Goal: Task Accomplishment & Management: Use online tool/utility

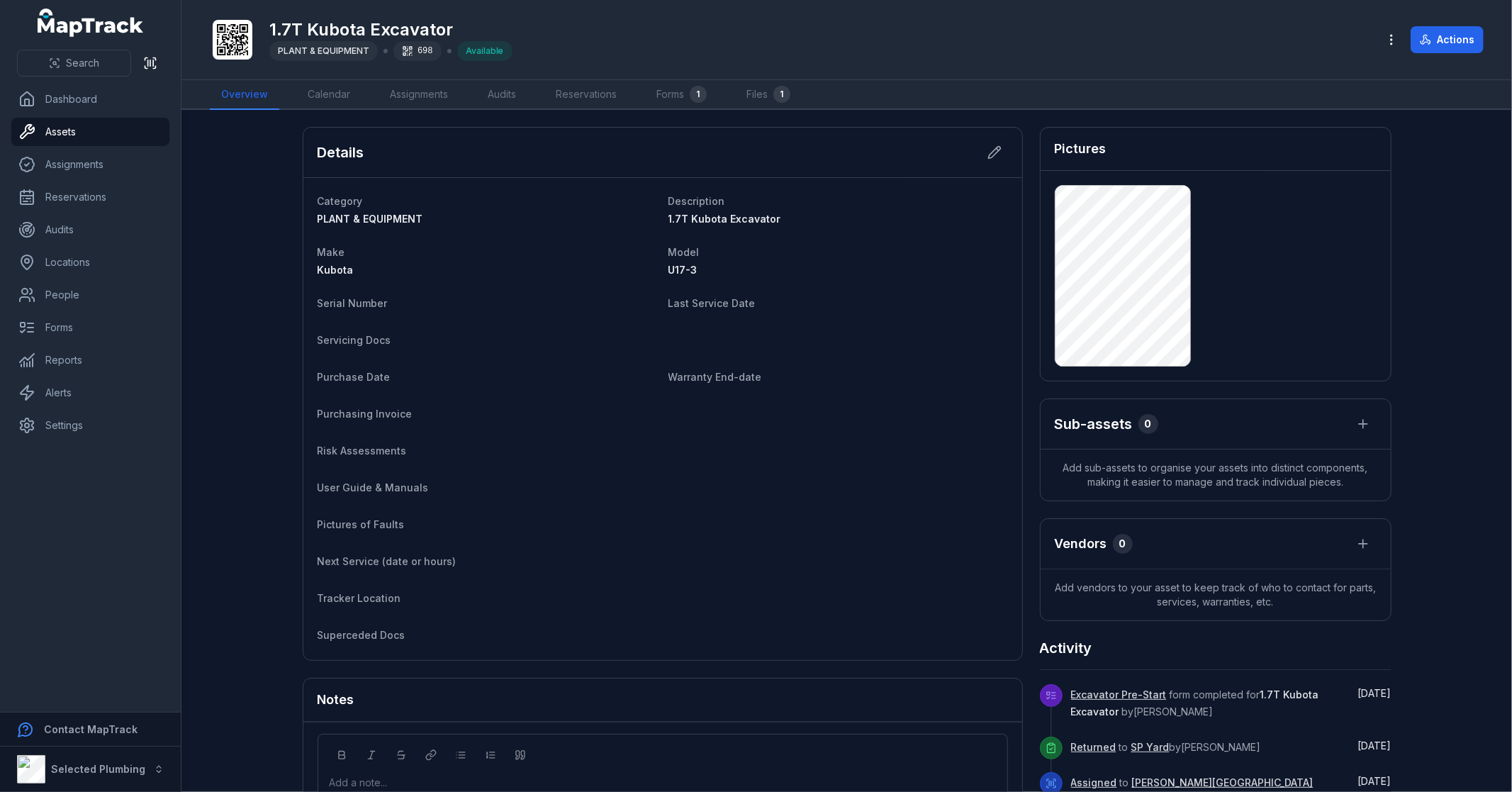
click at [216, 369] on main "Details Category PLANT & EQUIPMENT Description 1.7T Kubota Excavator Make Kubot…" at bounding box center [846, 450] width 1330 height 682
click at [695, 89] on div "1" at bounding box center [698, 94] width 17 height 17
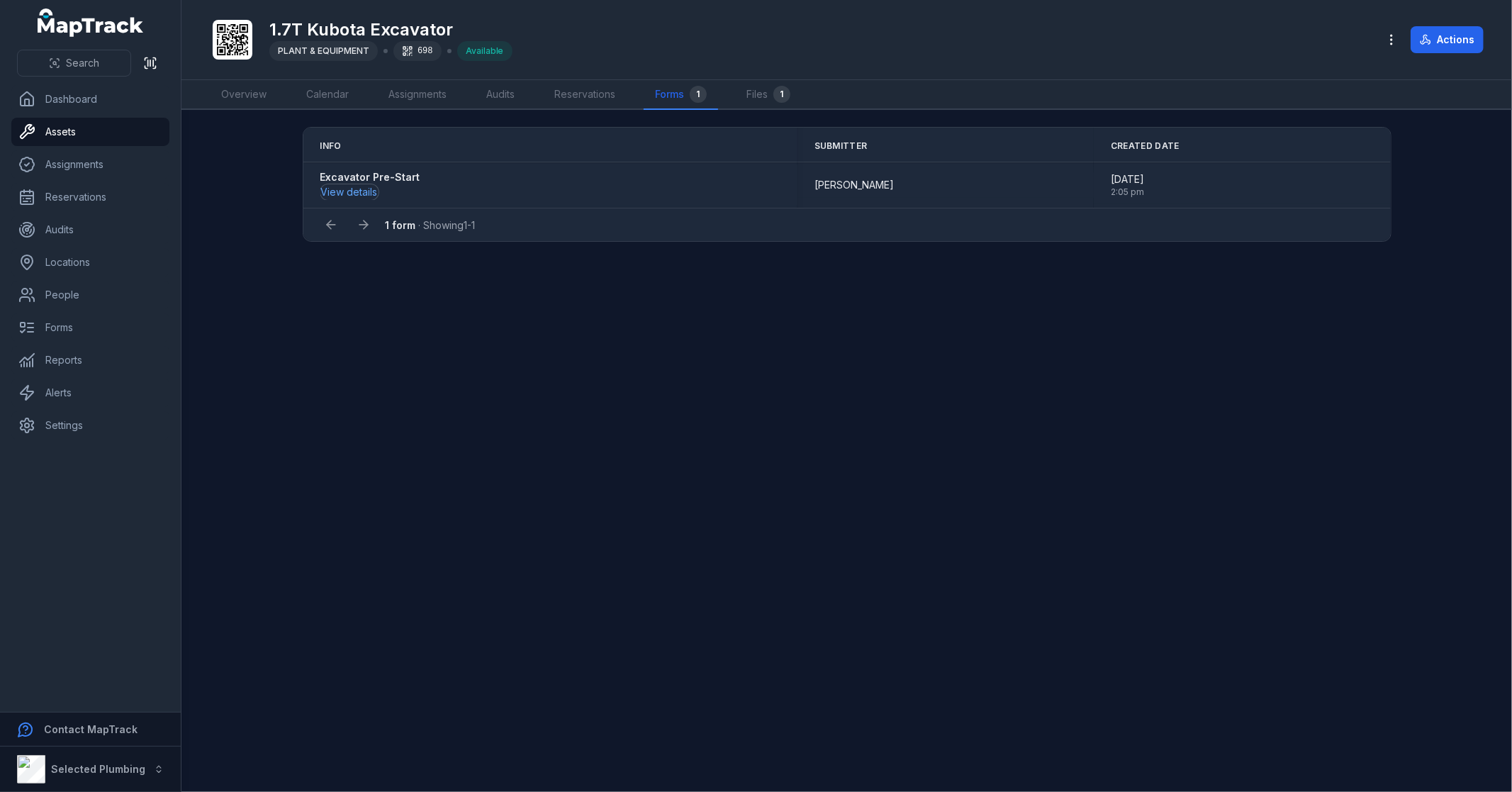
click at [350, 186] on button "View details" at bounding box center [348, 192] width 58 height 15
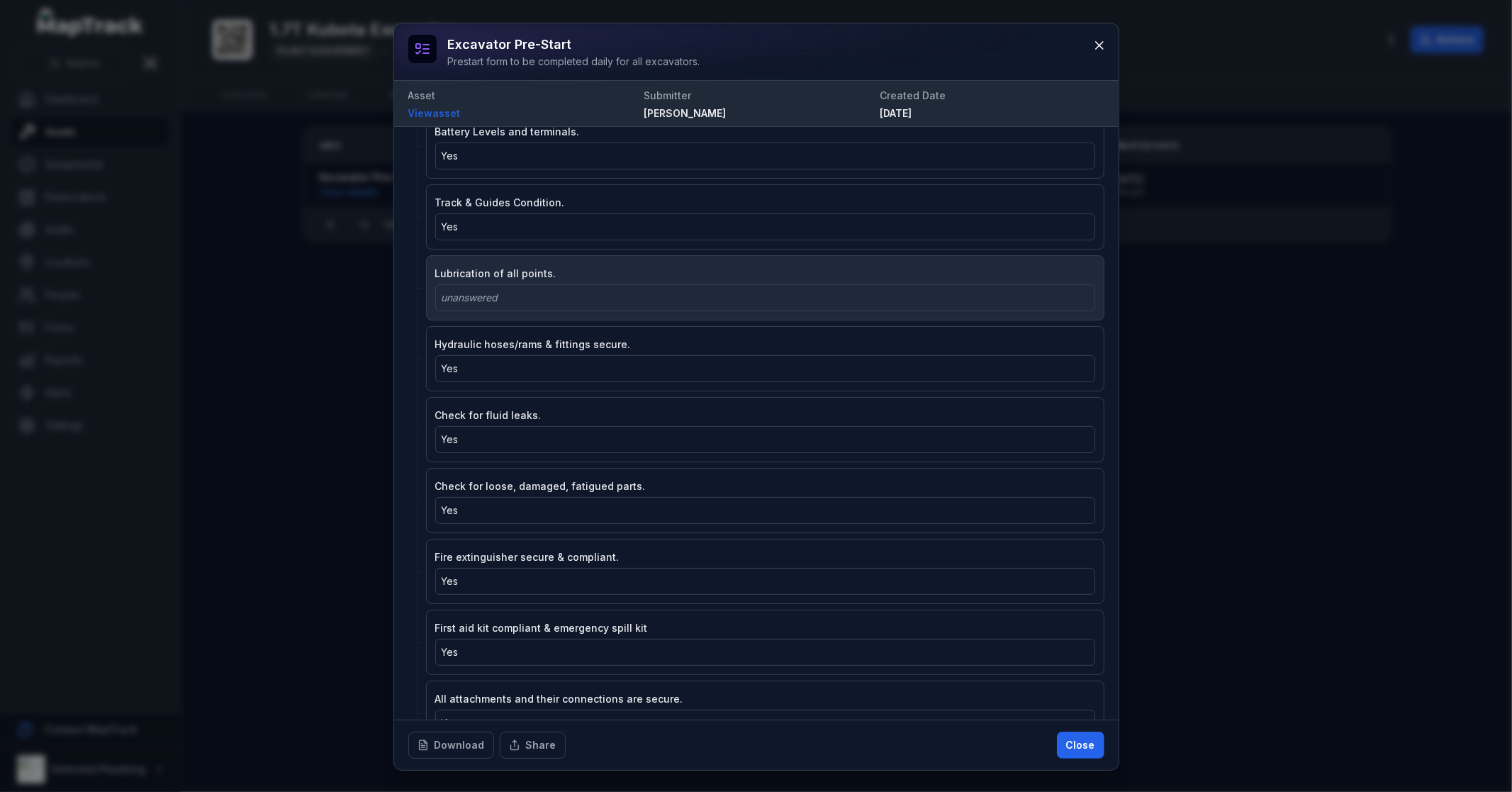
scroll to position [472, 0]
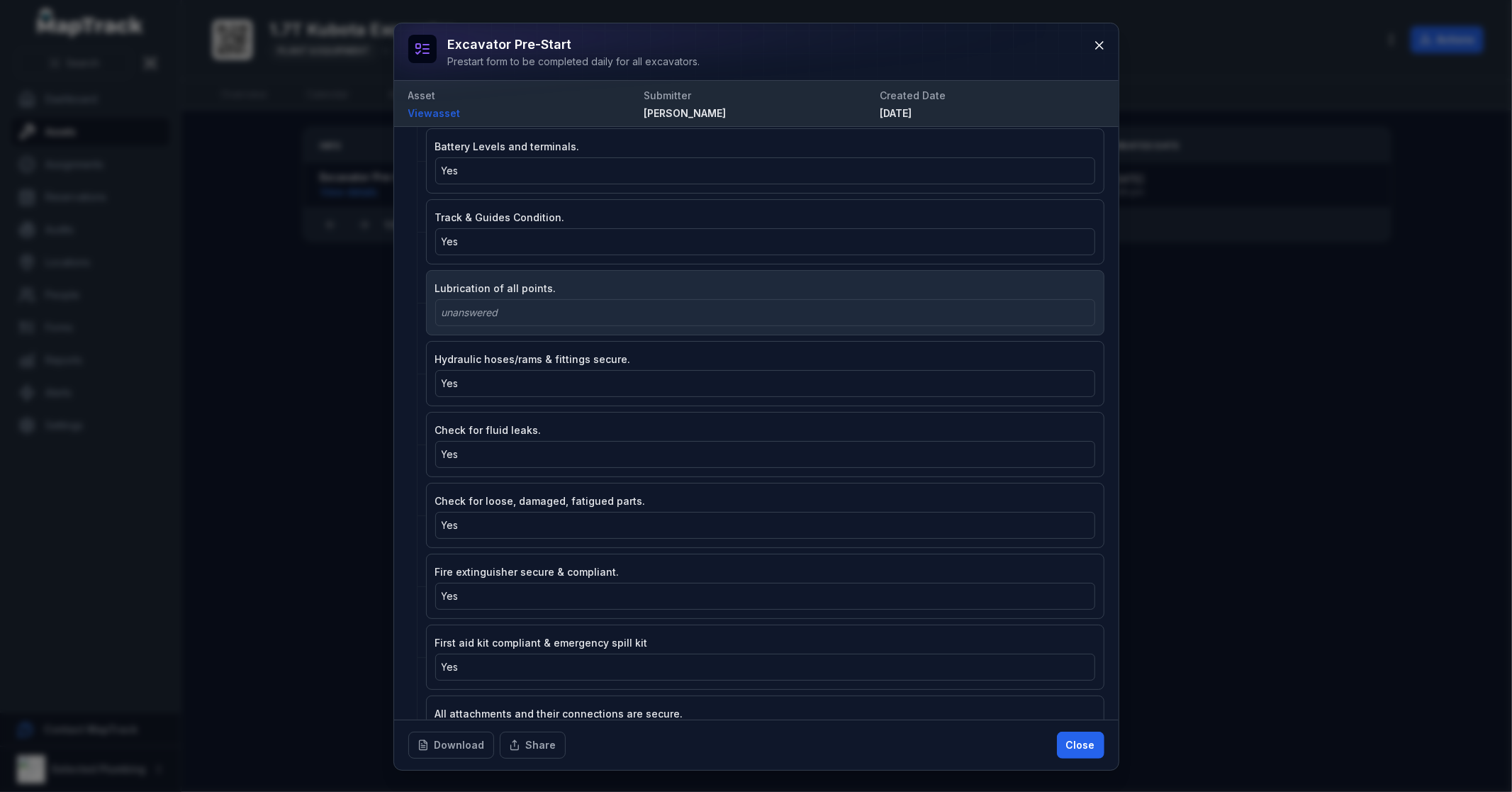
click at [513, 316] on div "unanswered" at bounding box center [766, 312] width 647 height 14
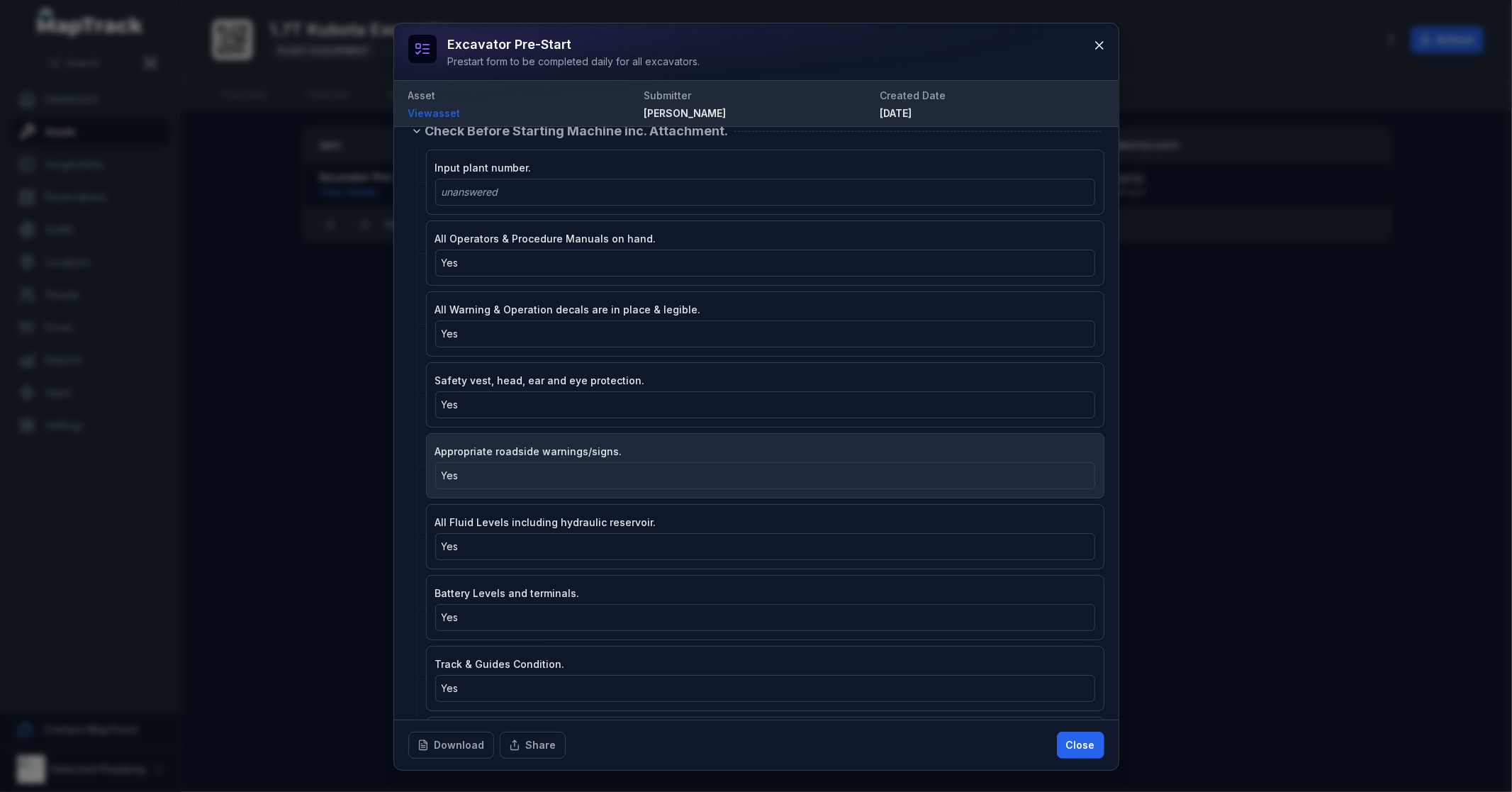
scroll to position [0, 0]
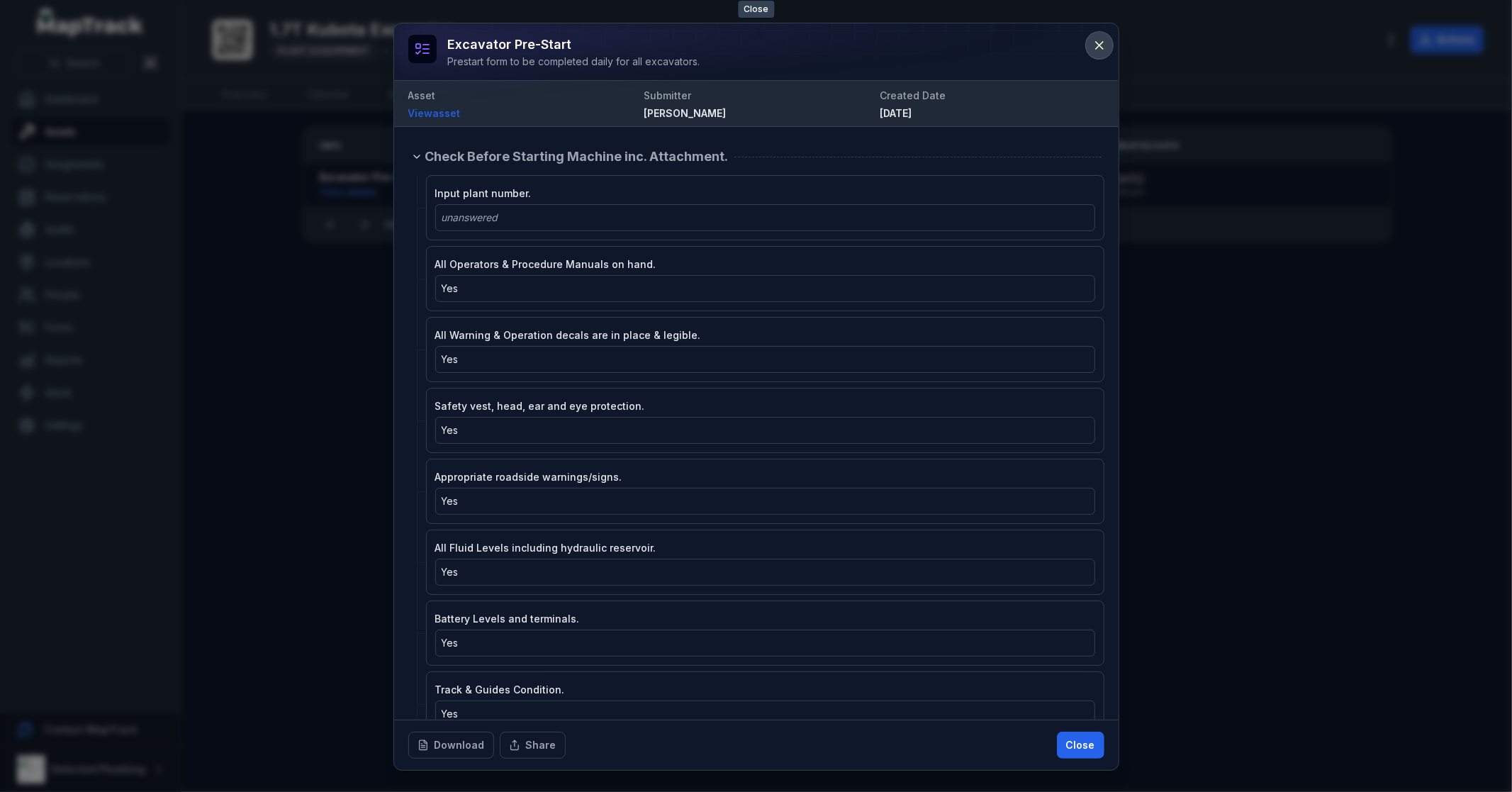
click at [1096, 47] on icon at bounding box center [1099, 45] width 14 height 14
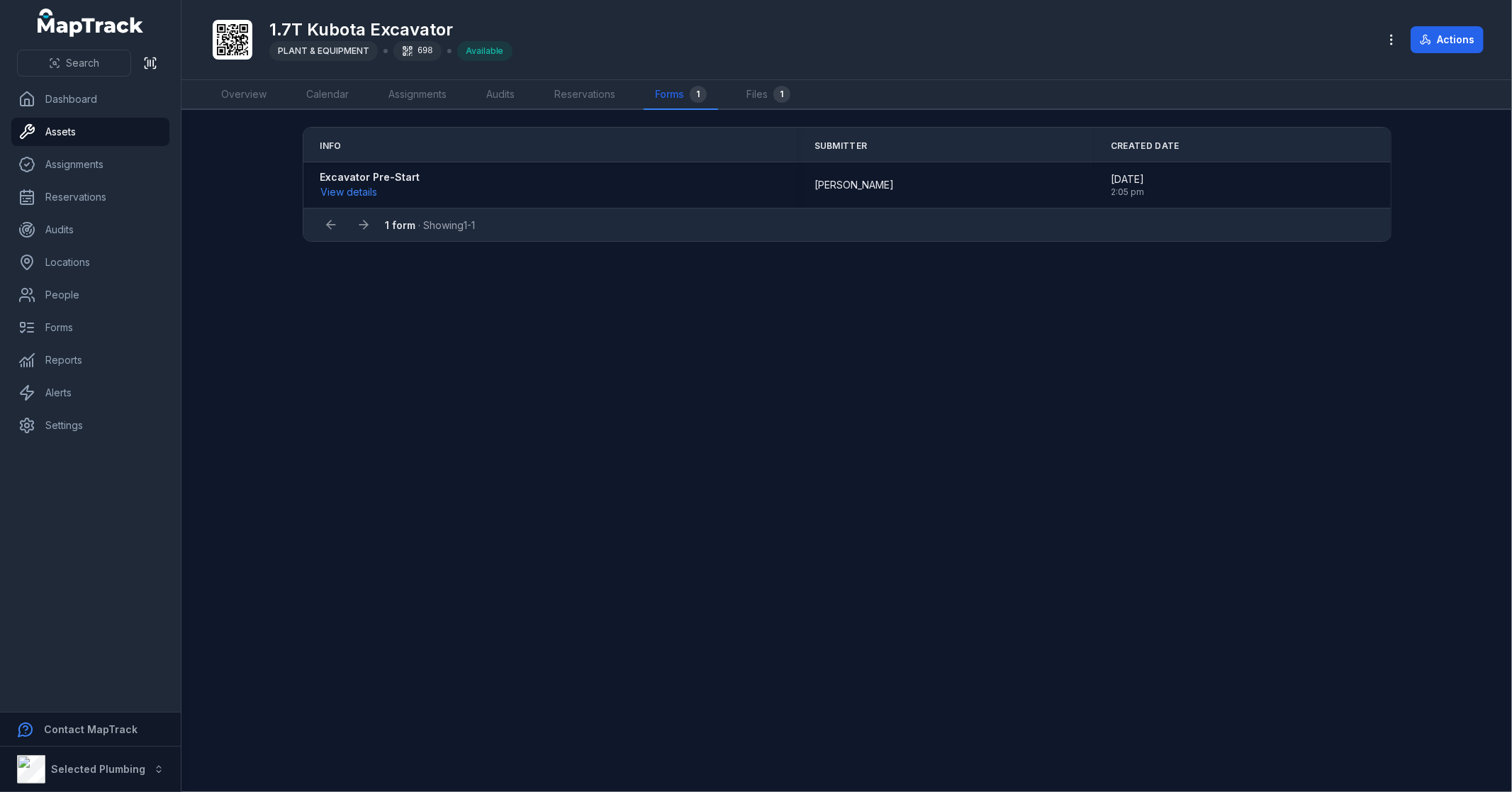
drag, startPoint x: 881, startPoint y: 175, endPoint x: 553, endPoint y: 418, distance: 408.2
click at [553, 418] on main "Info Submitter Created Date Excavator Pre-Start View details [PERSON_NAME] [DAT…" at bounding box center [846, 450] width 1330 height 682
click at [761, 97] on link "Files 1" at bounding box center [768, 94] width 67 height 30
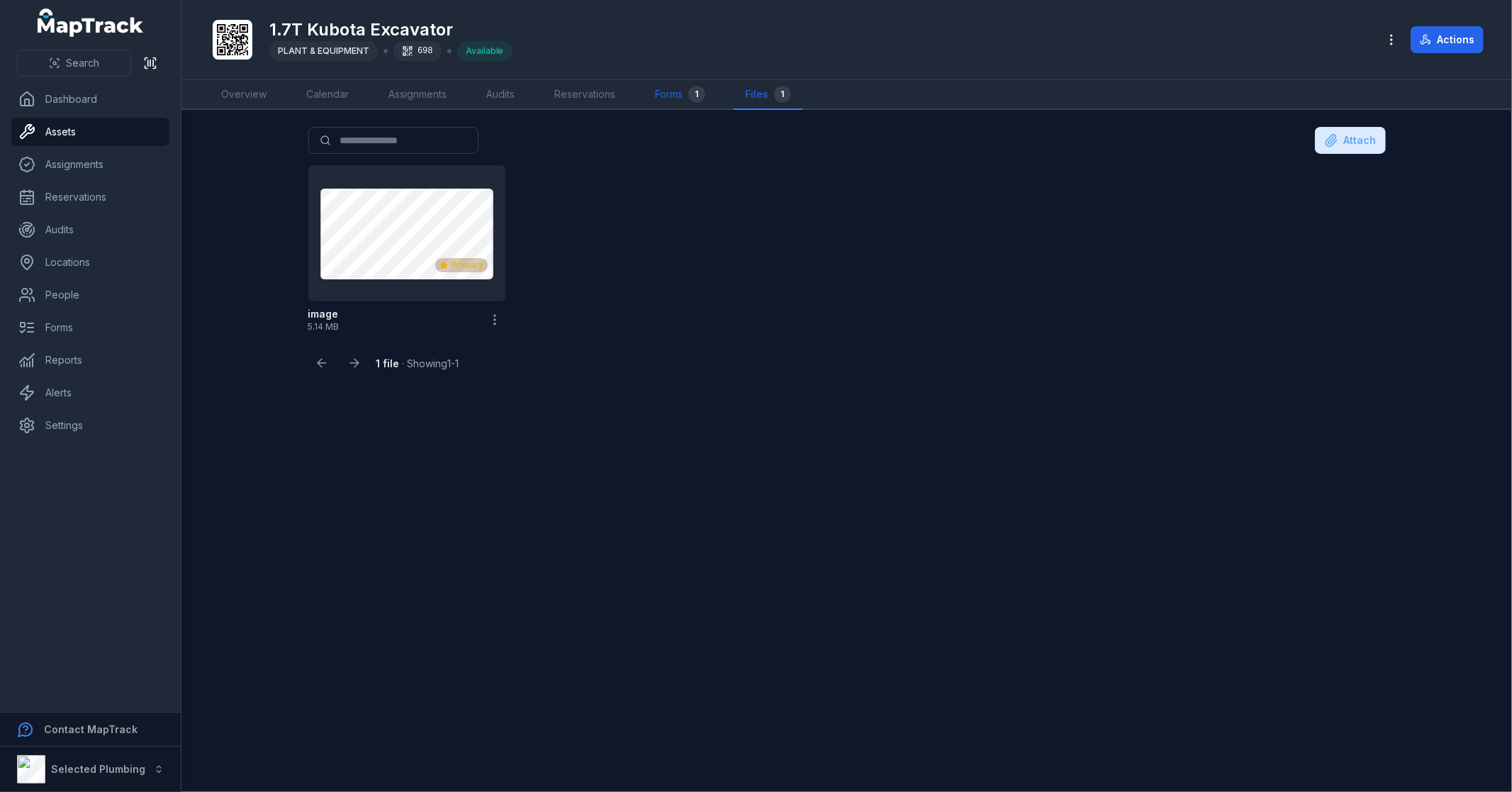
click at [675, 94] on link "Forms 1" at bounding box center [680, 94] width 73 height 30
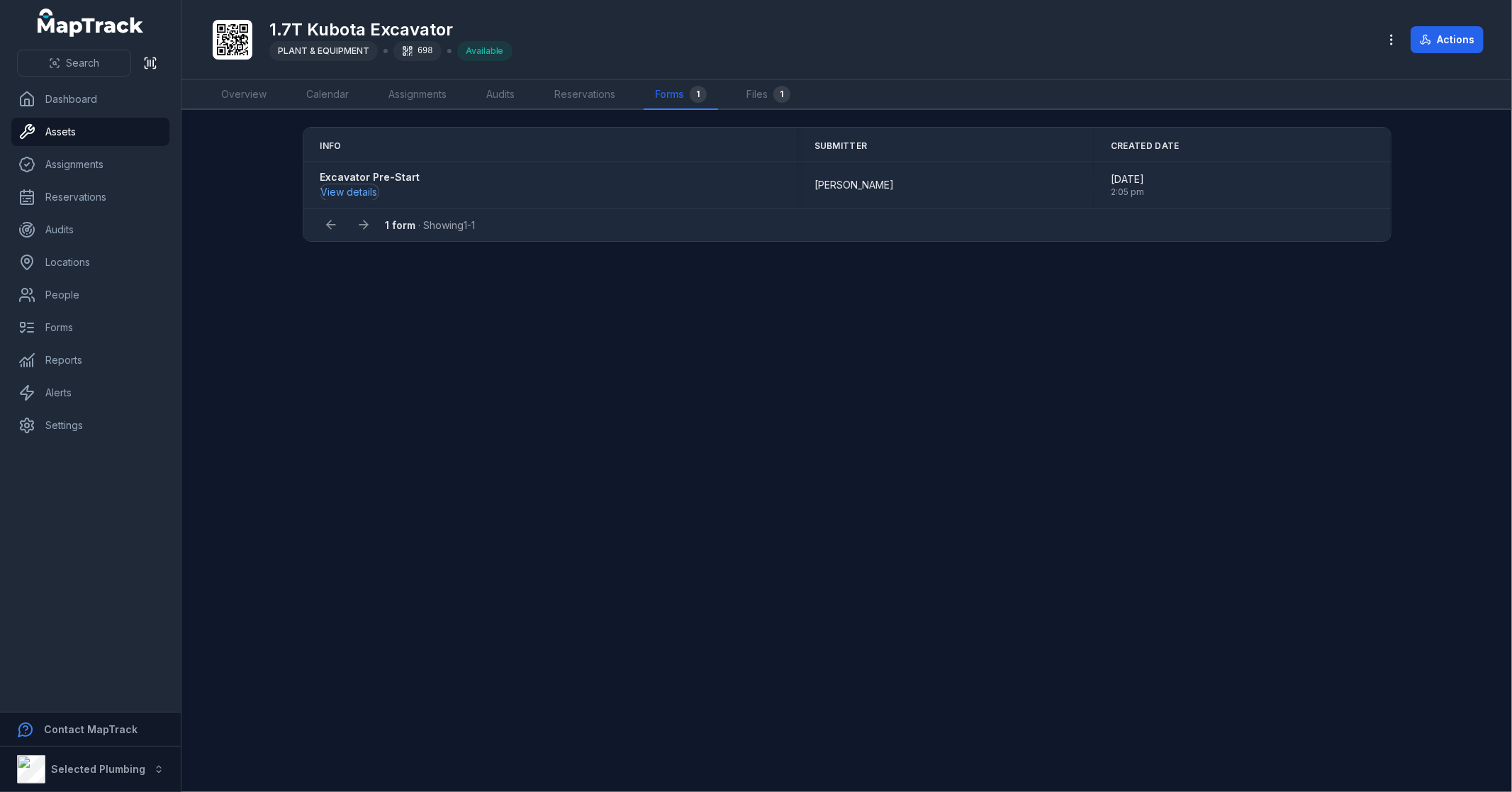
click at [351, 192] on button "View details" at bounding box center [348, 192] width 58 height 15
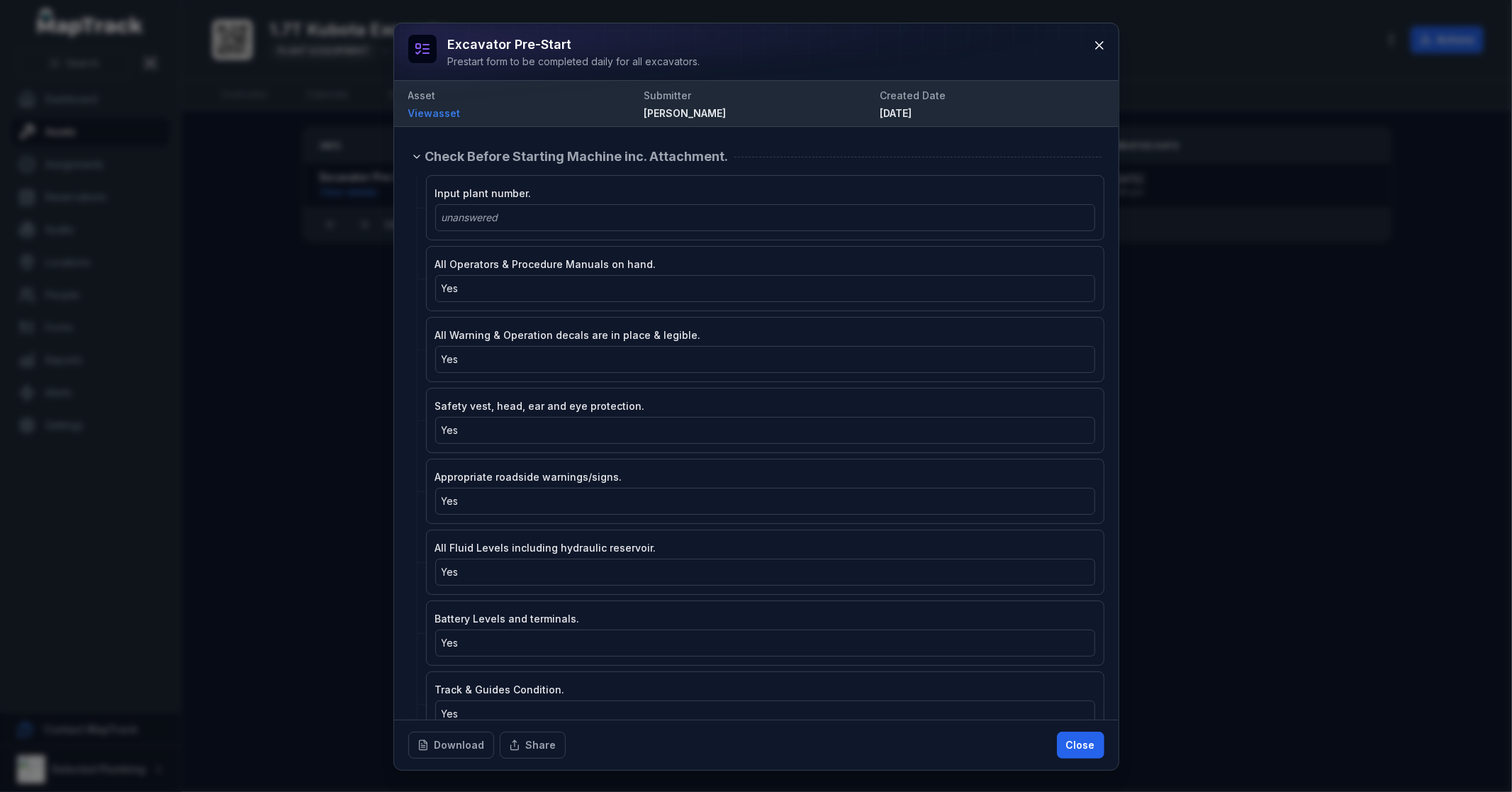
click at [456, 115] on link "View asset" at bounding box center [521, 113] width 225 height 14
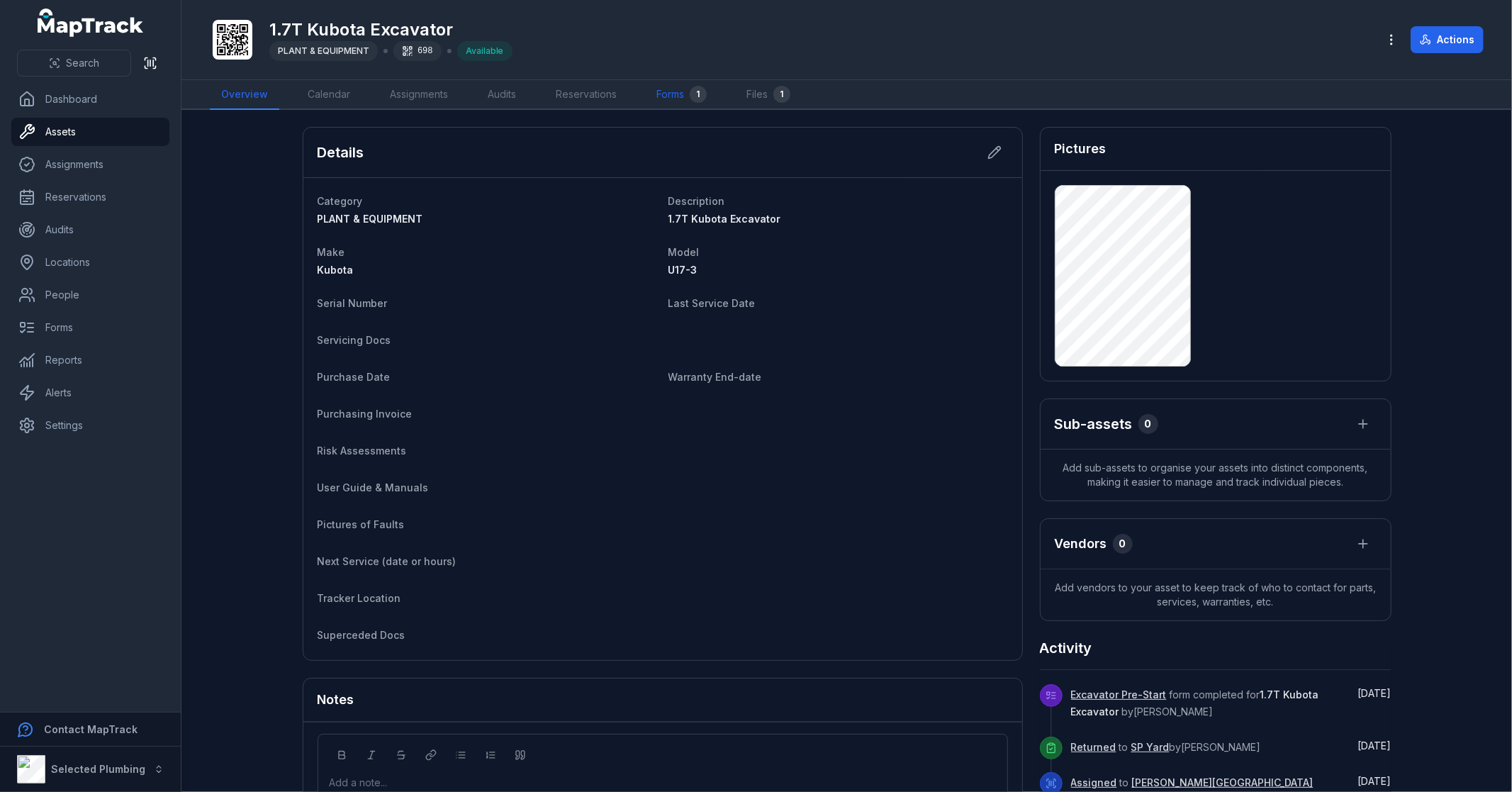
click at [653, 95] on link "Forms 1" at bounding box center [681, 94] width 73 height 30
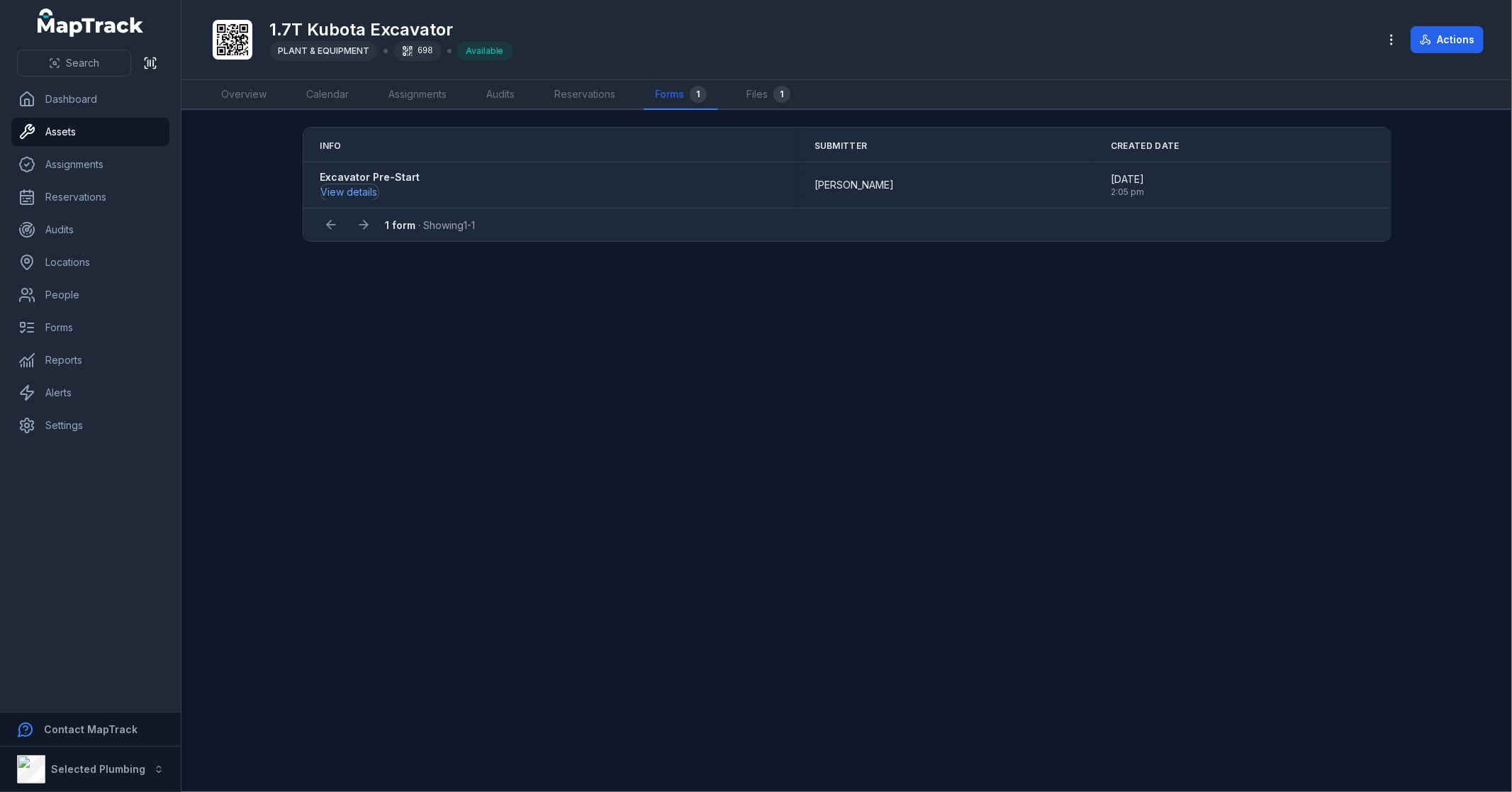
drag, startPoint x: 484, startPoint y: 201, endPoint x: 365, endPoint y: 189, distance: 119.6
click at [365, 189] on button "View details" at bounding box center [348, 192] width 58 height 15
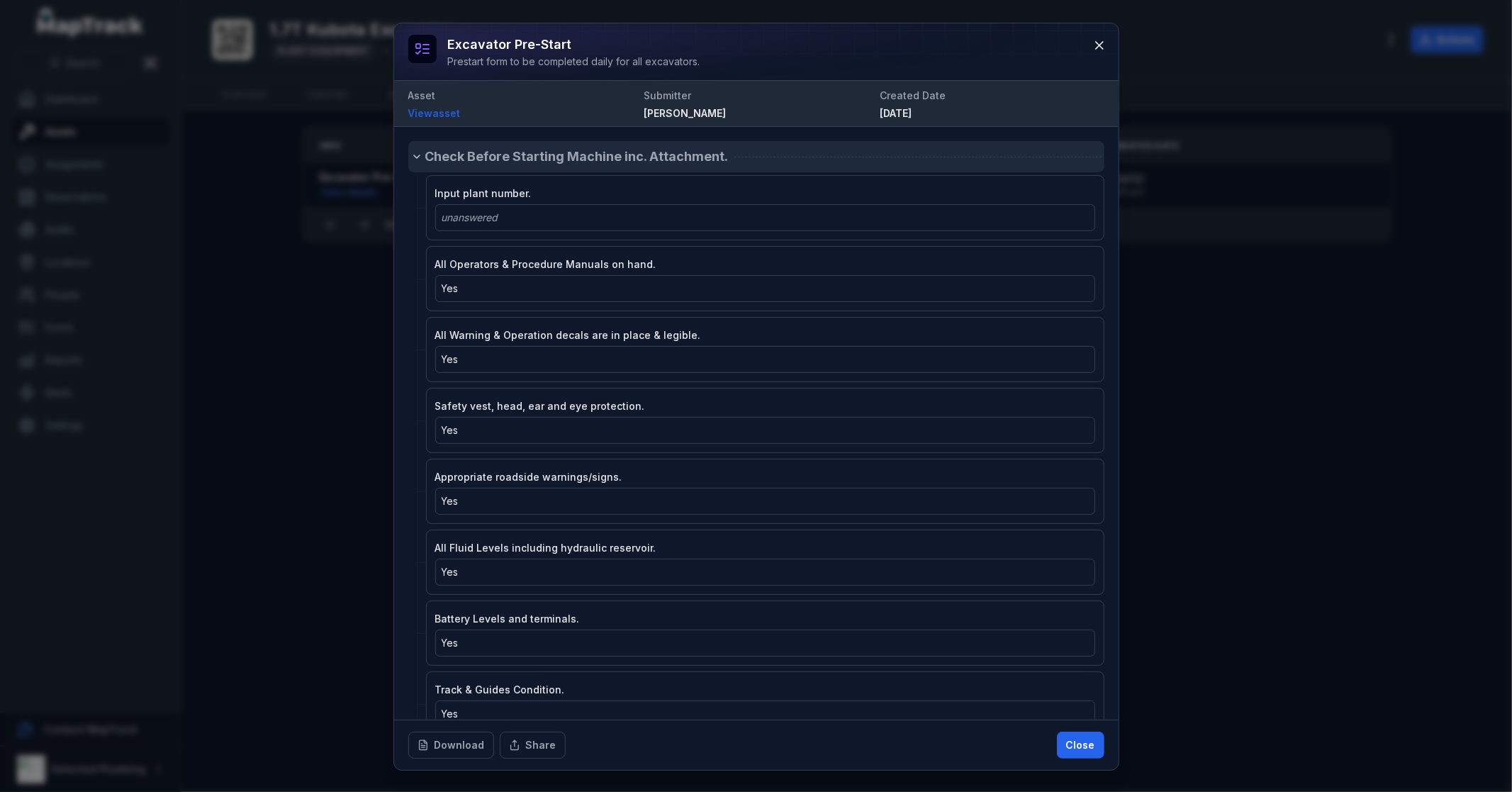
click at [734, 157] on div at bounding box center [918, 157] width 368 height 1
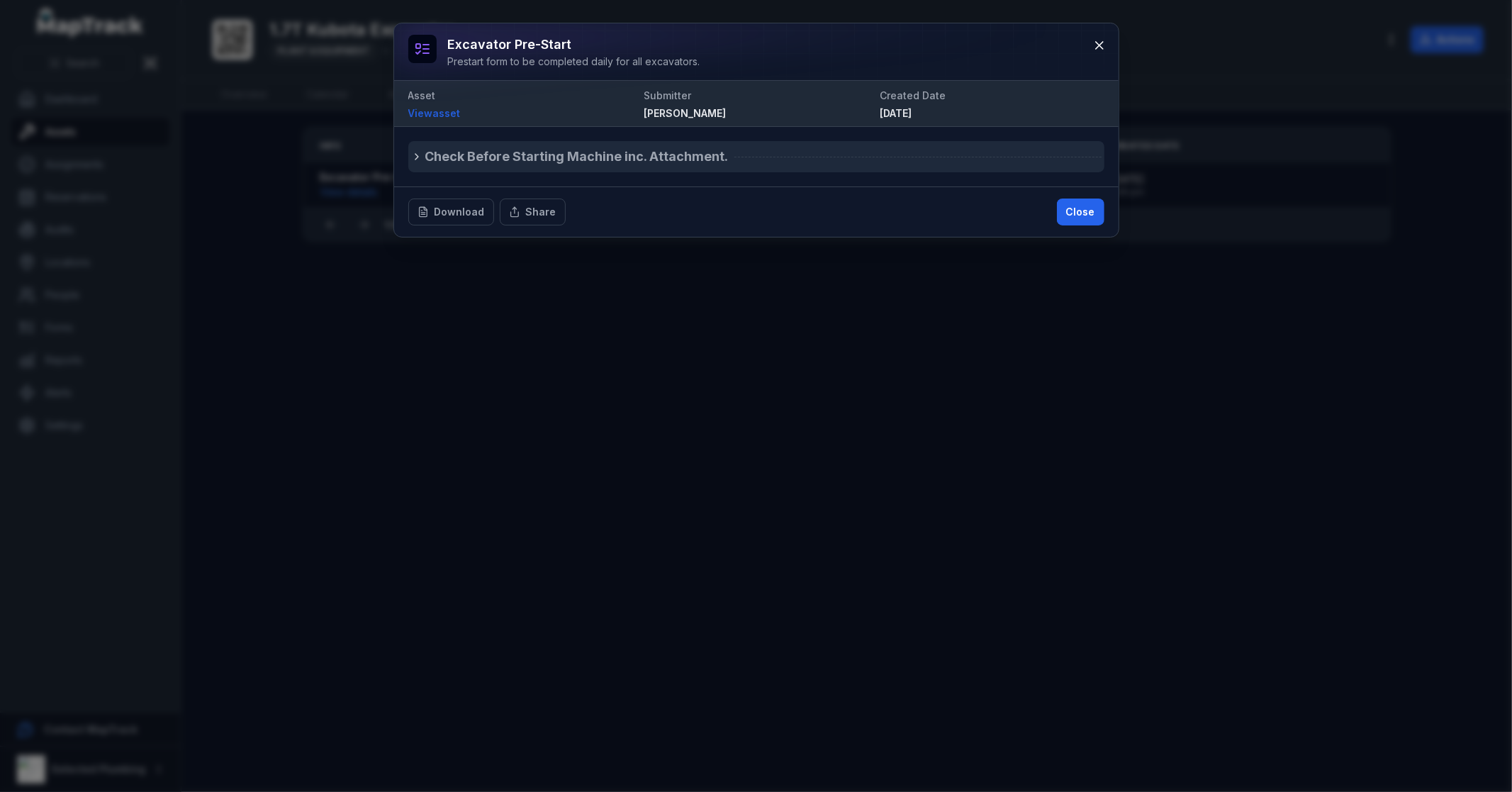
click at [728, 156] on div "Check Before Starting Machine inc. Attachment." at bounding box center [764, 156] width 676 height 20
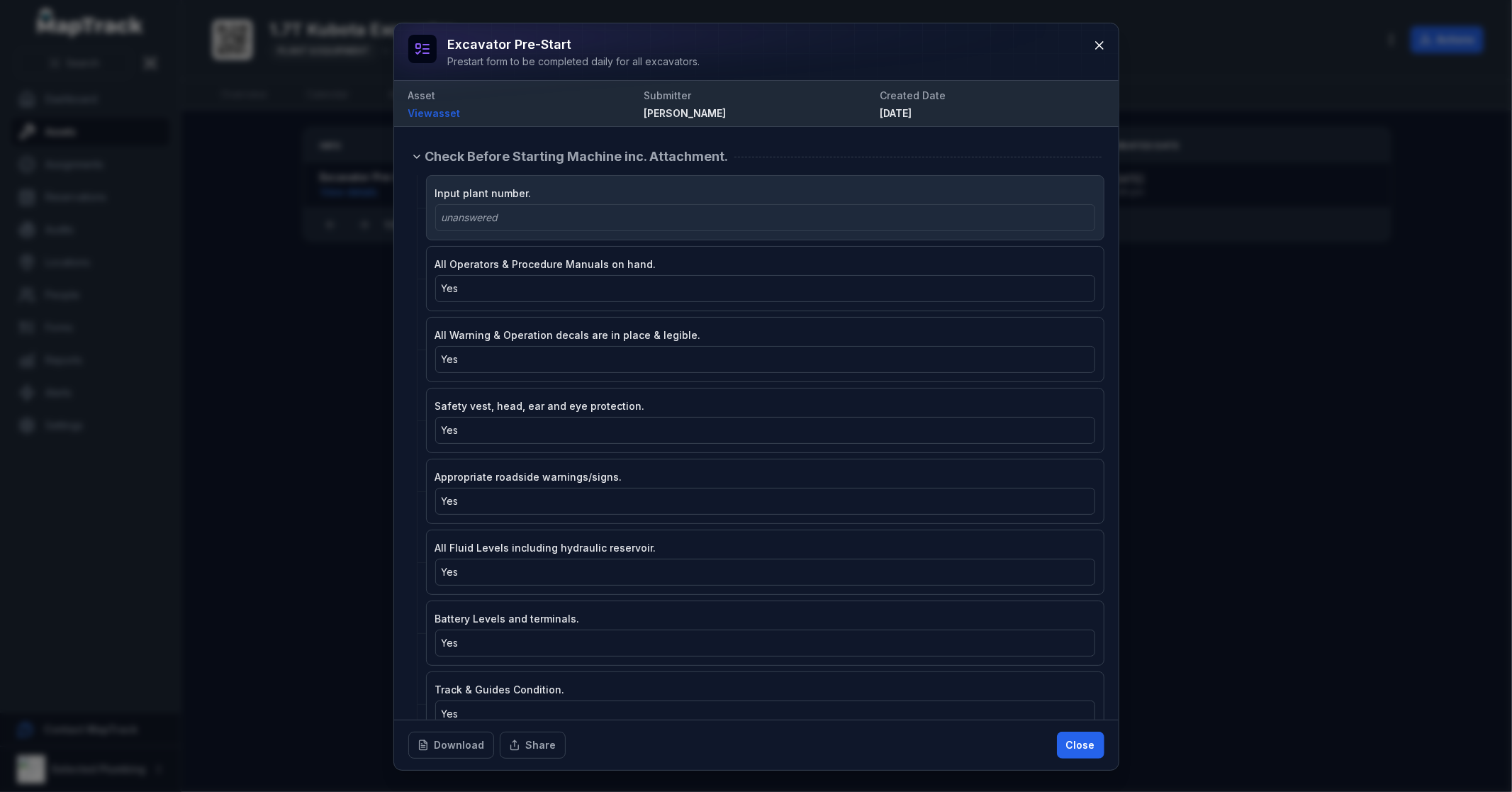
click at [529, 224] on div "unanswered" at bounding box center [766, 217] width 647 height 14
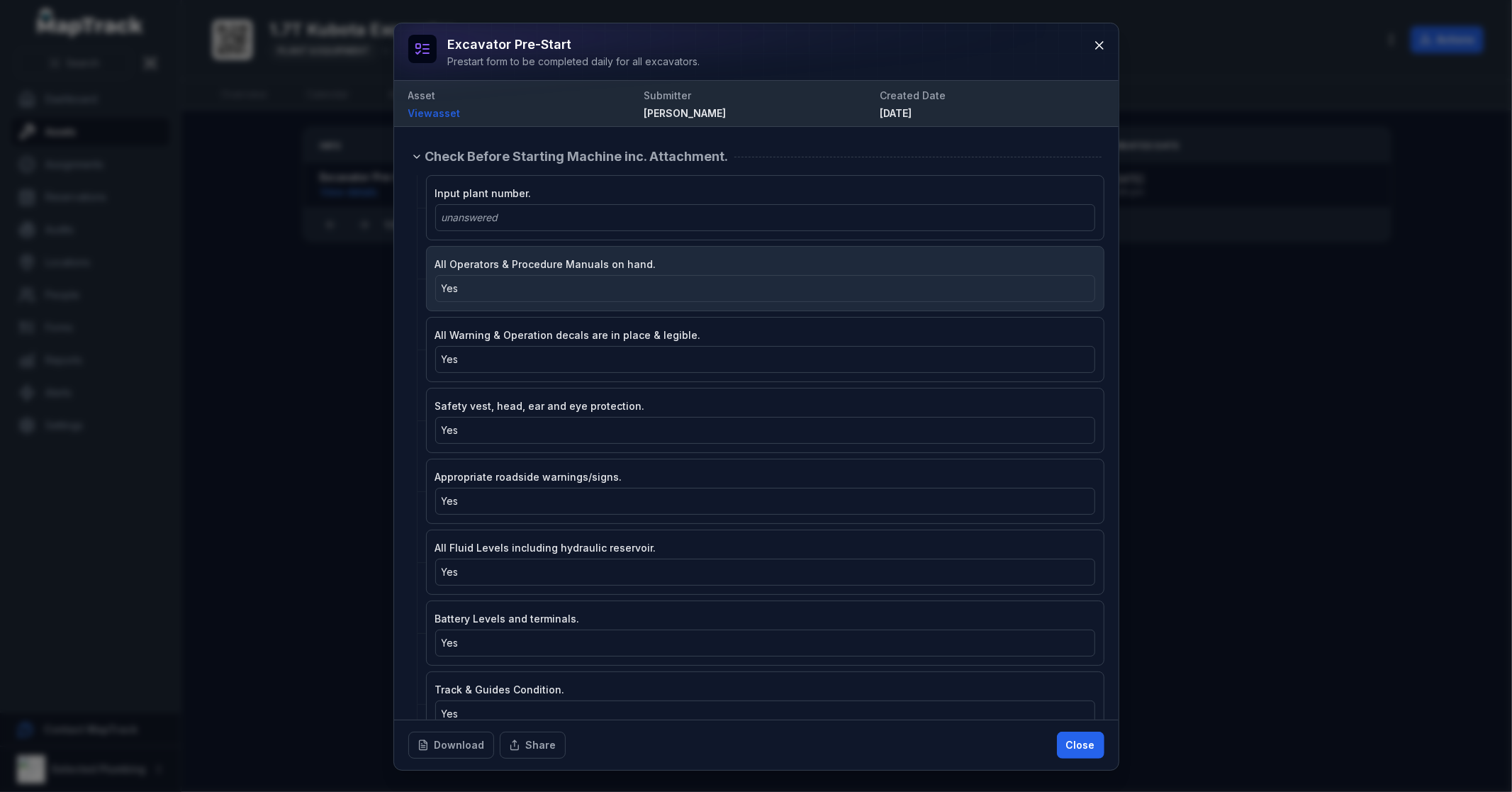
click at [526, 292] on div "Yes" at bounding box center [766, 288] width 647 height 14
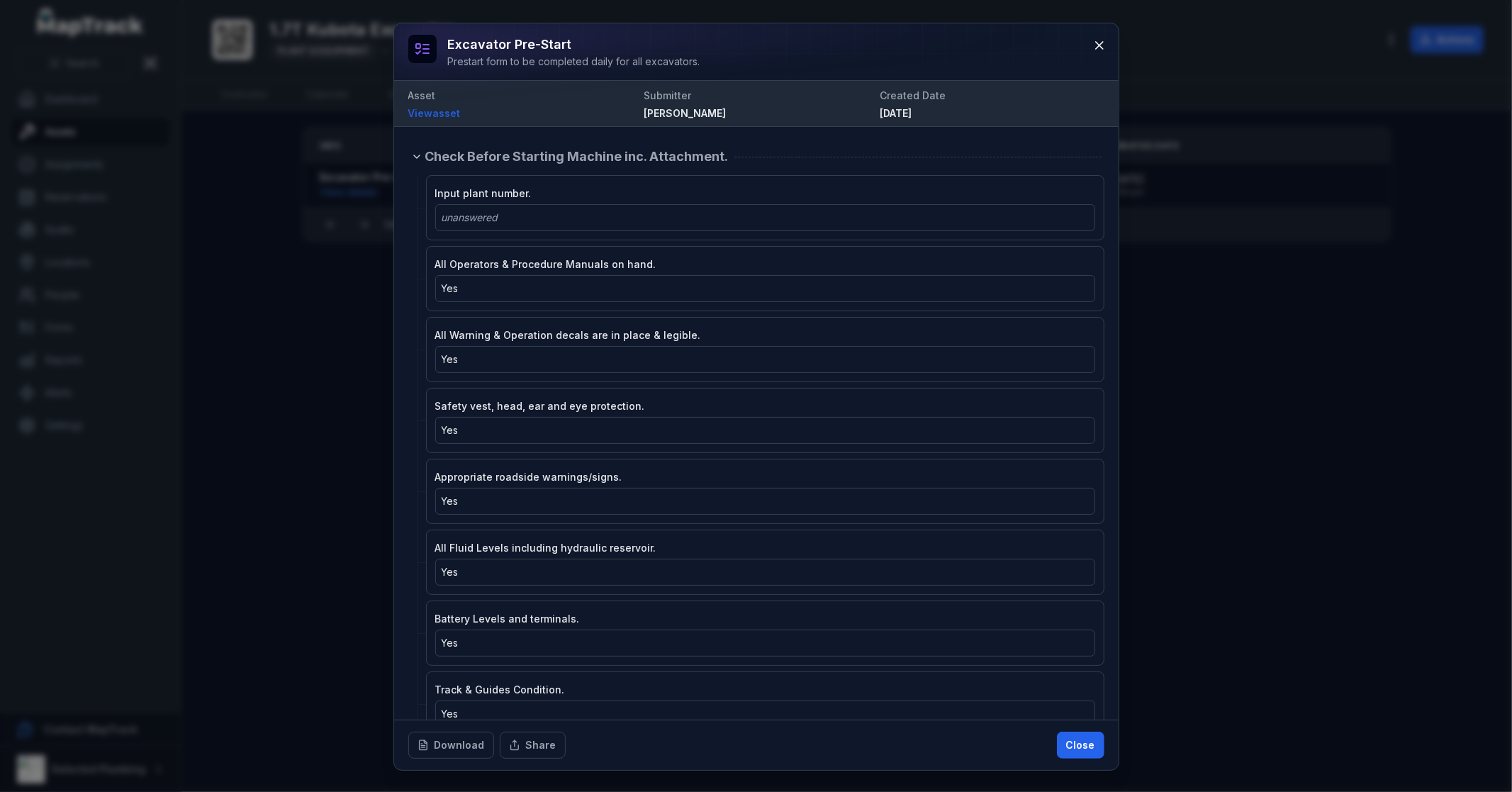
click at [420, 54] on icon at bounding box center [423, 49] width 17 height 17
click at [1093, 48] on icon at bounding box center [1099, 45] width 14 height 14
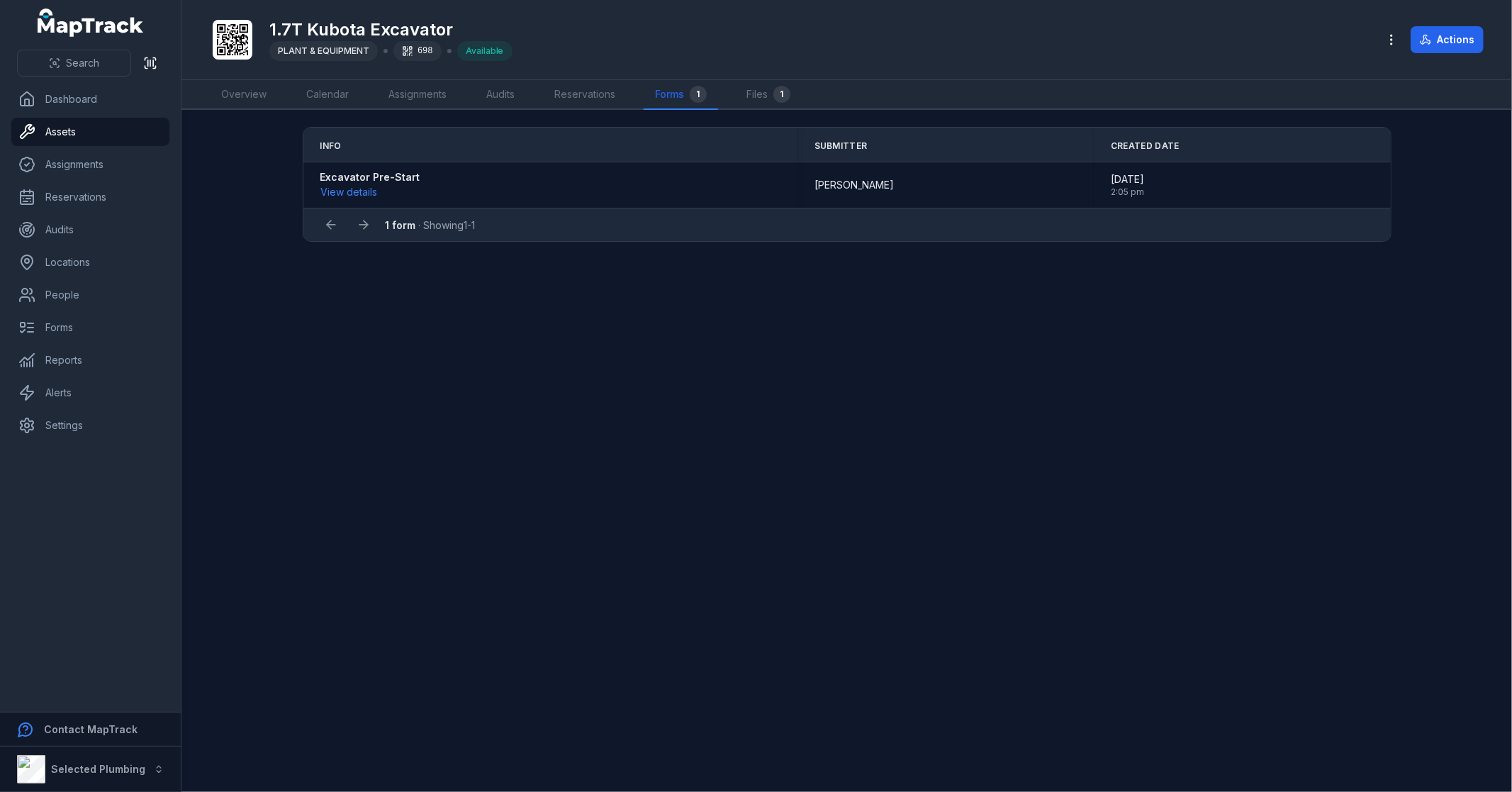
click at [531, 571] on main "Info Submitter Created Date Excavator Pre-Start View details [PERSON_NAME] [DAT…" at bounding box center [846, 450] width 1330 height 682
click at [105, 323] on link "Forms" at bounding box center [90, 327] width 158 height 29
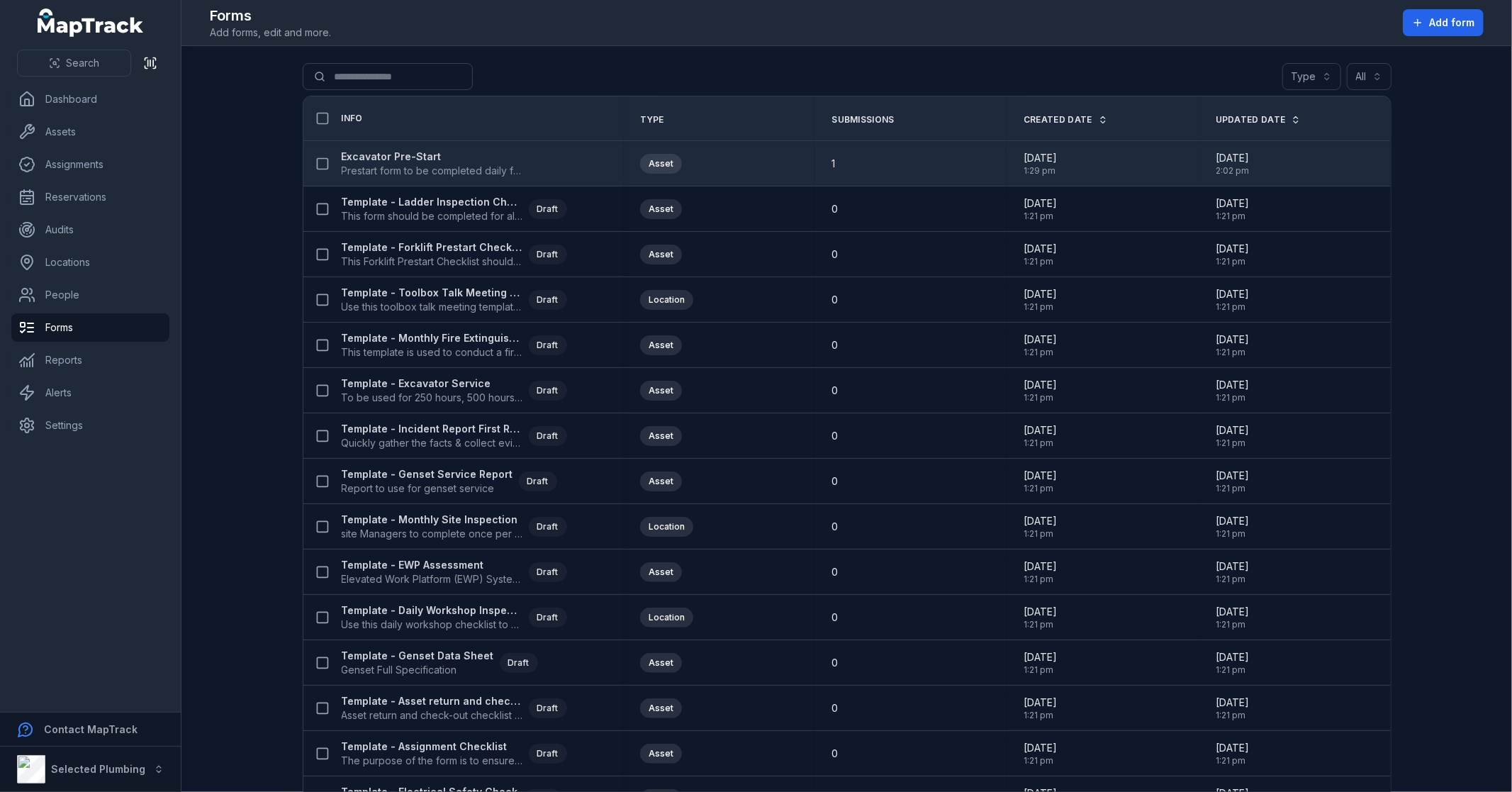
click at [369, 159] on strong "Excavator Pre-Start" at bounding box center [432, 156] width 182 height 14
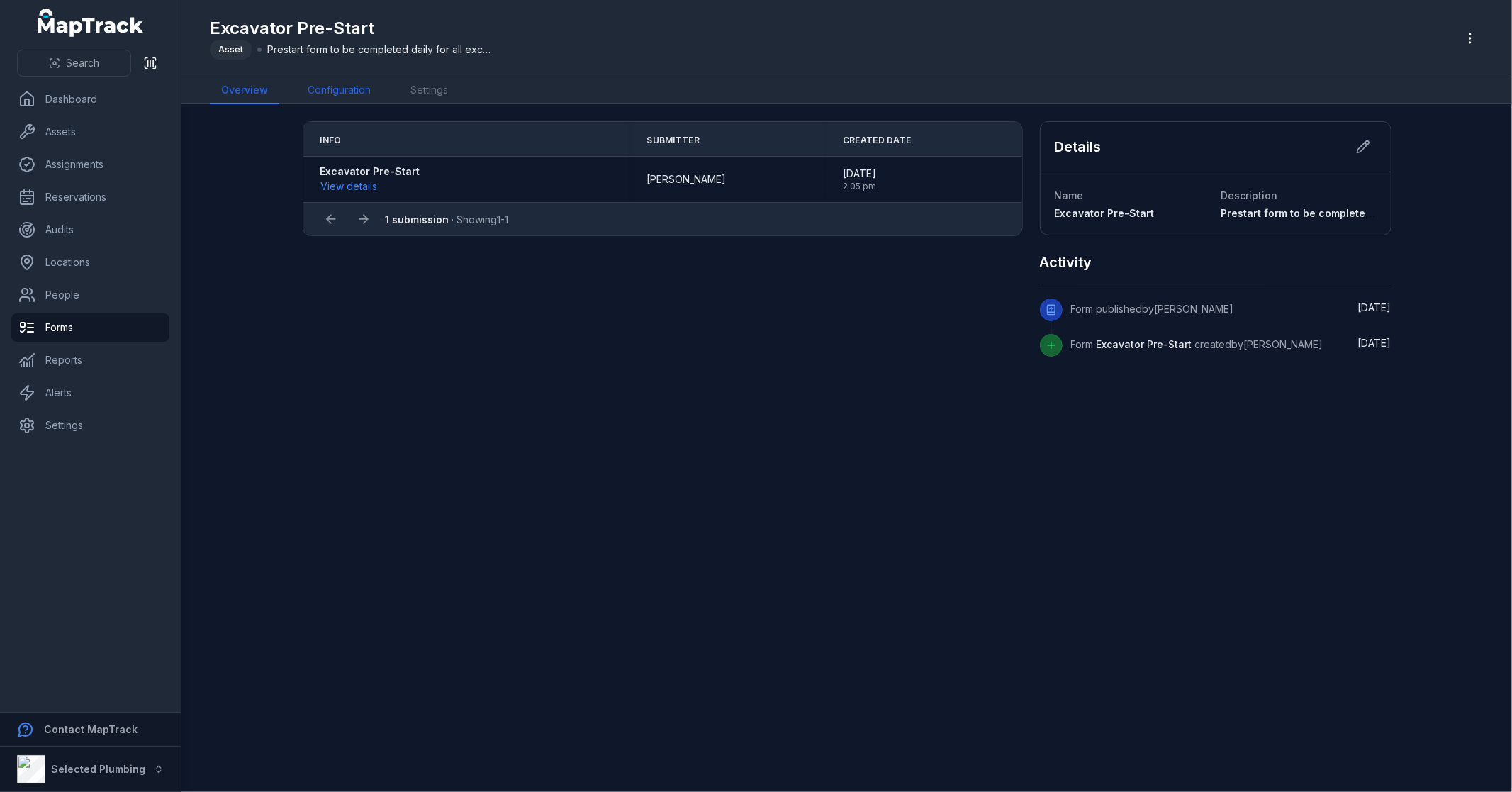
click at [325, 92] on link "Configuration" at bounding box center [339, 90] width 86 height 27
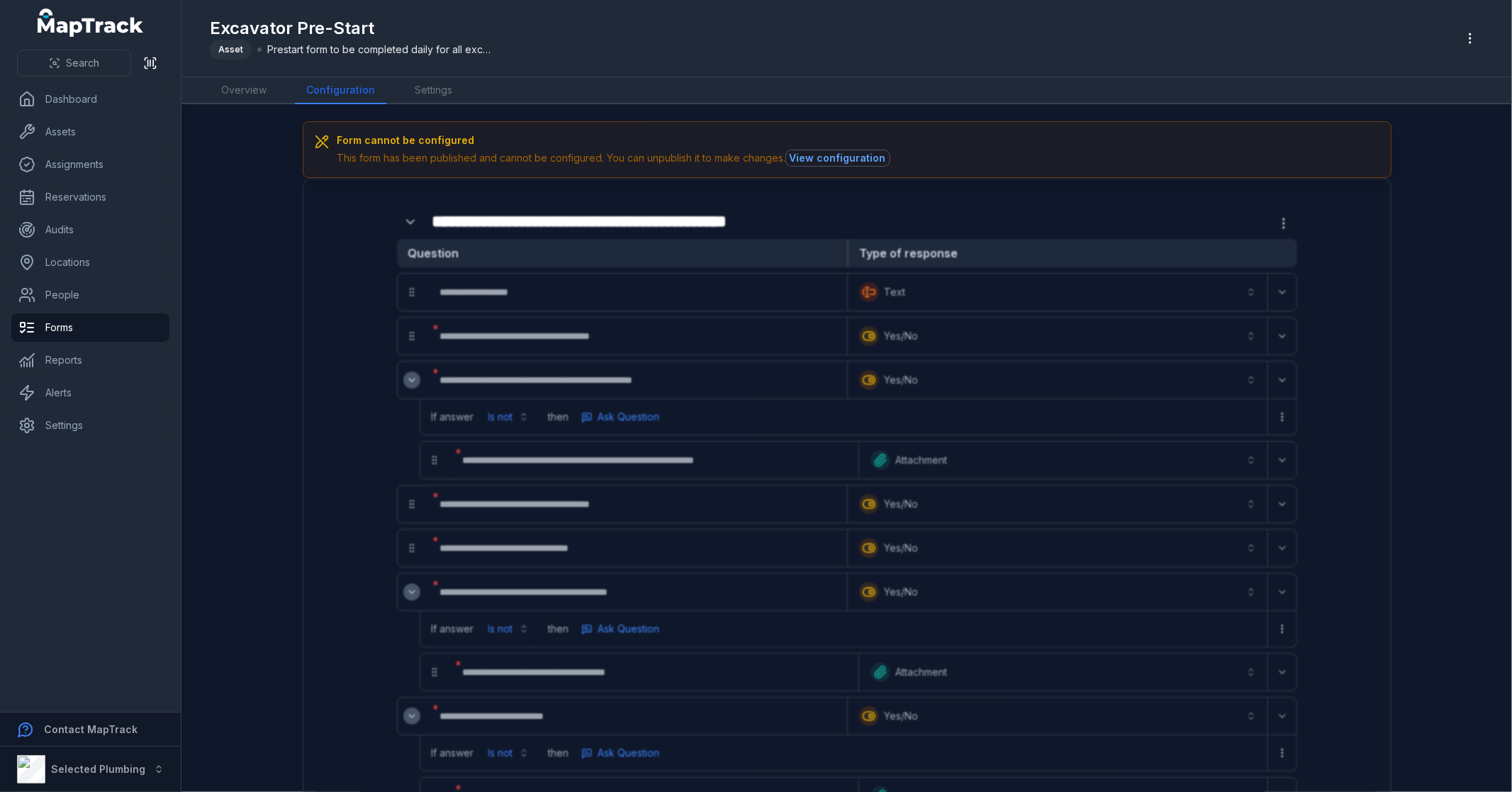
click at [819, 151] on button "View configuration" at bounding box center [838, 158] width 104 height 15
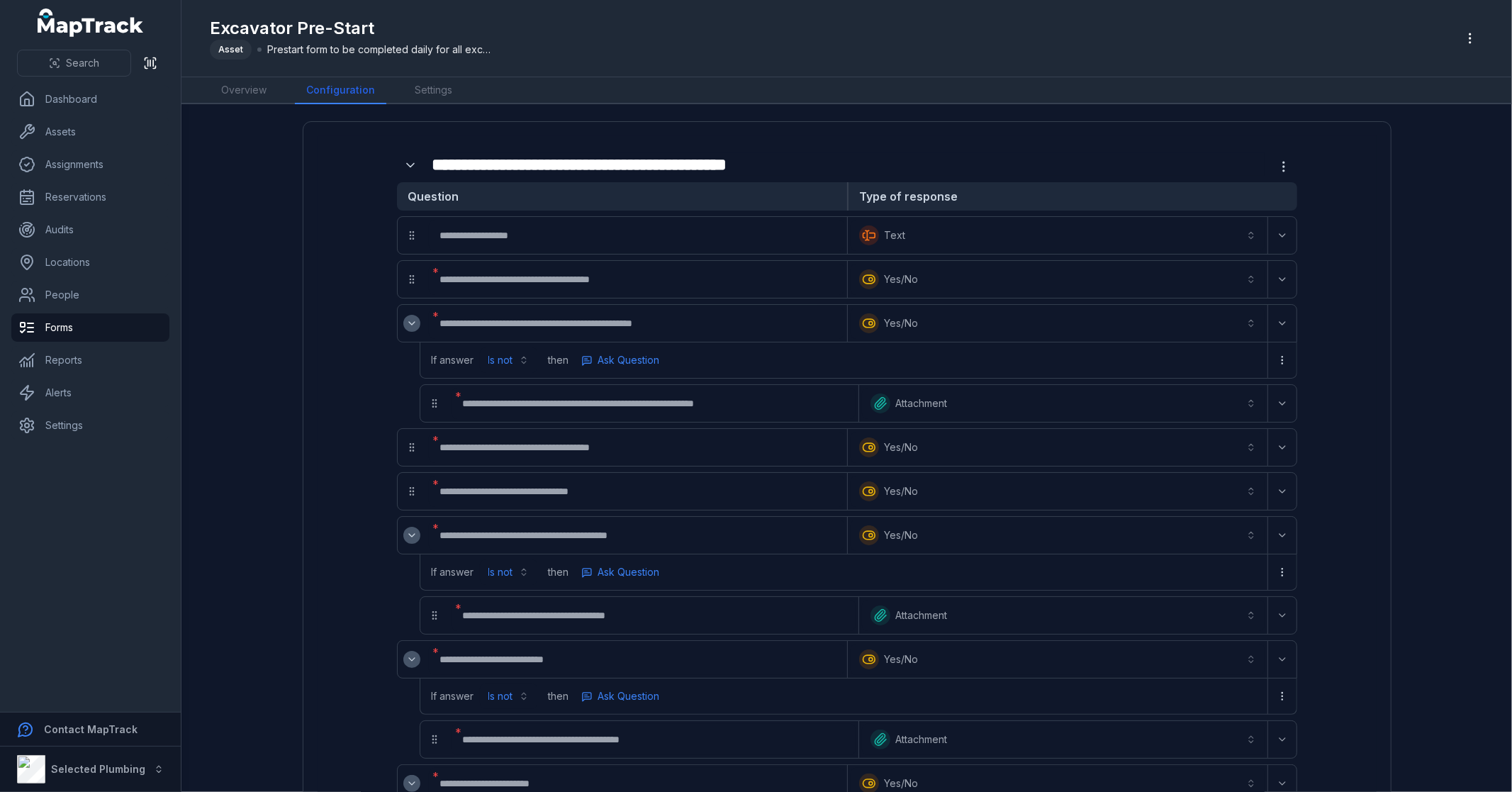
click at [407, 321] on icon "Expand" at bounding box center [412, 324] width 11 height 11
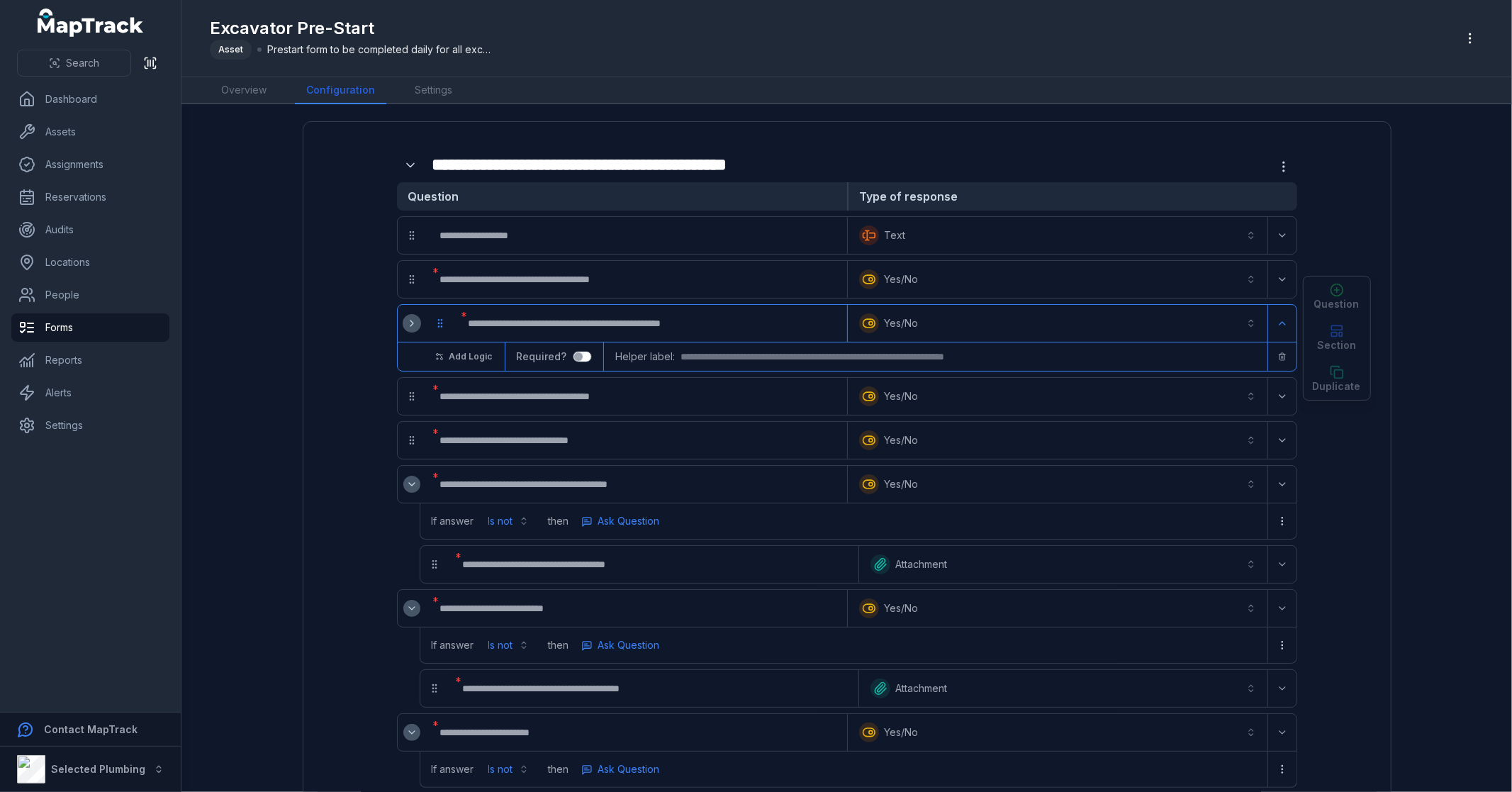
click at [410, 321] on icon "Expand" at bounding box center [411, 323] width 3 height 6
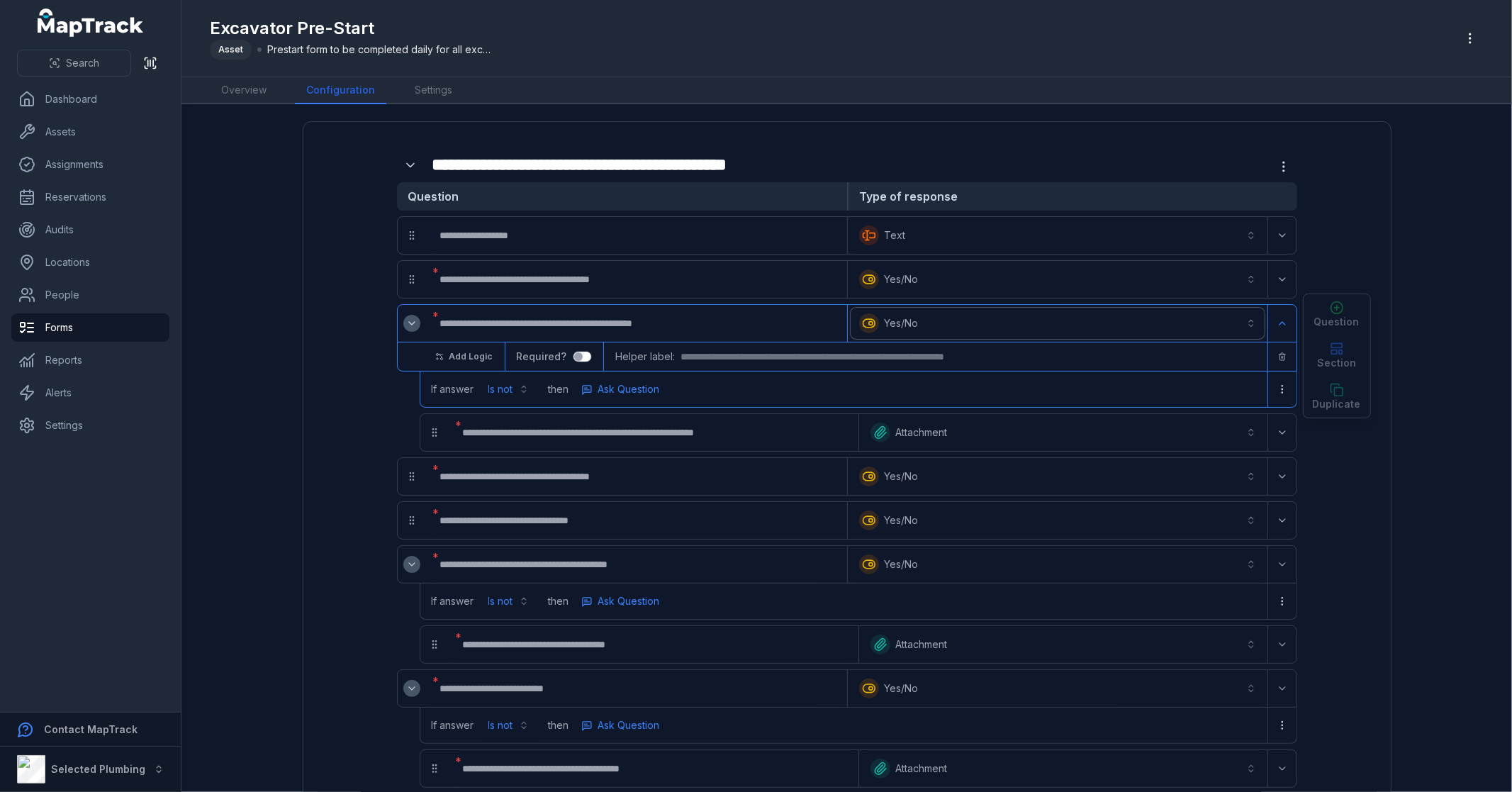
click at [912, 321] on button "**********" at bounding box center [1057, 323] width 414 height 31
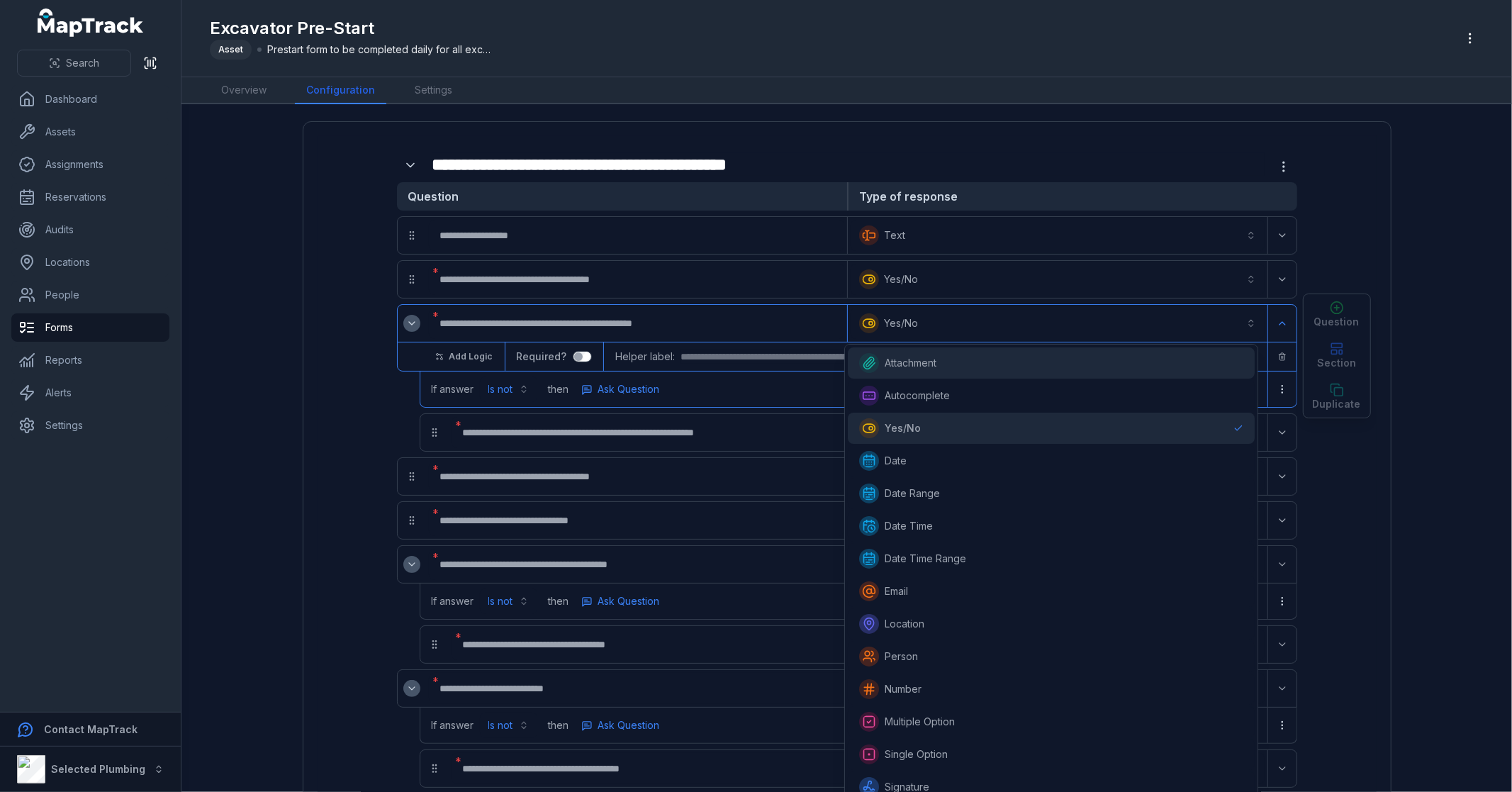
click at [912, 367] on span "Attachment" at bounding box center [910, 363] width 51 height 14
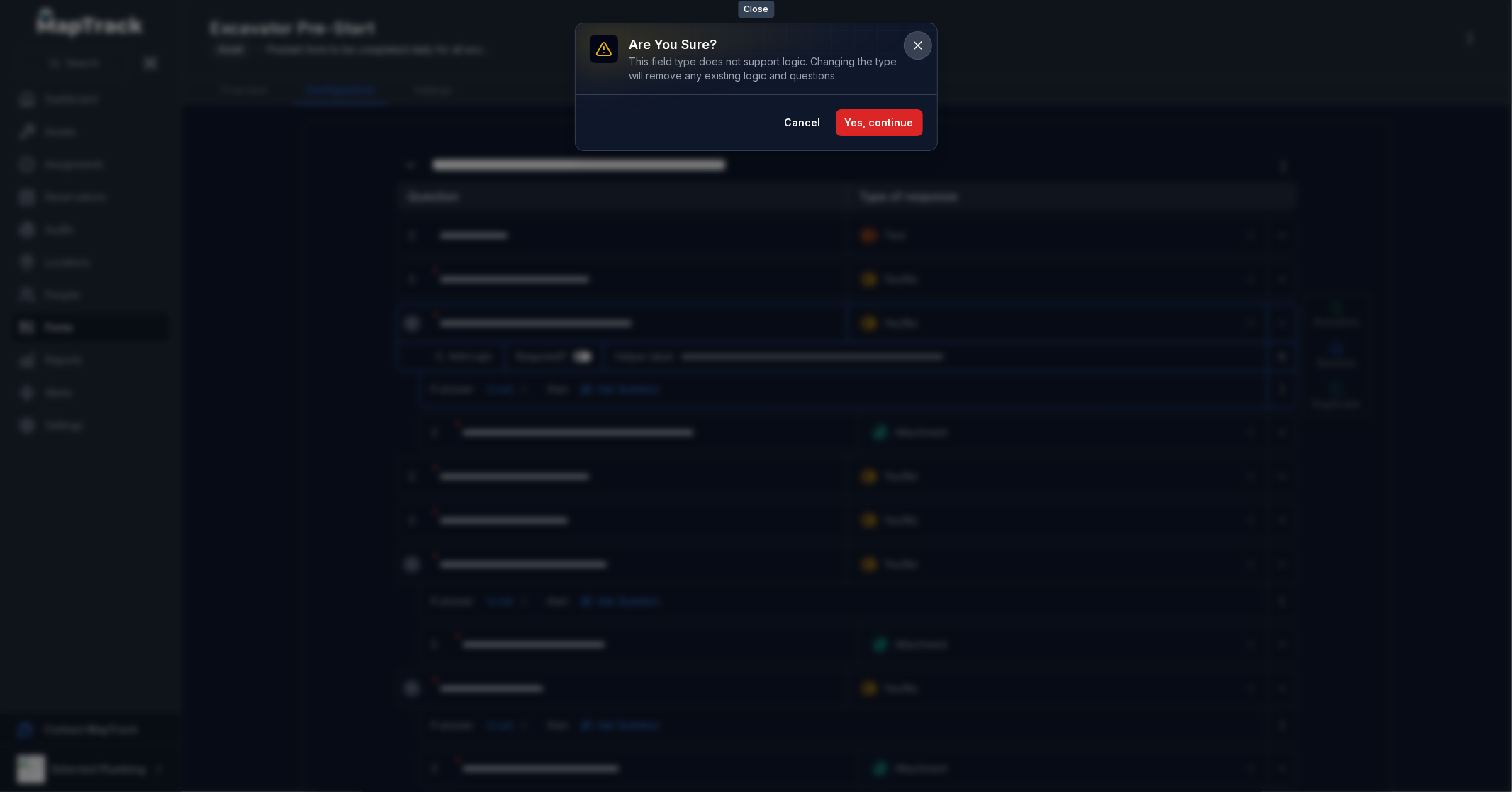
click at [912, 40] on icon at bounding box center [918, 45] width 14 height 14
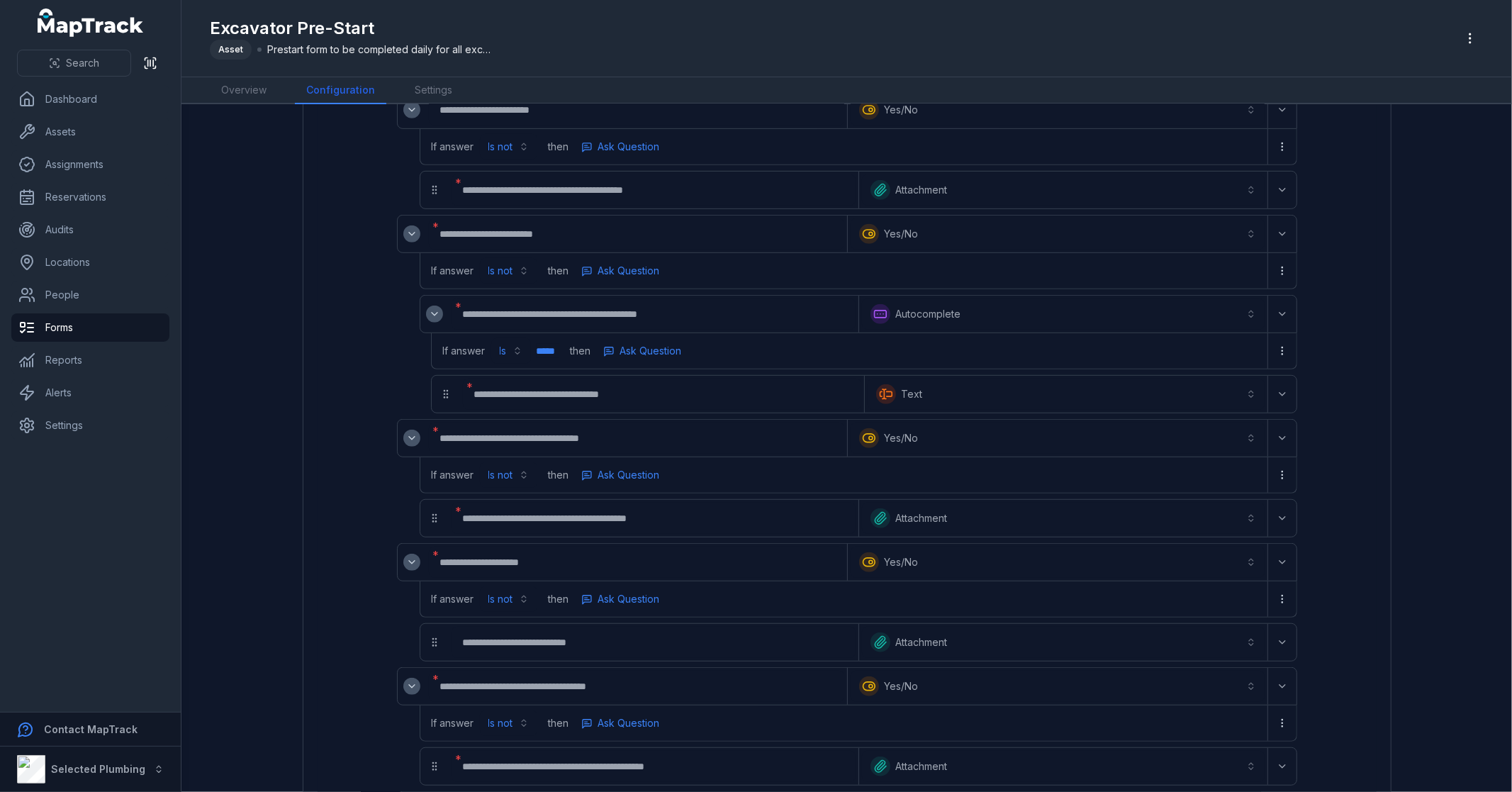
scroll to position [708, 0]
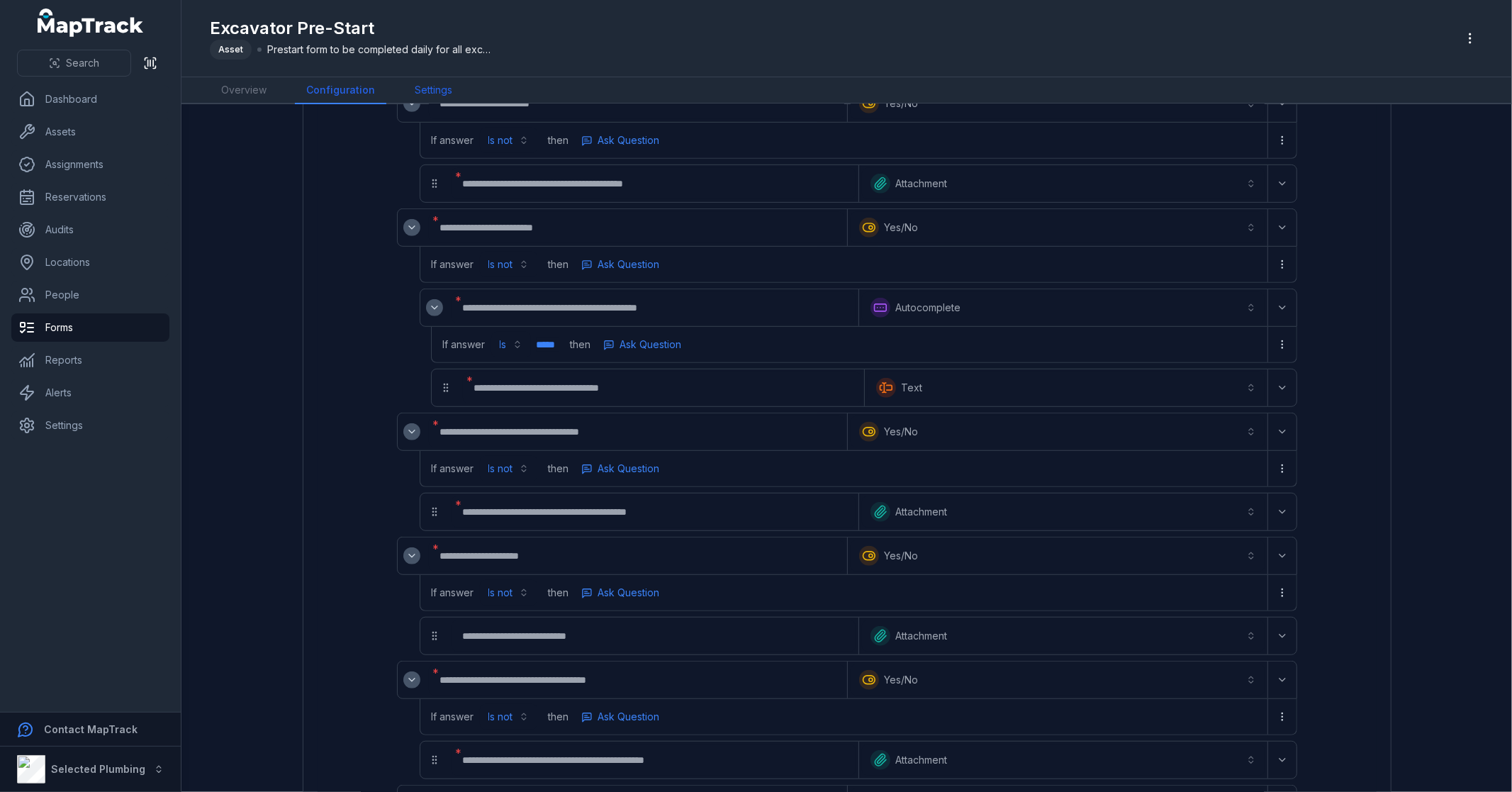
click at [436, 88] on link "Settings" at bounding box center [433, 90] width 60 height 27
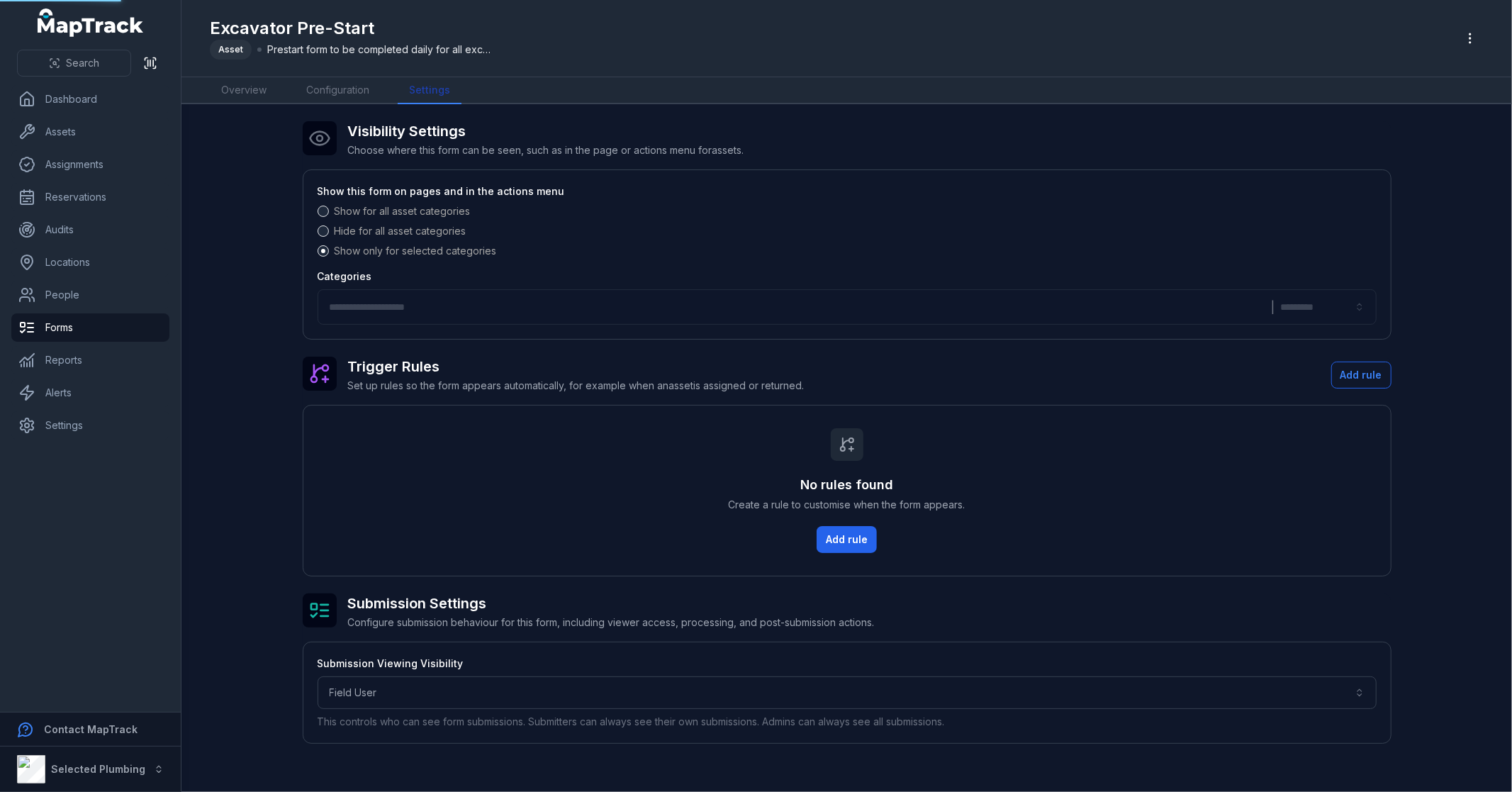
type input "**********"
click at [343, 95] on link "Configuration" at bounding box center [338, 90] width 86 height 27
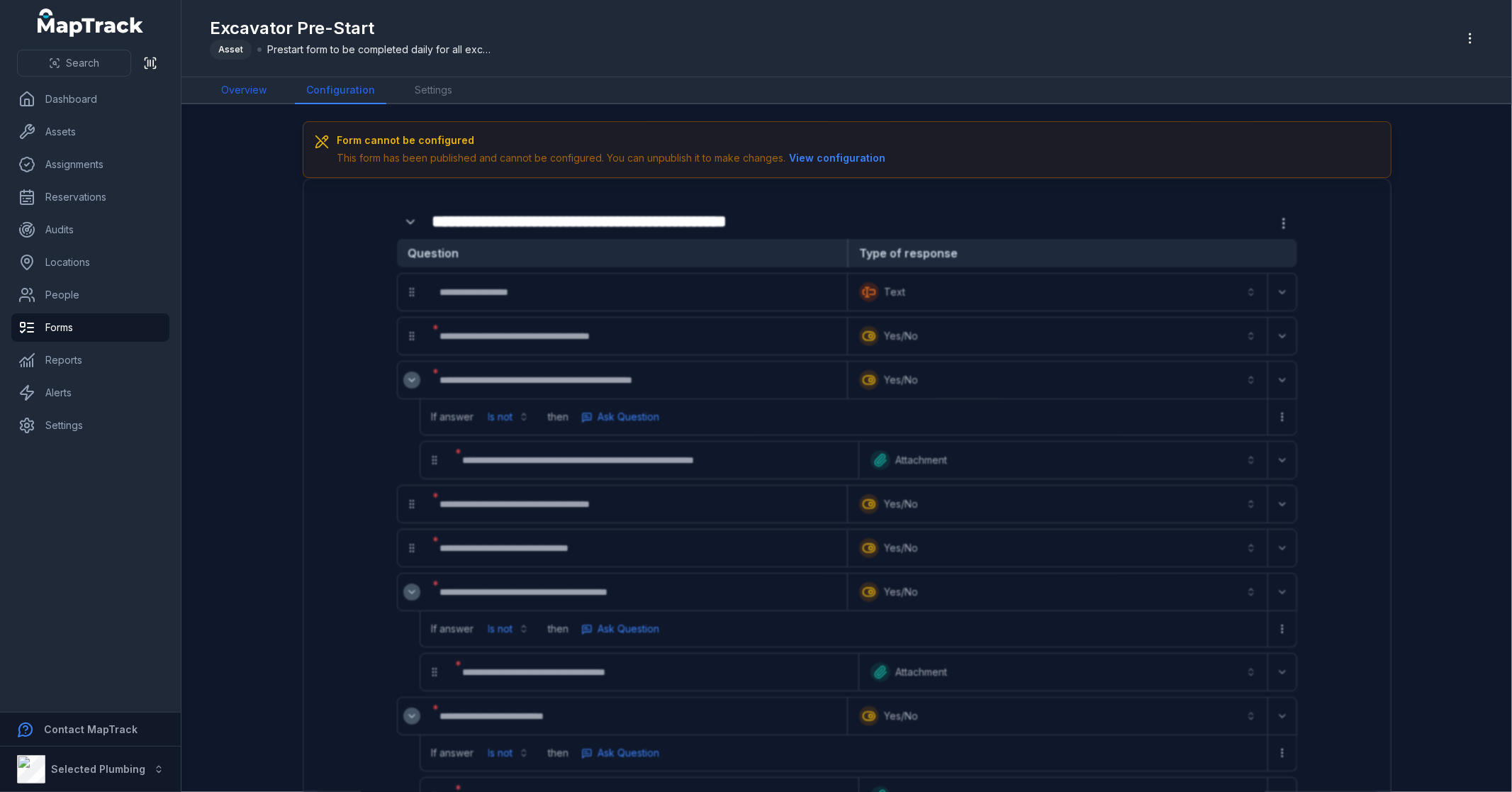
click at [246, 90] on link "Overview" at bounding box center [243, 90] width 68 height 27
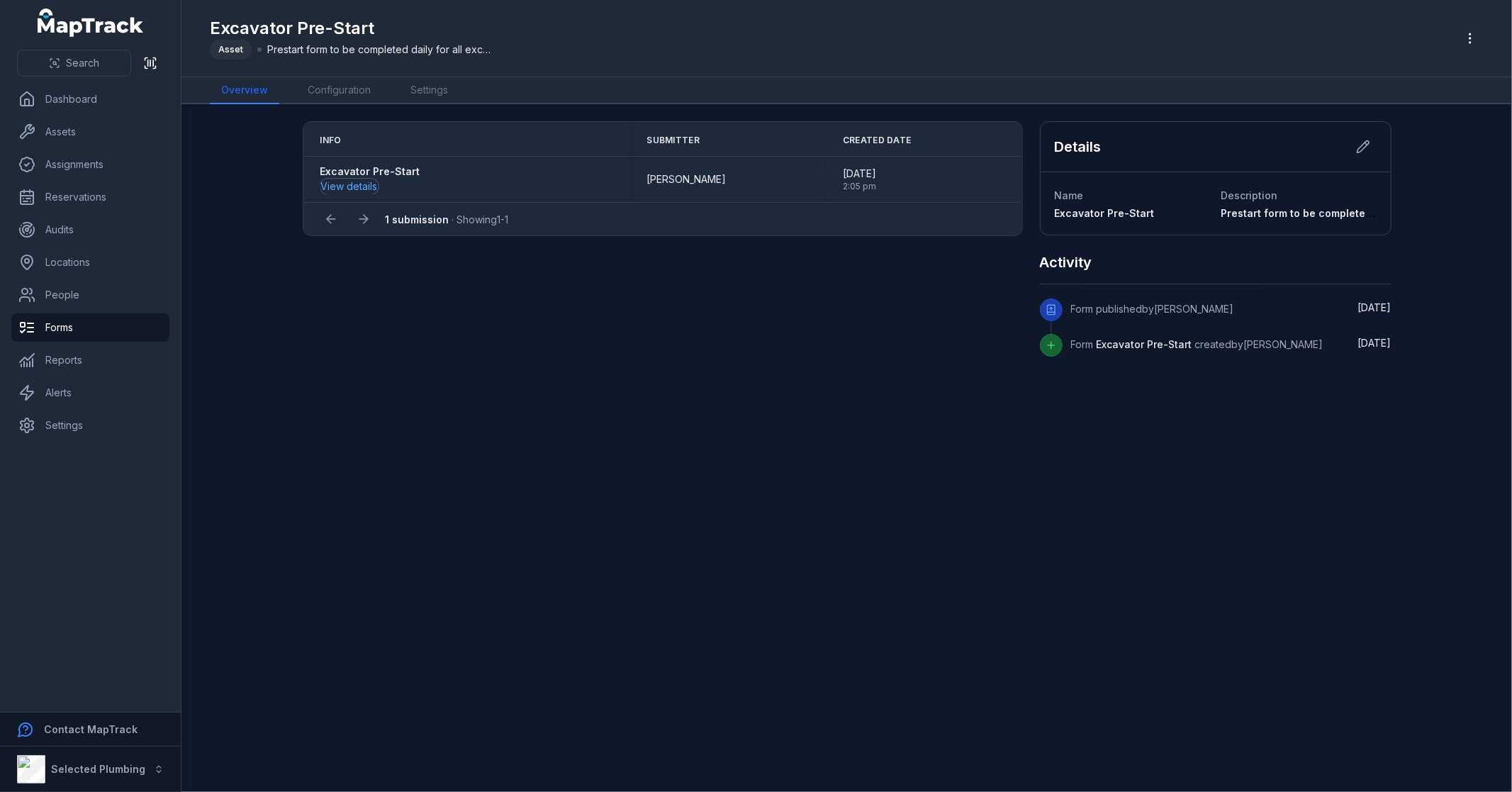
click at [339, 182] on button "View details" at bounding box center [348, 187] width 58 height 15
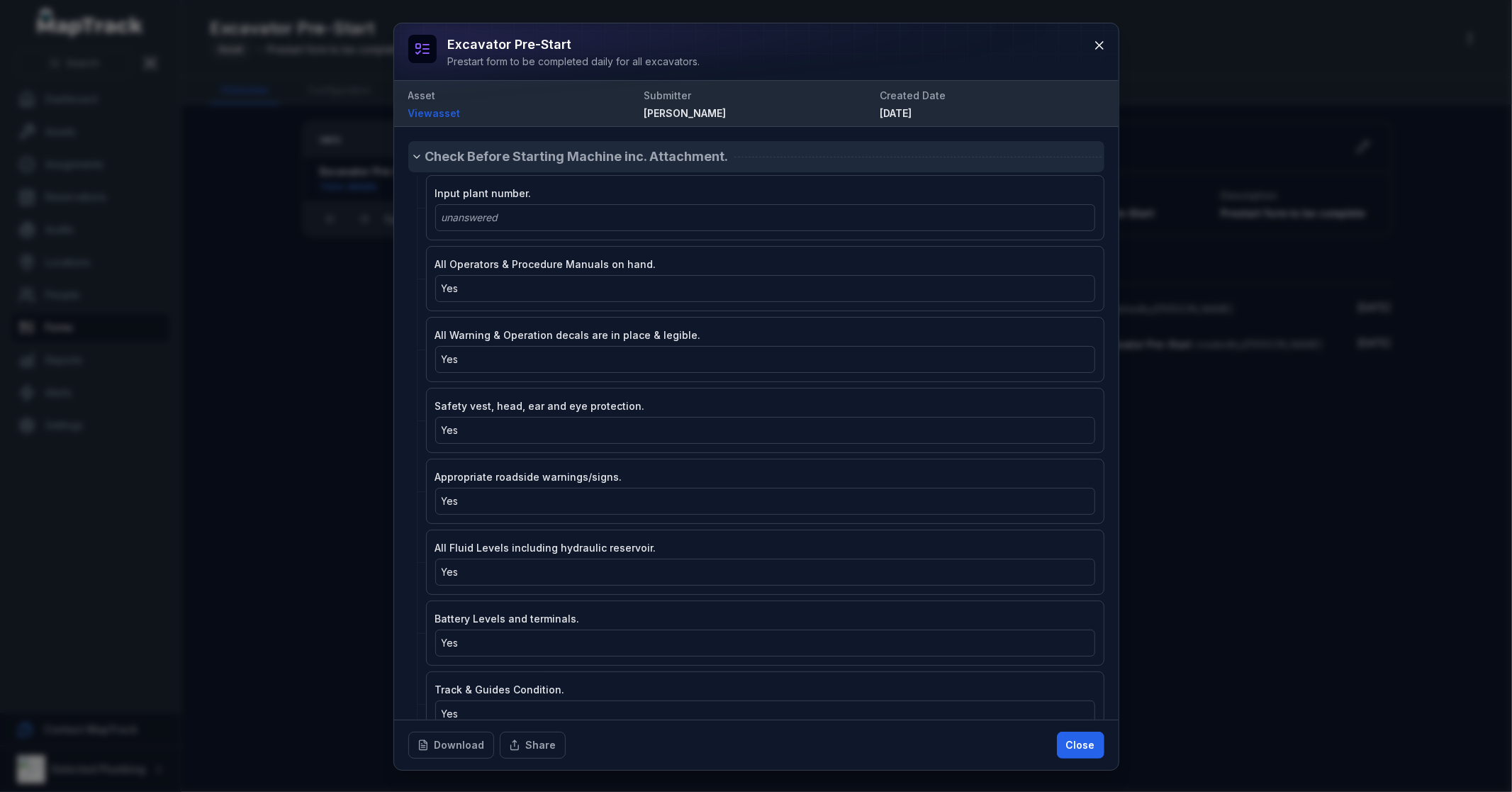
click at [422, 157] on icon at bounding box center [417, 157] width 11 height 11
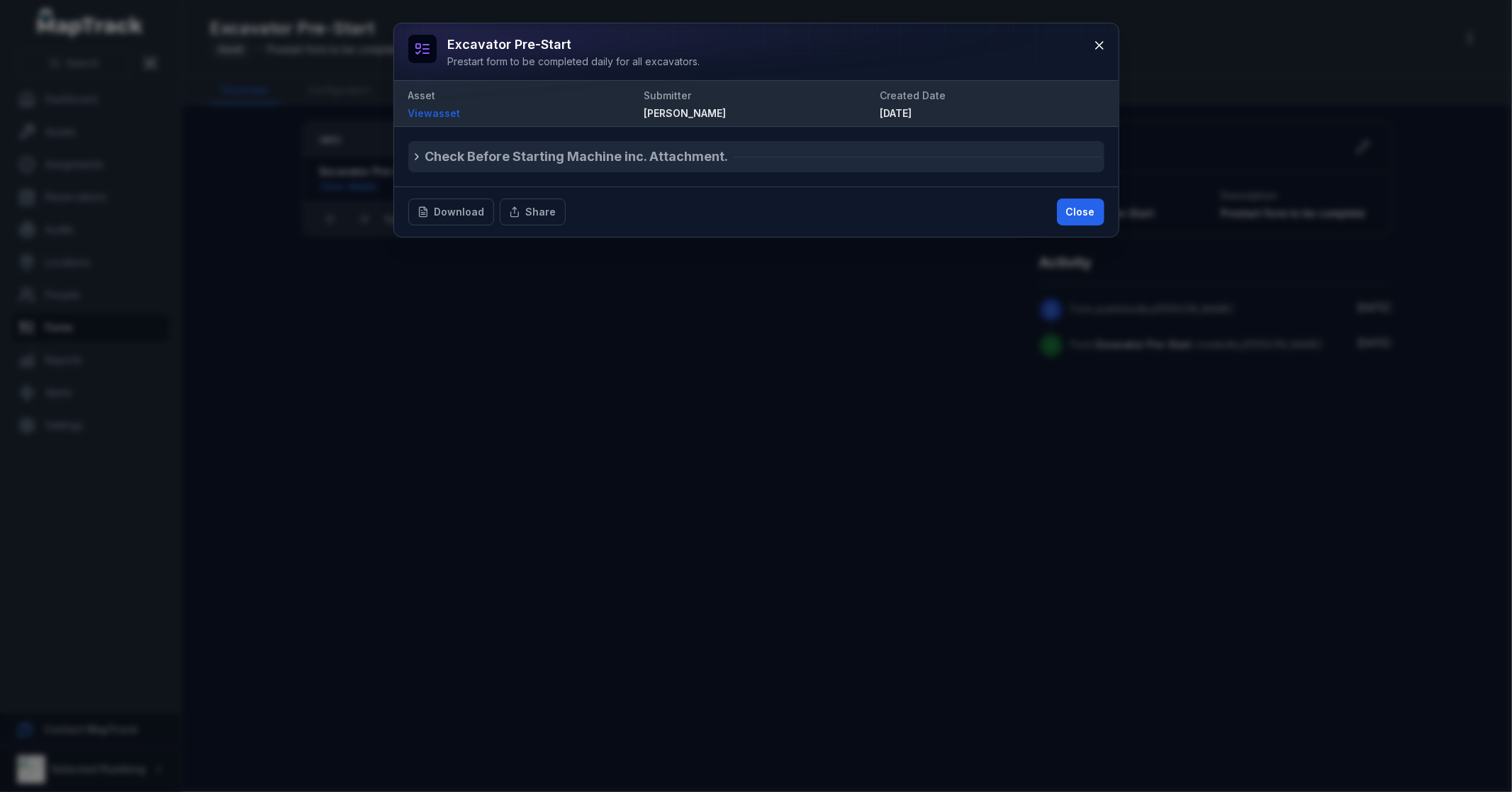
click at [422, 157] on icon at bounding box center [417, 157] width 11 height 11
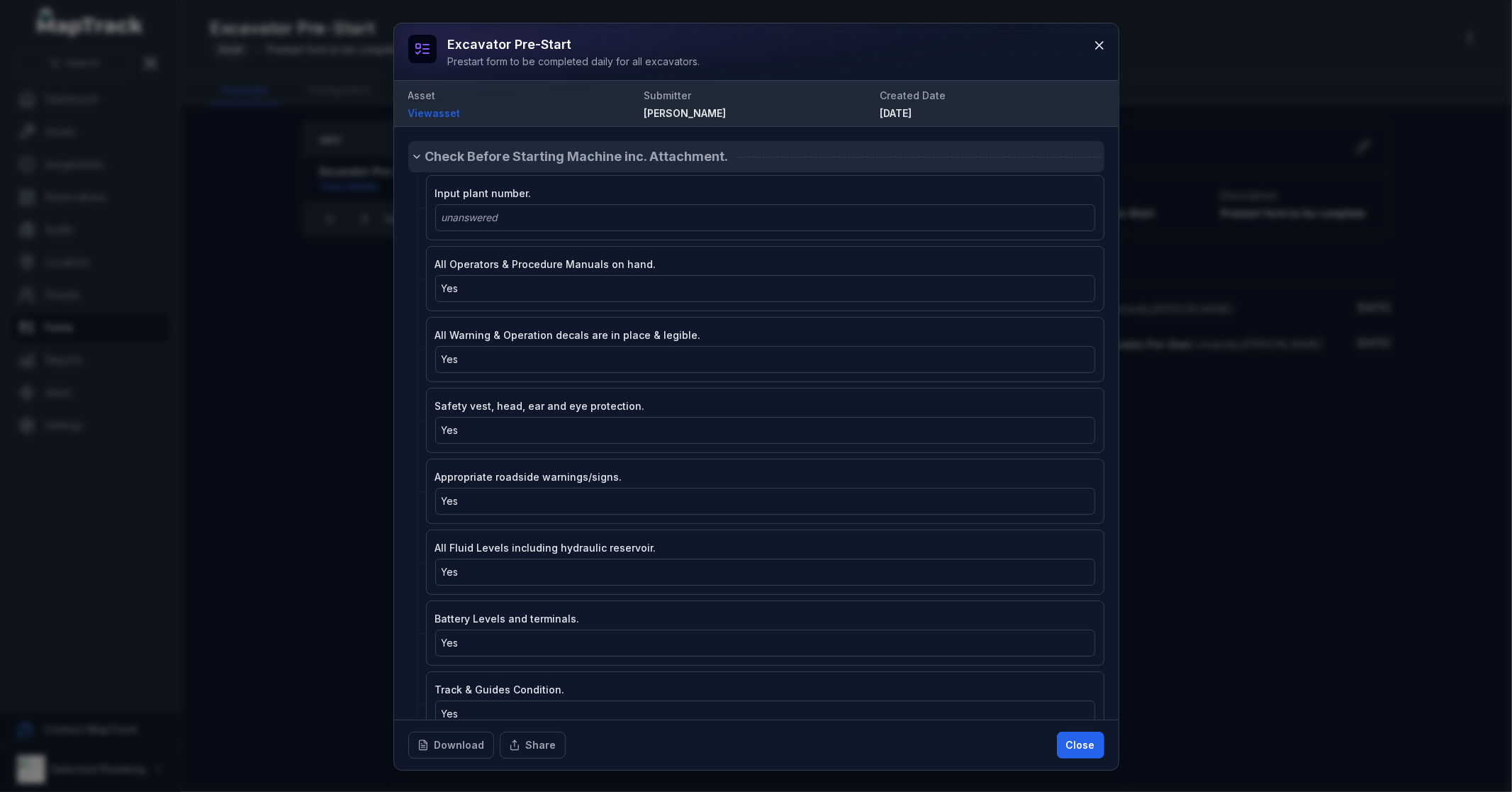
click at [422, 157] on icon at bounding box center [417, 157] width 11 height 11
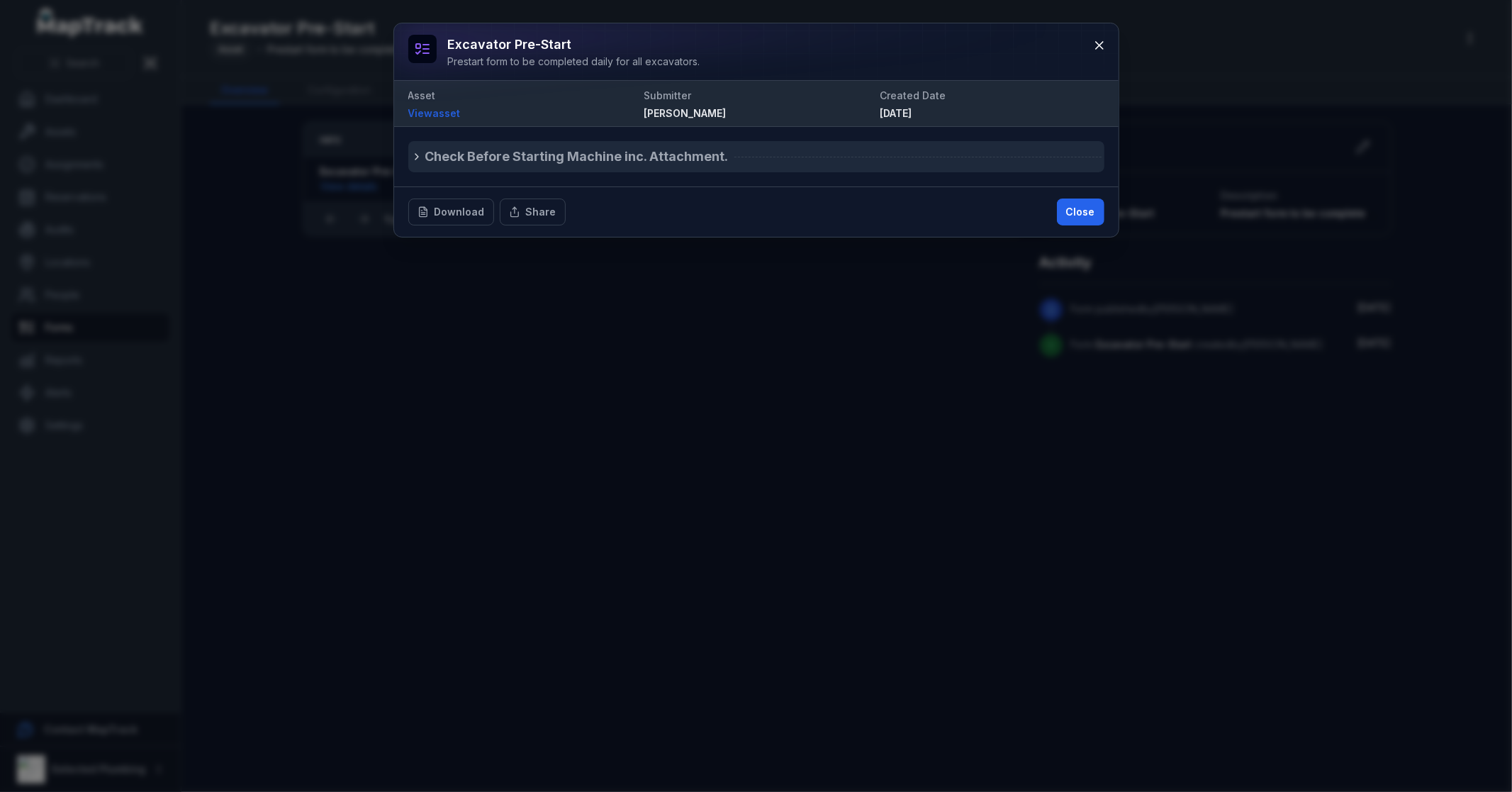
click at [422, 157] on icon at bounding box center [417, 157] width 11 height 11
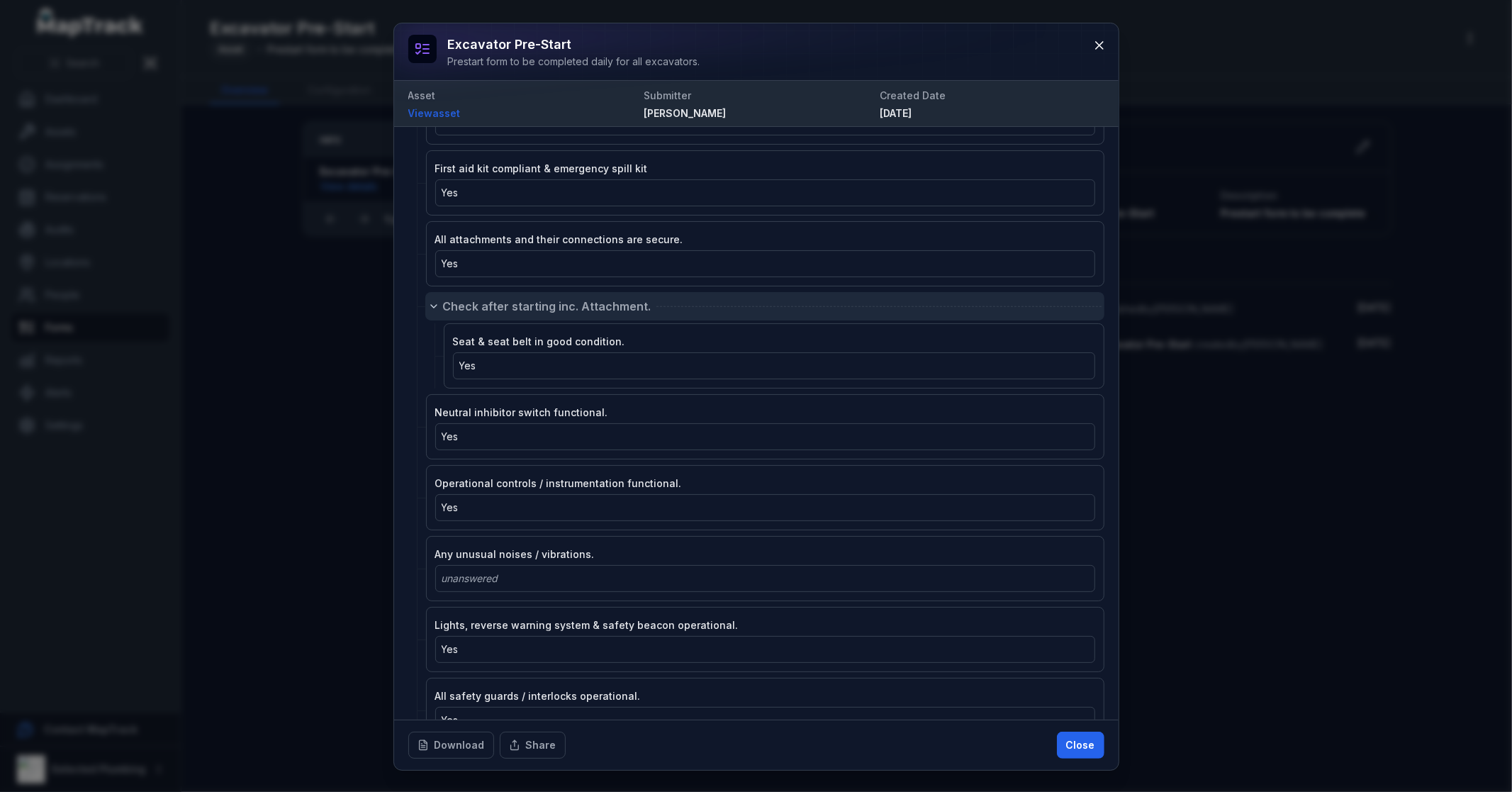
scroll to position [944, 0]
click at [468, 307] on span "Check after starting inc. Attachment." at bounding box center [547, 307] width 209 height 17
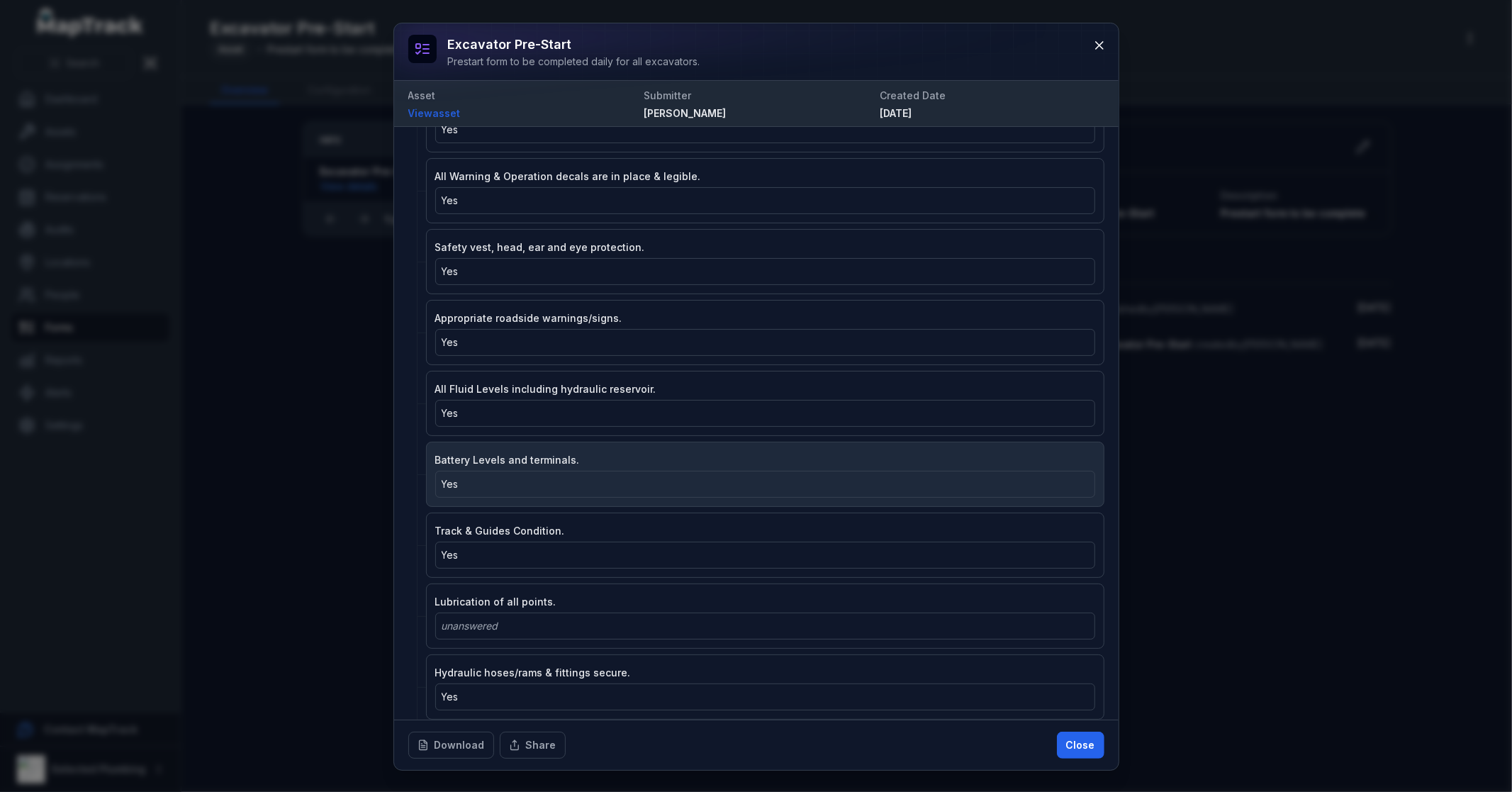
scroll to position [0, 0]
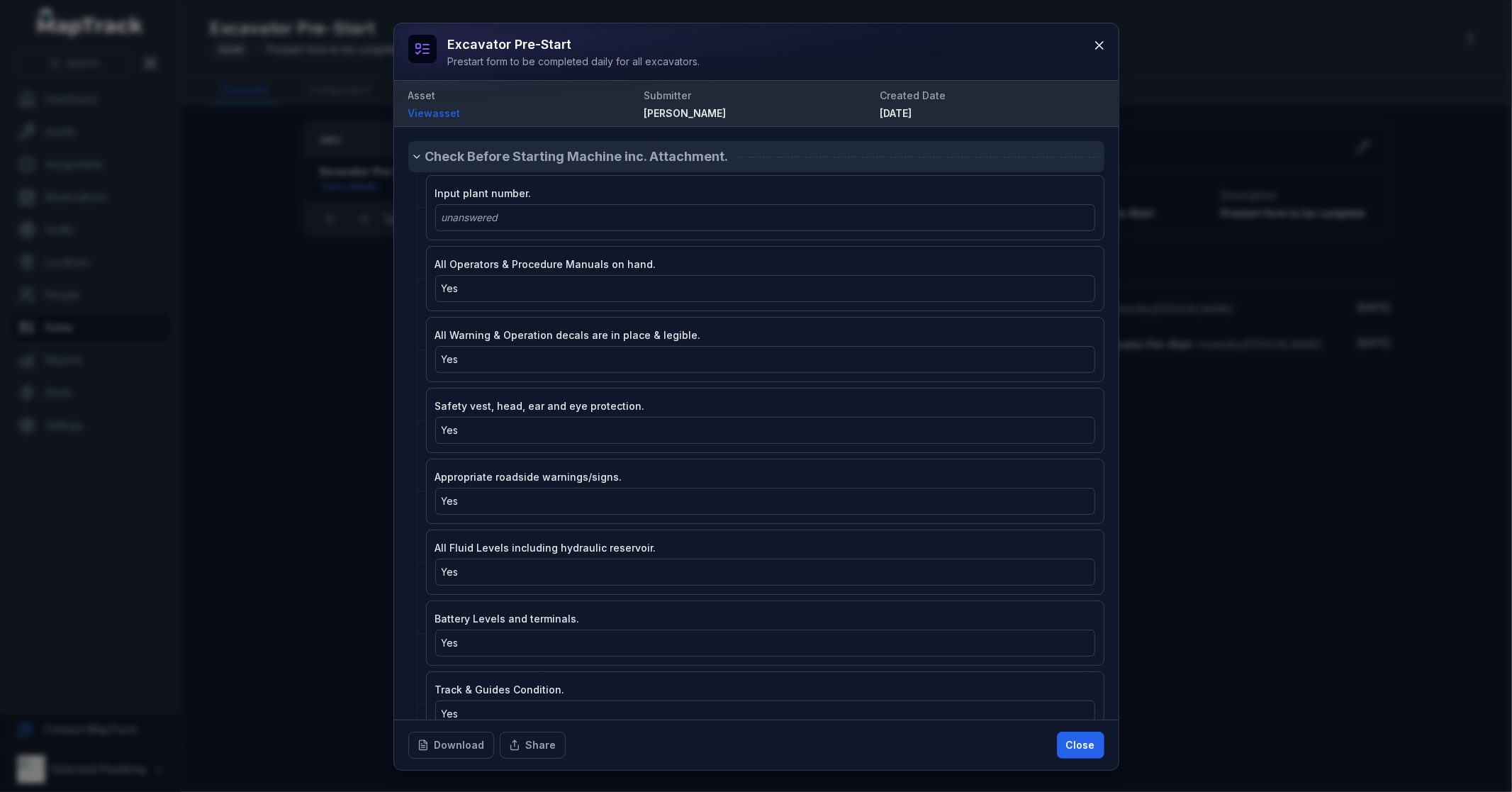
click at [443, 154] on span "Check Before Starting Machine inc. Attachment." at bounding box center [577, 156] width 304 height 20
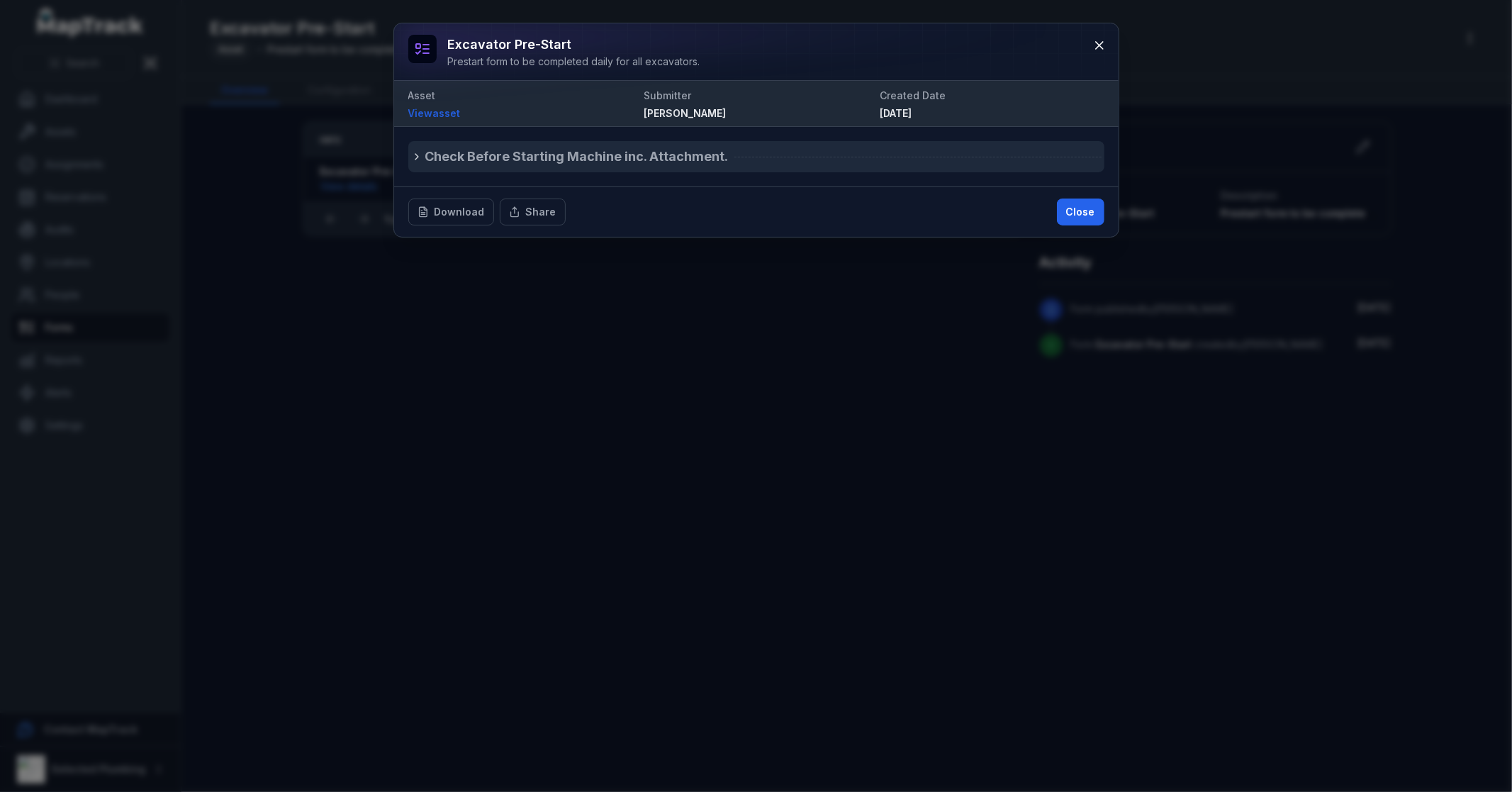
click at [443, 154] on span "Check Before Starting Machine inc. Attachment." at bounding box center [577, 156] width 304 height 20
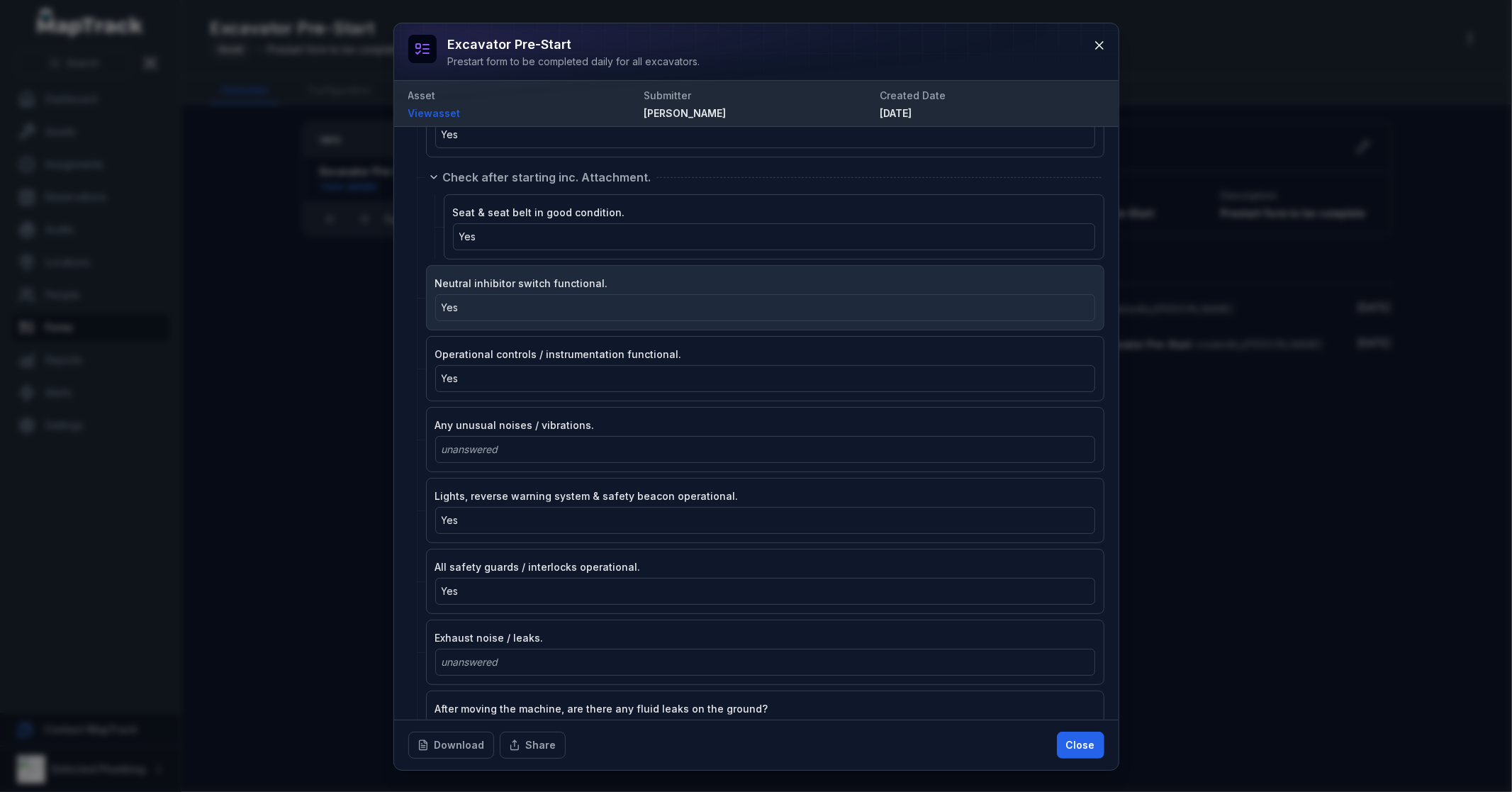
scroll to position [1102, 0]
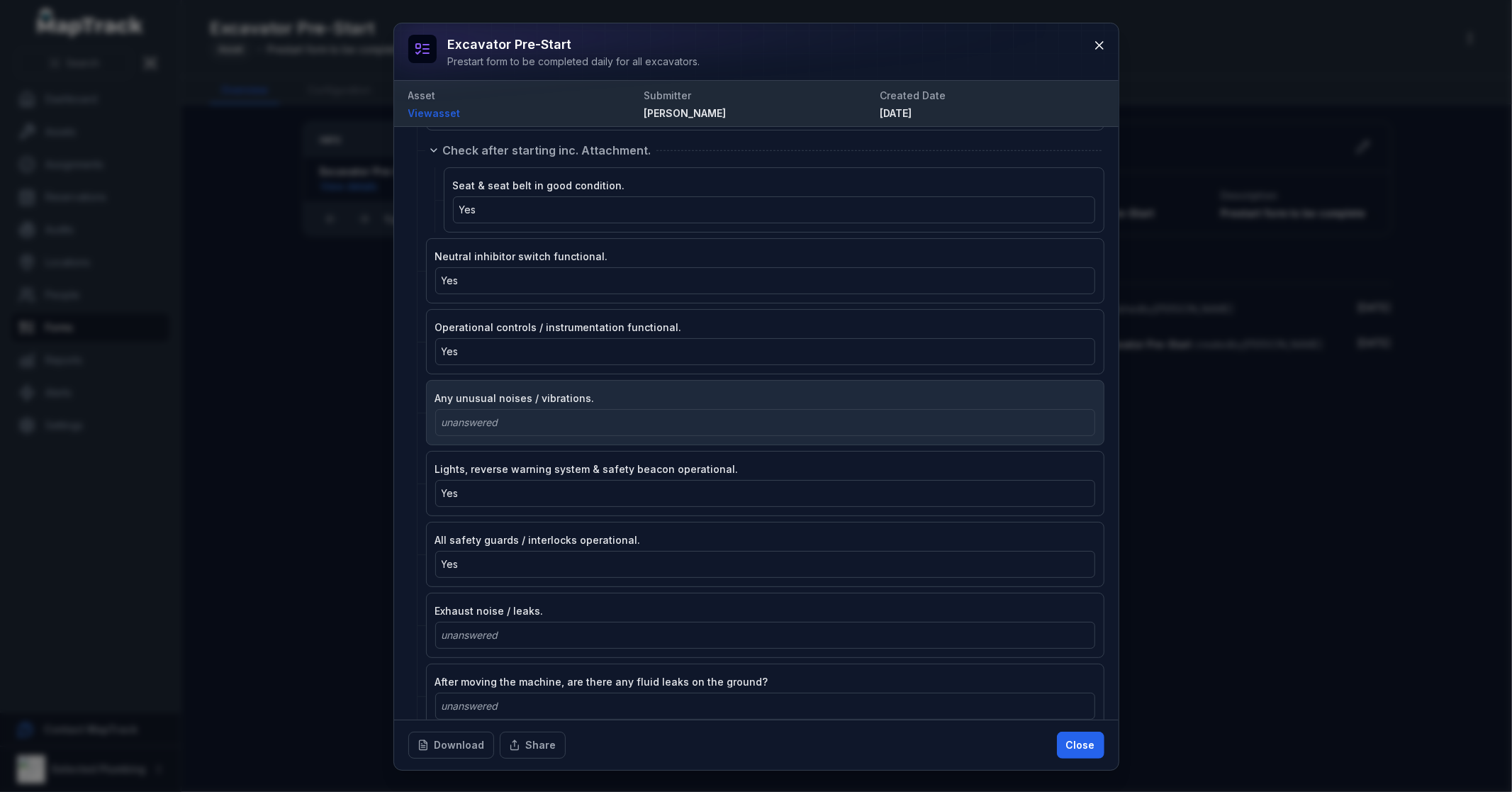
click at [547, 429] on div "unanswered" at bounding box center [766, 422] width 647 height 14
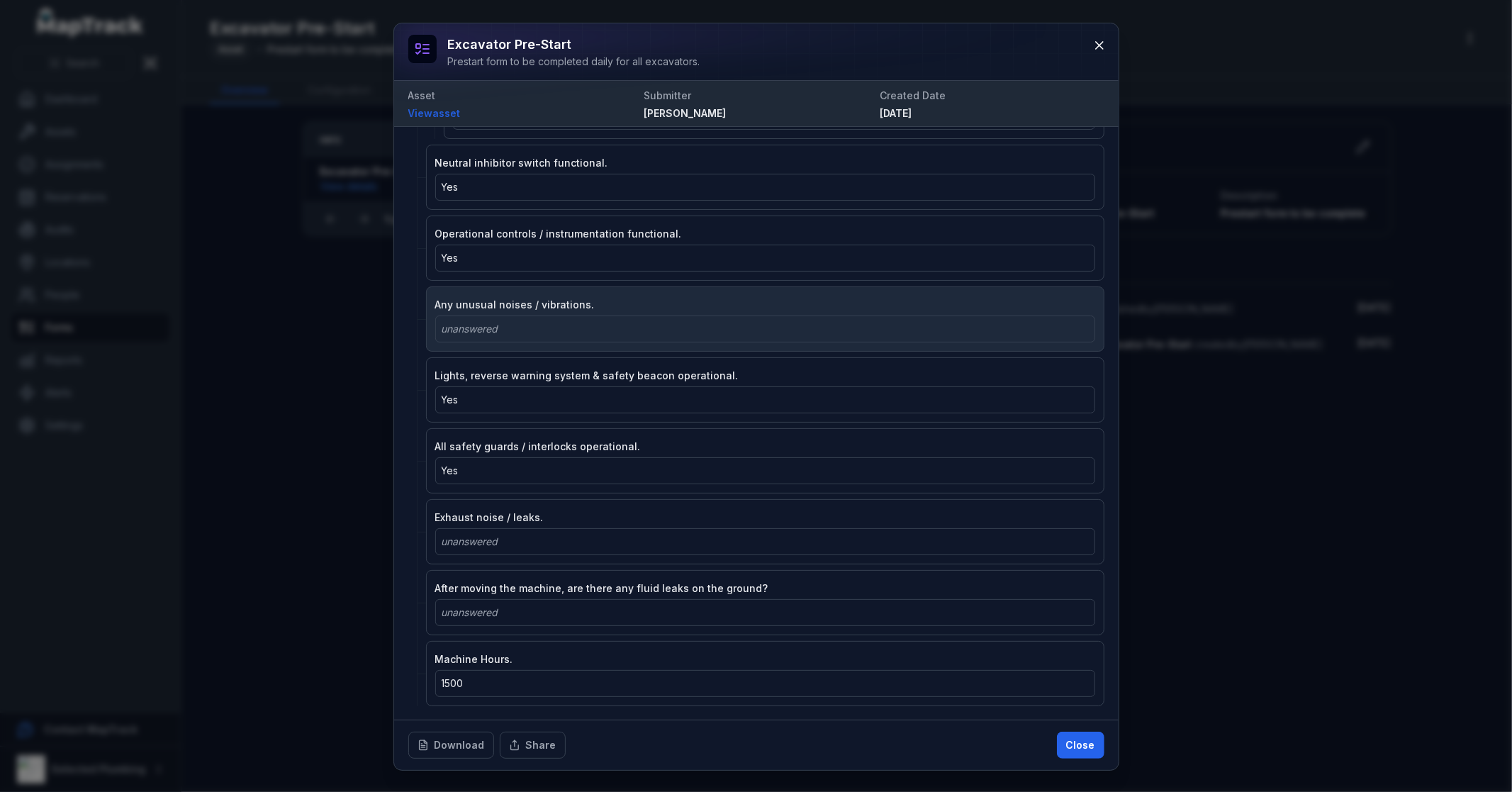
scroll to position [1202, 0]
click at [547, 429] on div "All safety guards / interlocks operational. Yes" at bounding box center [765, 460] width 678 height 65
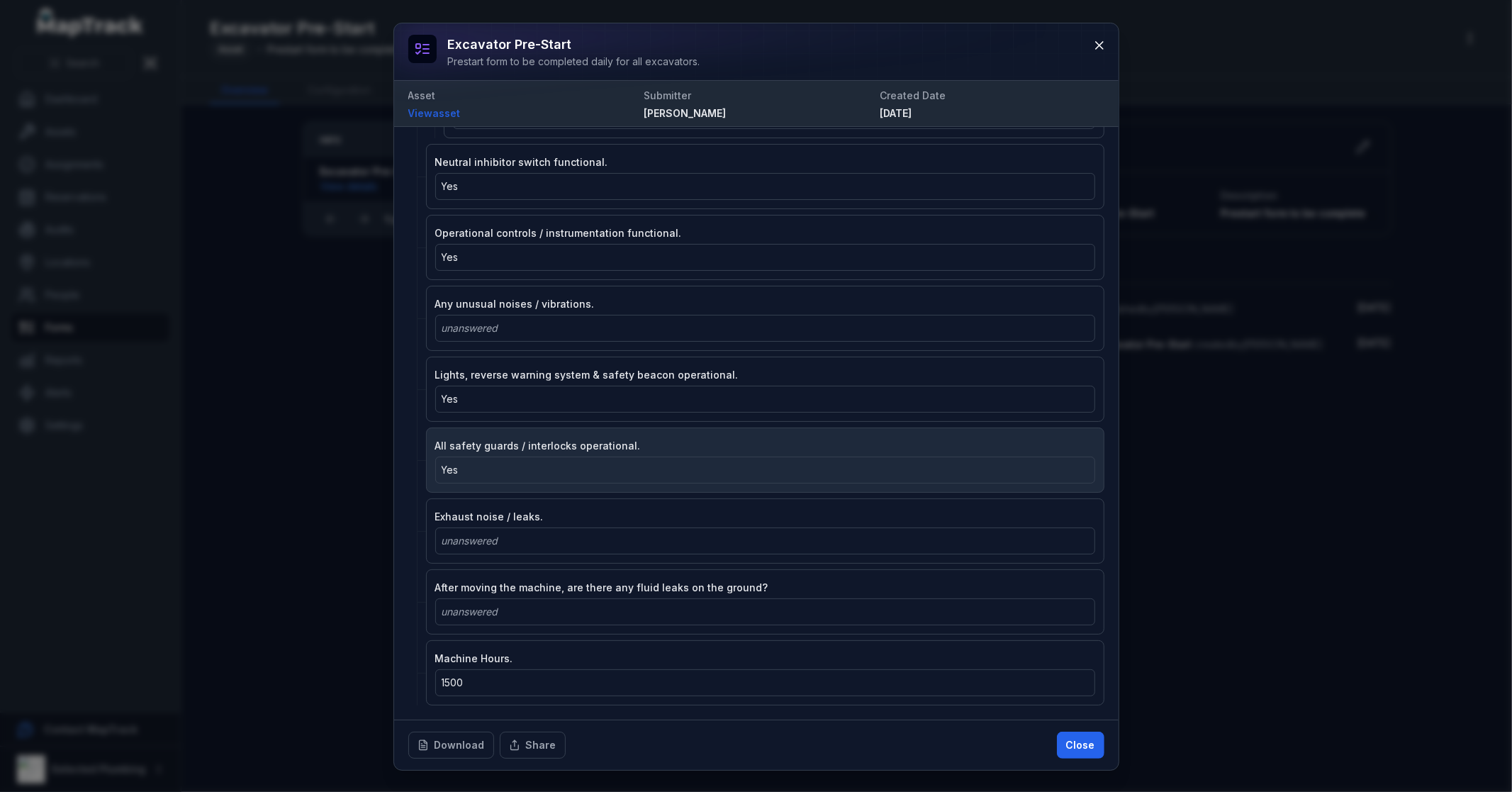
click at [525, 481] on div "Yes" at bounding box center [765, 469] width 660 height 27
click at [525, 480] on div "Yes" at bounding box center [765, 469] width 660 height 27
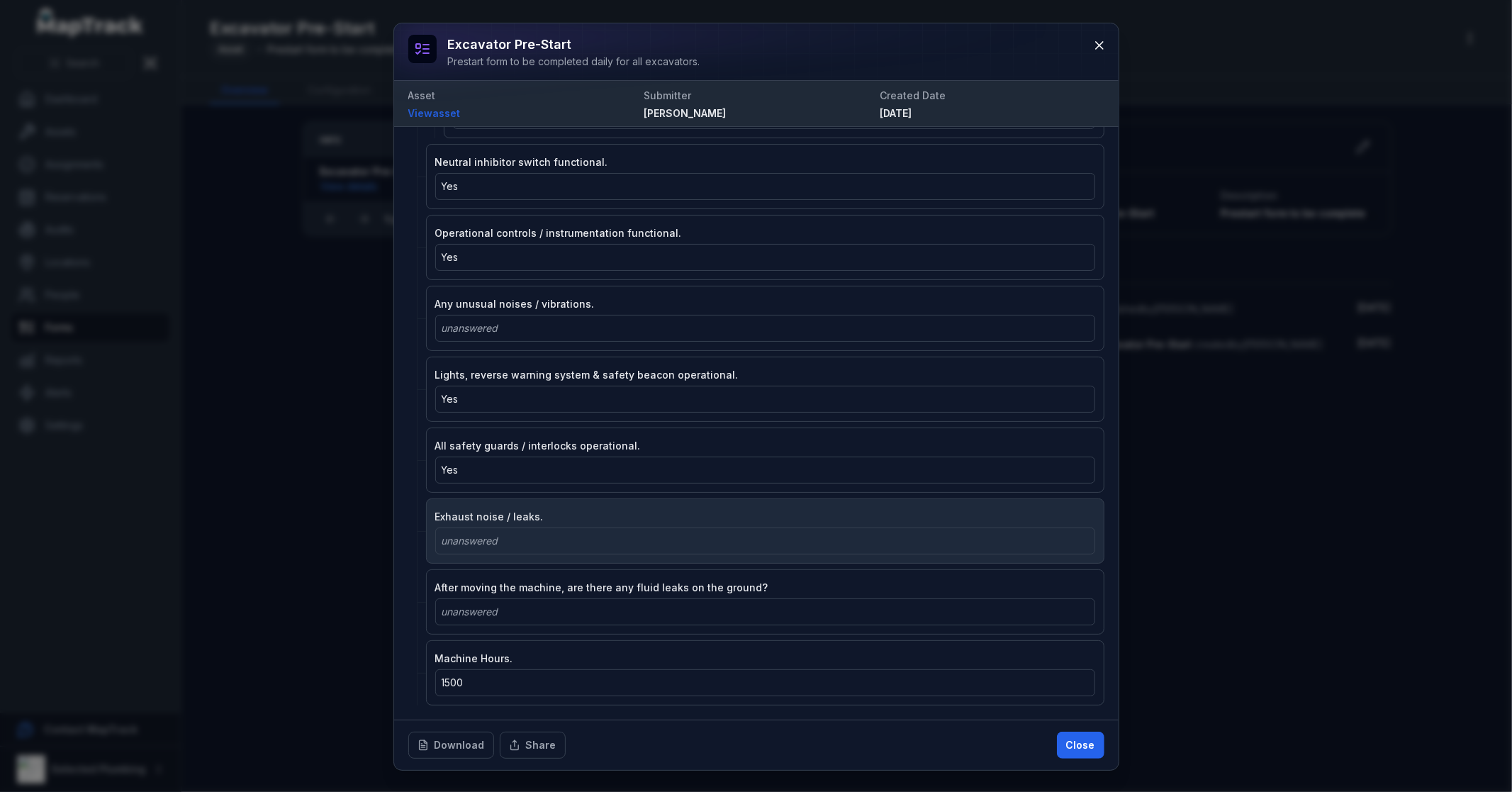
drag, startPoint x: 496, startPoint y: 559, endPoint x: 499, endPoint y: 544, distance: 15.3
click at [496, 556] on div "Exhaust noise / leaks. unanswered" at bounding box center [765, 530] width 678 height 65
click at [501, 544] on div "unanswered" at bounding box center [766, 541] width 647 height 14
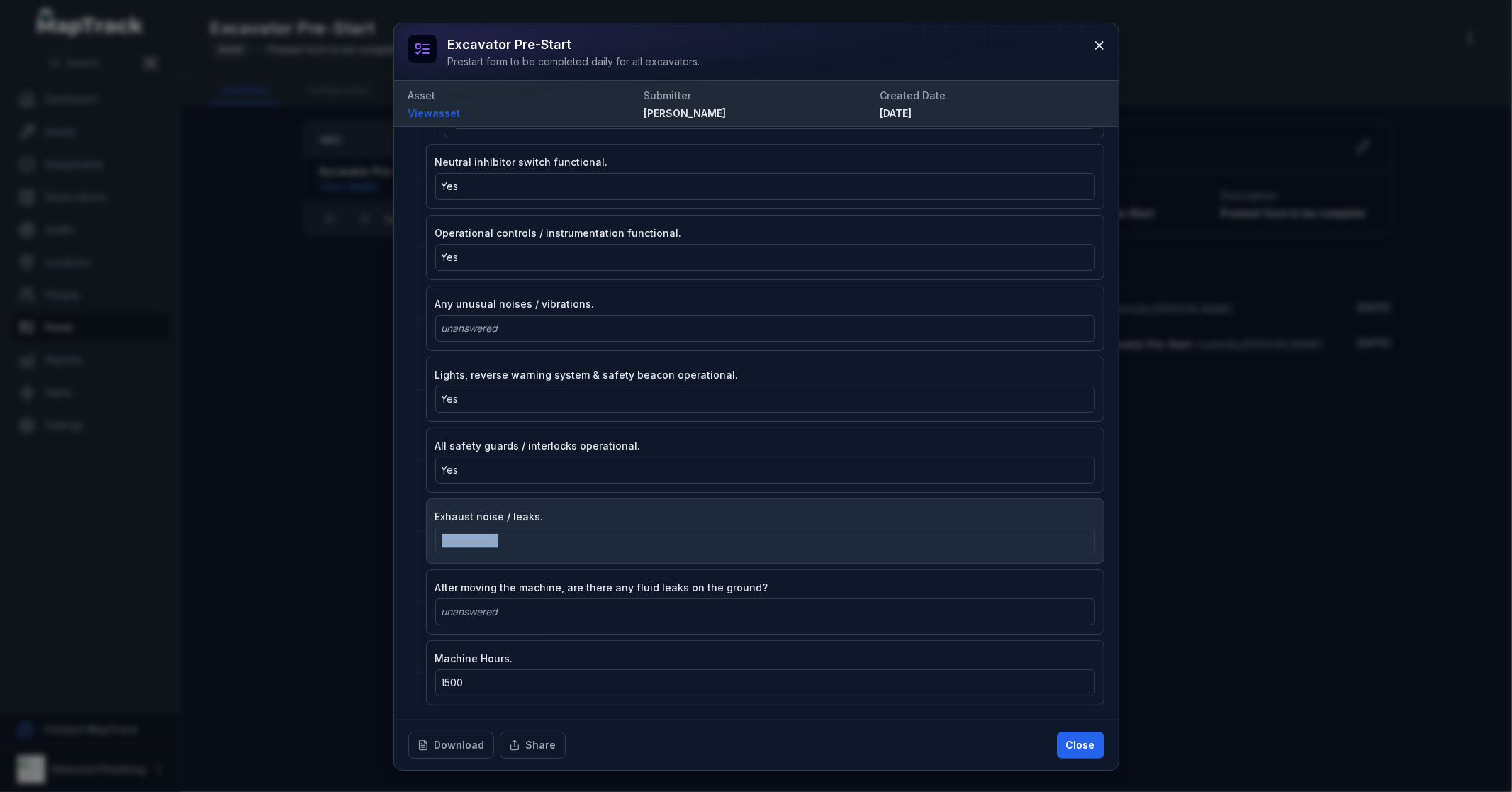
click at [501, 544] on div "unanswered" at bounding box center [766, 541] width 647 height 14
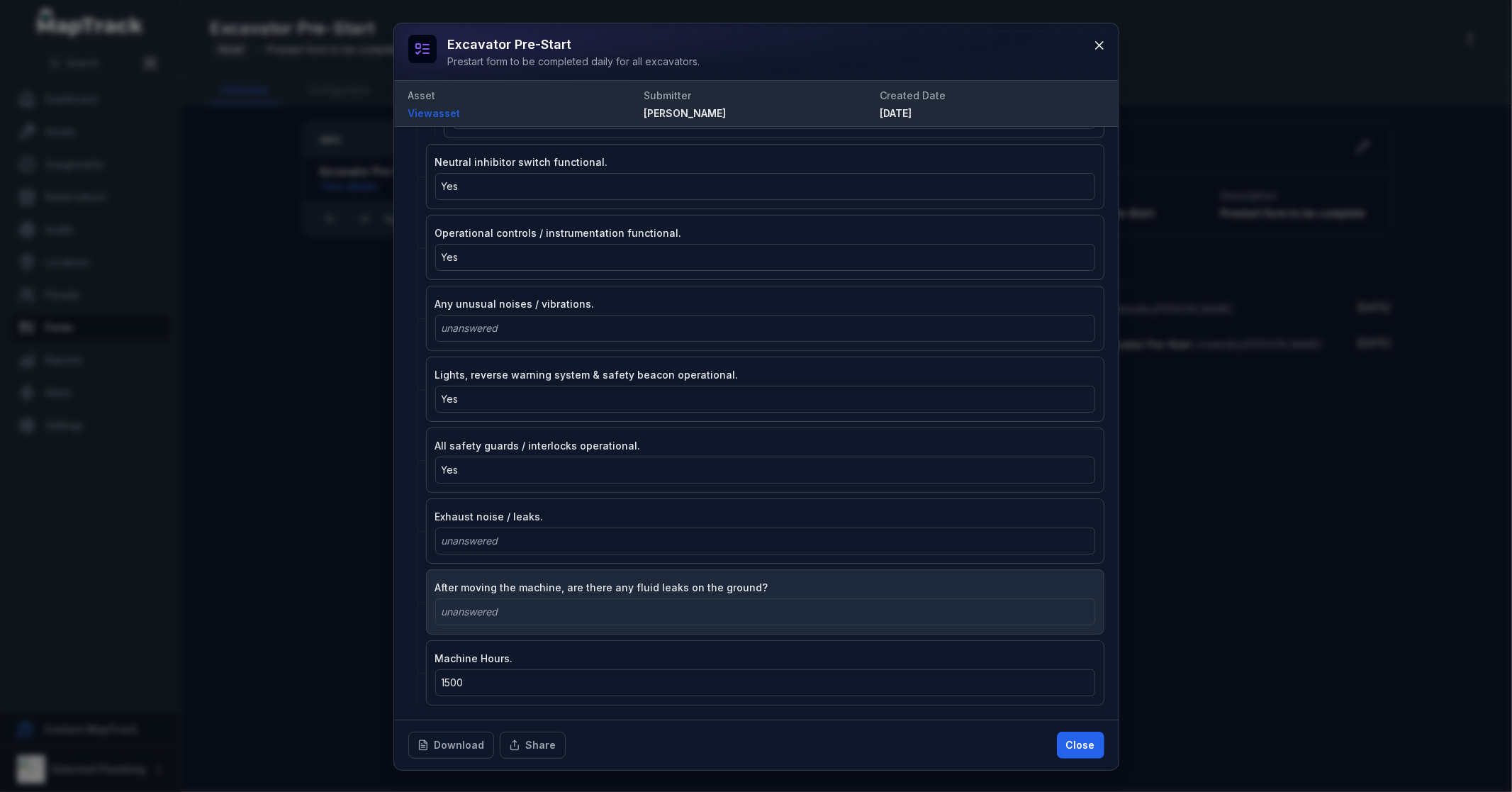
click at [525, 610] on div "unanswered" at bounding box center [766, 611] width 647 height 14
click at [526, 610] on div "unanswered" at bounding box center [766, 611] width 647 height 14
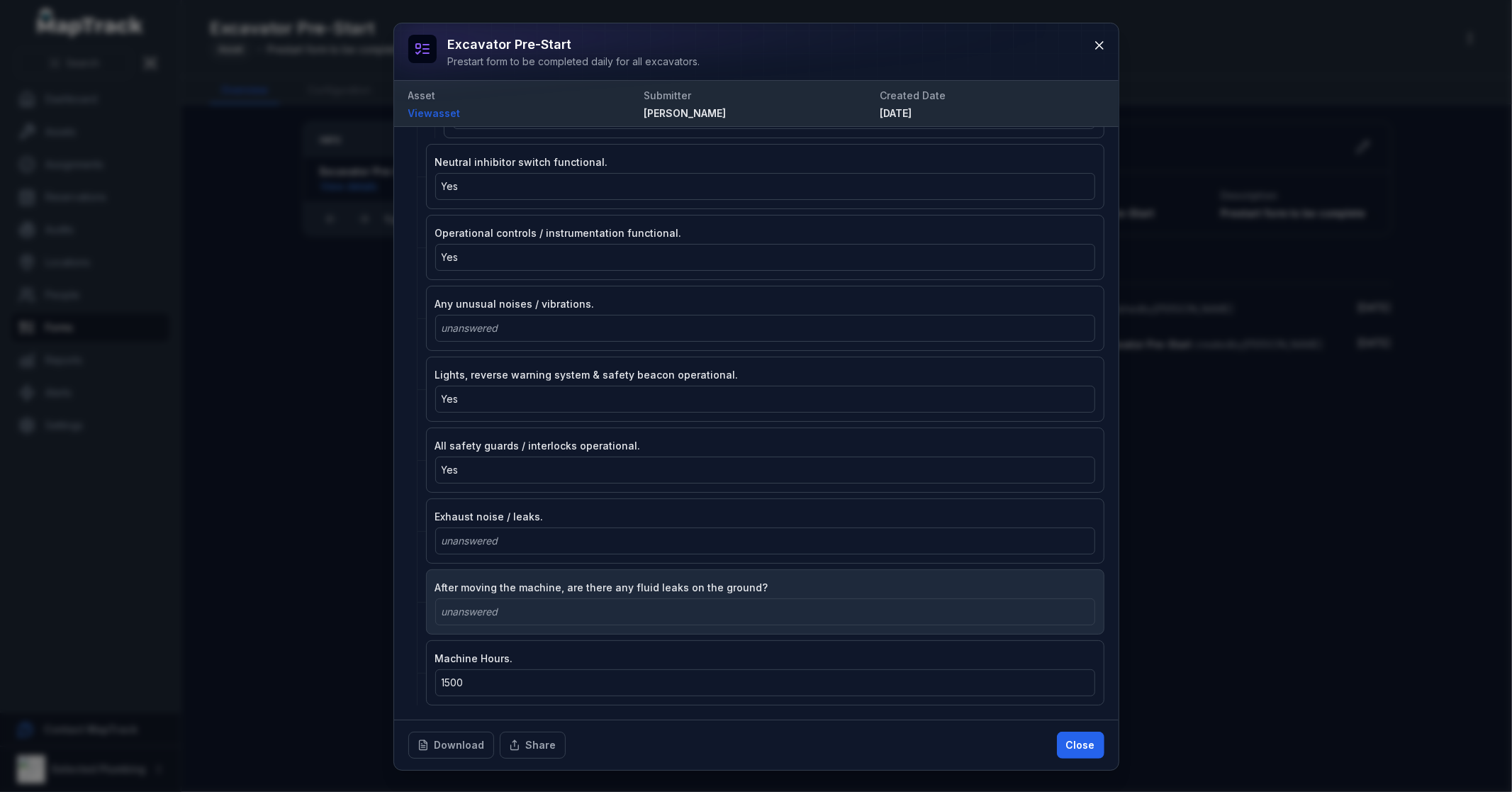
click at [526, 610] on div "unanswered" at bounding box center [766, 611] width 647 height 14
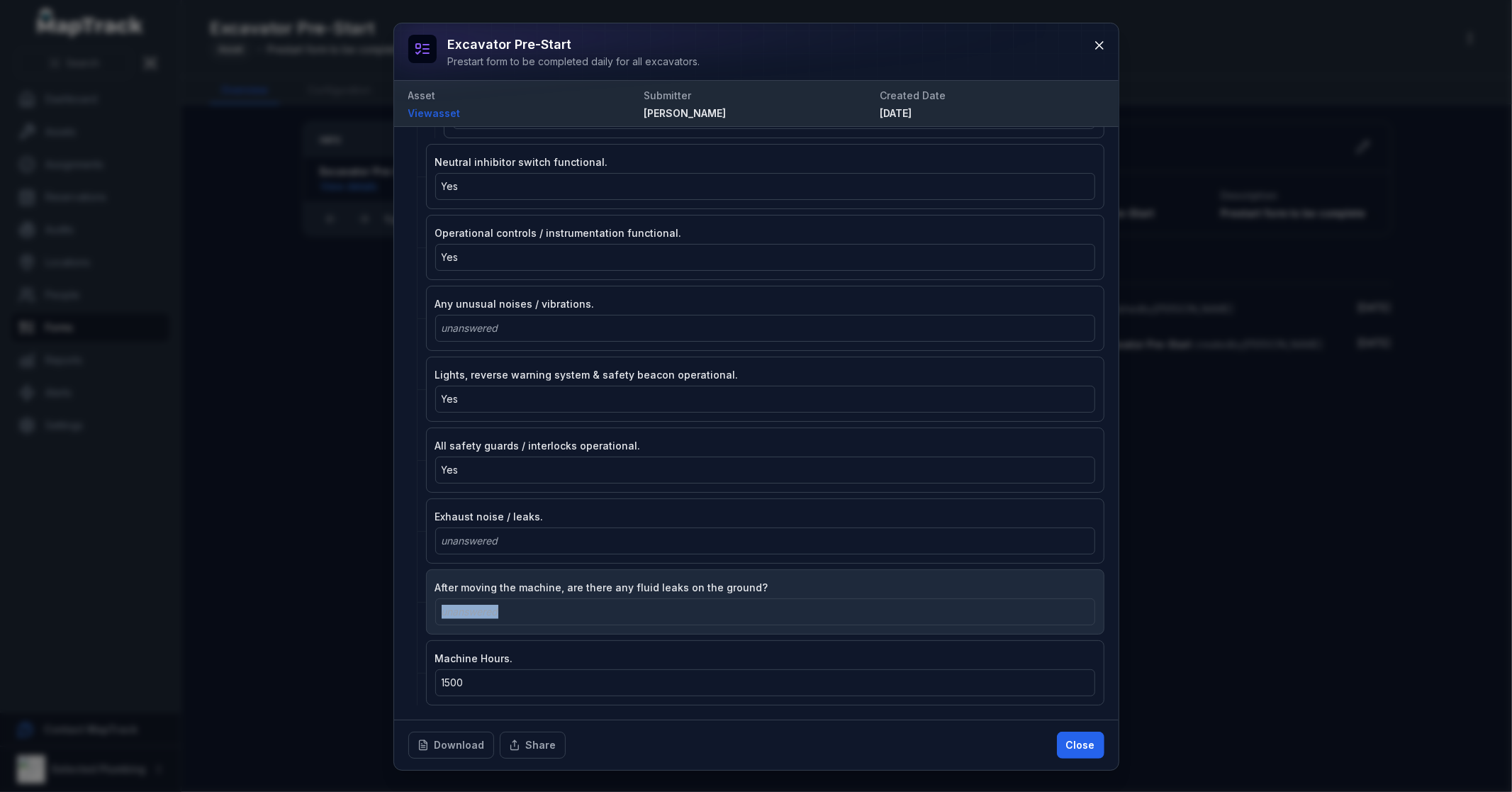
click at [526, 610] on div "unanswered" at bounding box center [766, 611] width 647 height 14
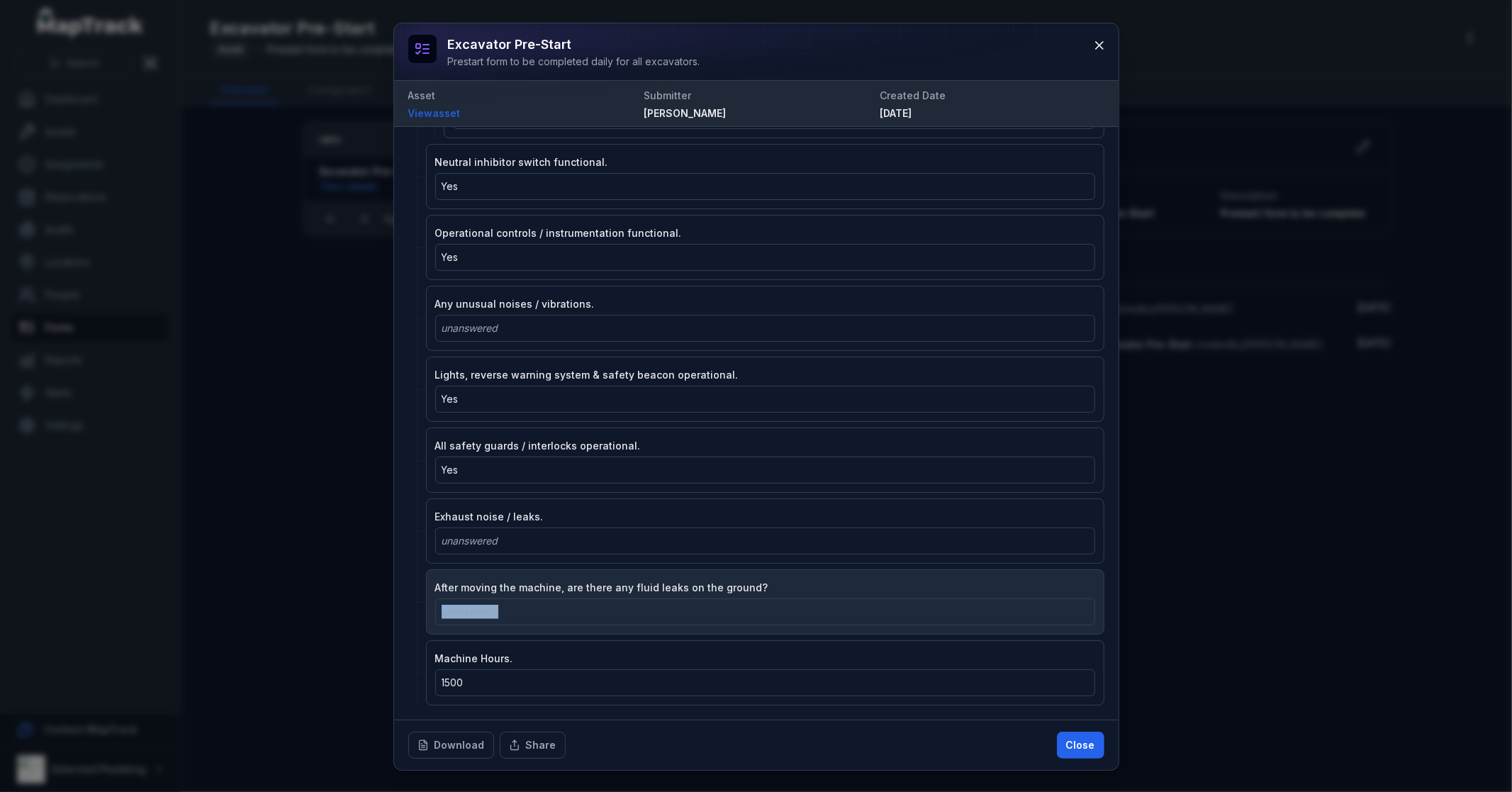
click at [526, 610] on div "unanswered" at bounding box center [766, 611] width 647 height 14
click at [528, 609] on div "unanswered" at bounding box center [766, 611] width 647 height 14
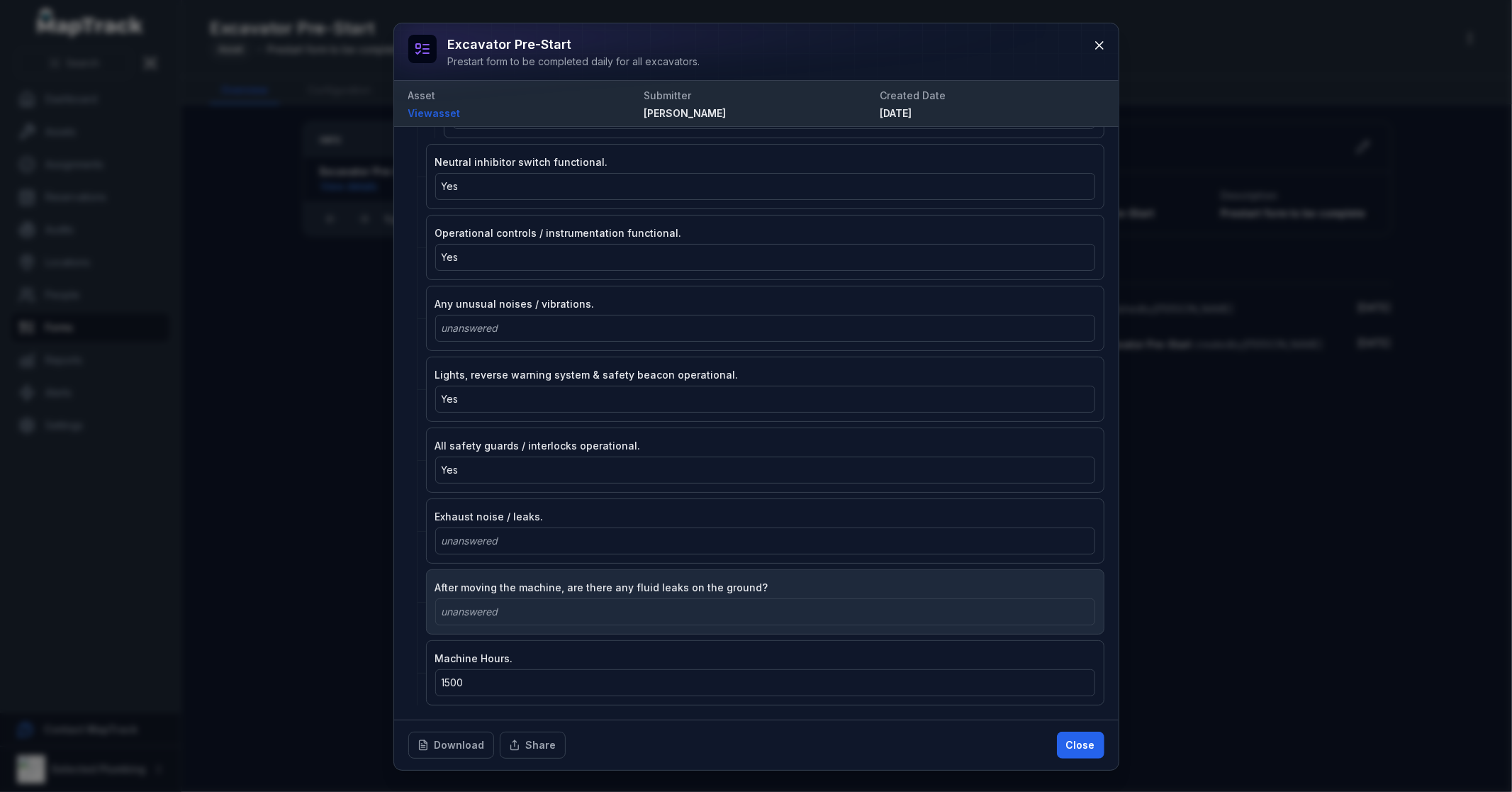
click at [528, 609] on div "unanswered" at bounding box center [766, 611] width 647 height 14
click at [529, 609] on div "unanswered" at bounding box center [766, 611] width 647 height 14
click at [530, 611] on div "unanswered" at bounding box center [766, 611] width 647 height 14
click at [532, 611] on div "unanswered" at bounding box center [766, 611] width 647 height 14
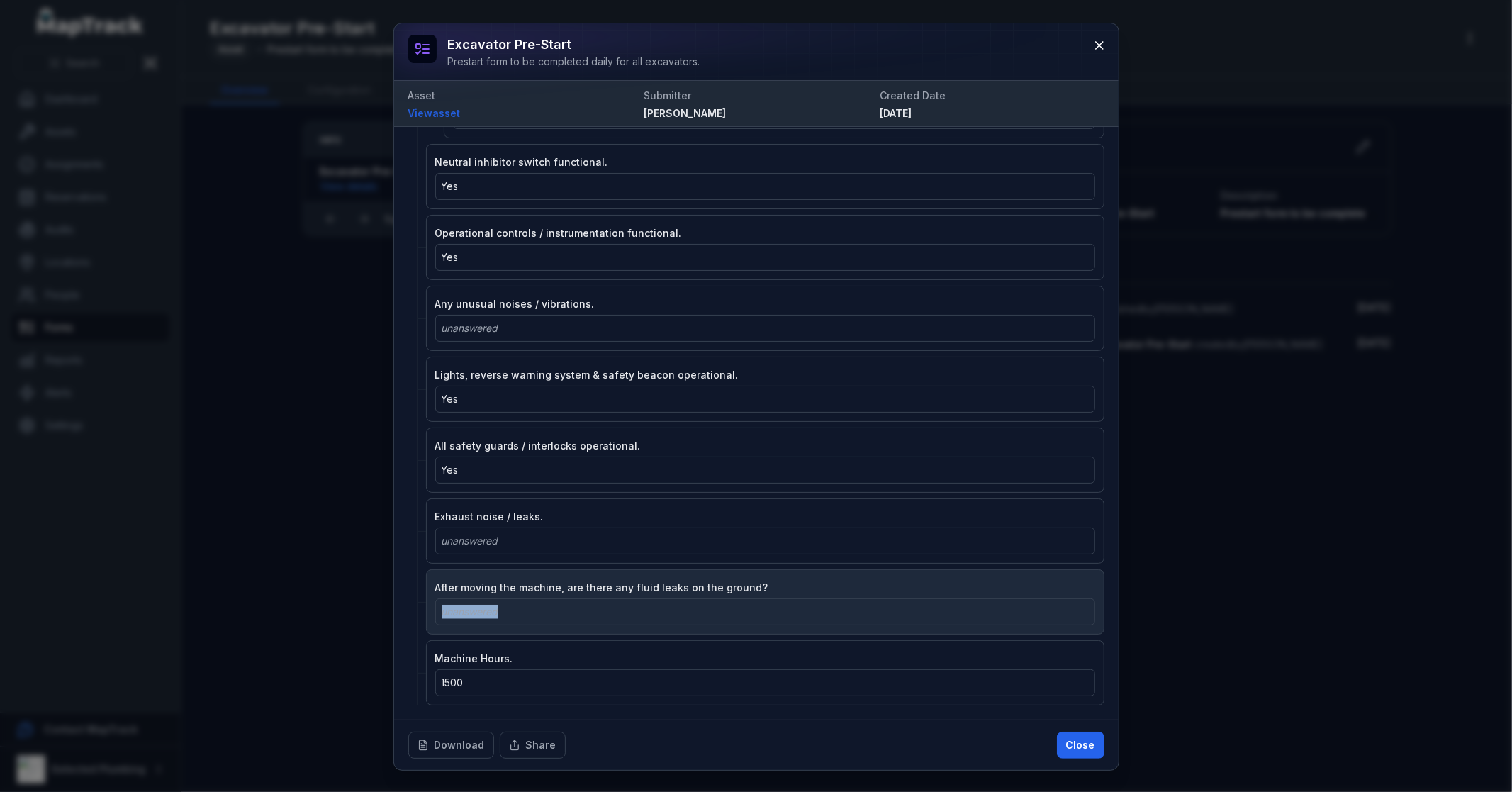
click at [533, 611] on div "unanswered" at bounding box center [766, 611] width 647 height 14
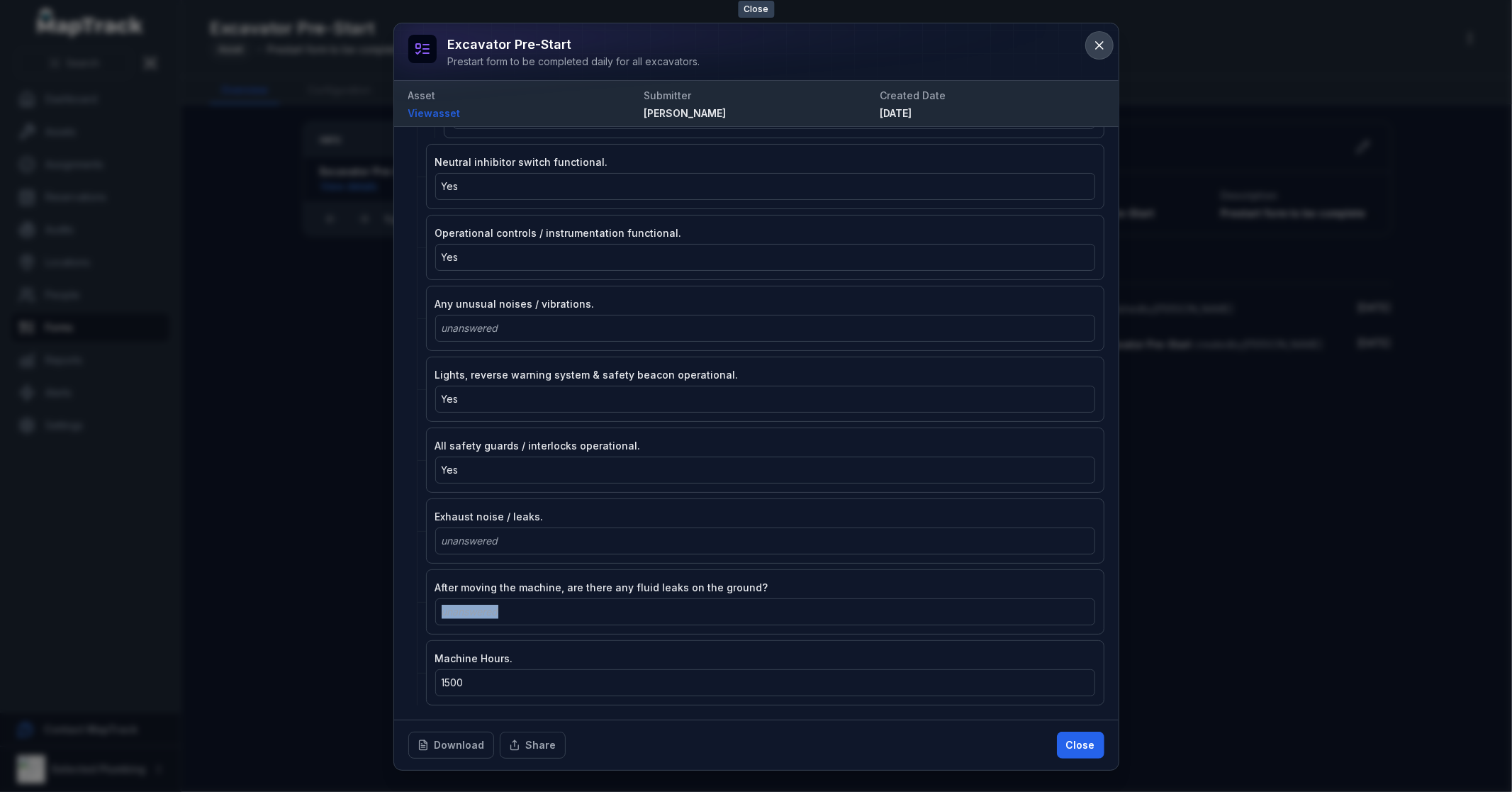
click at [1104, 41] on icon at bounding box center [1099, 45] width 14 height 14
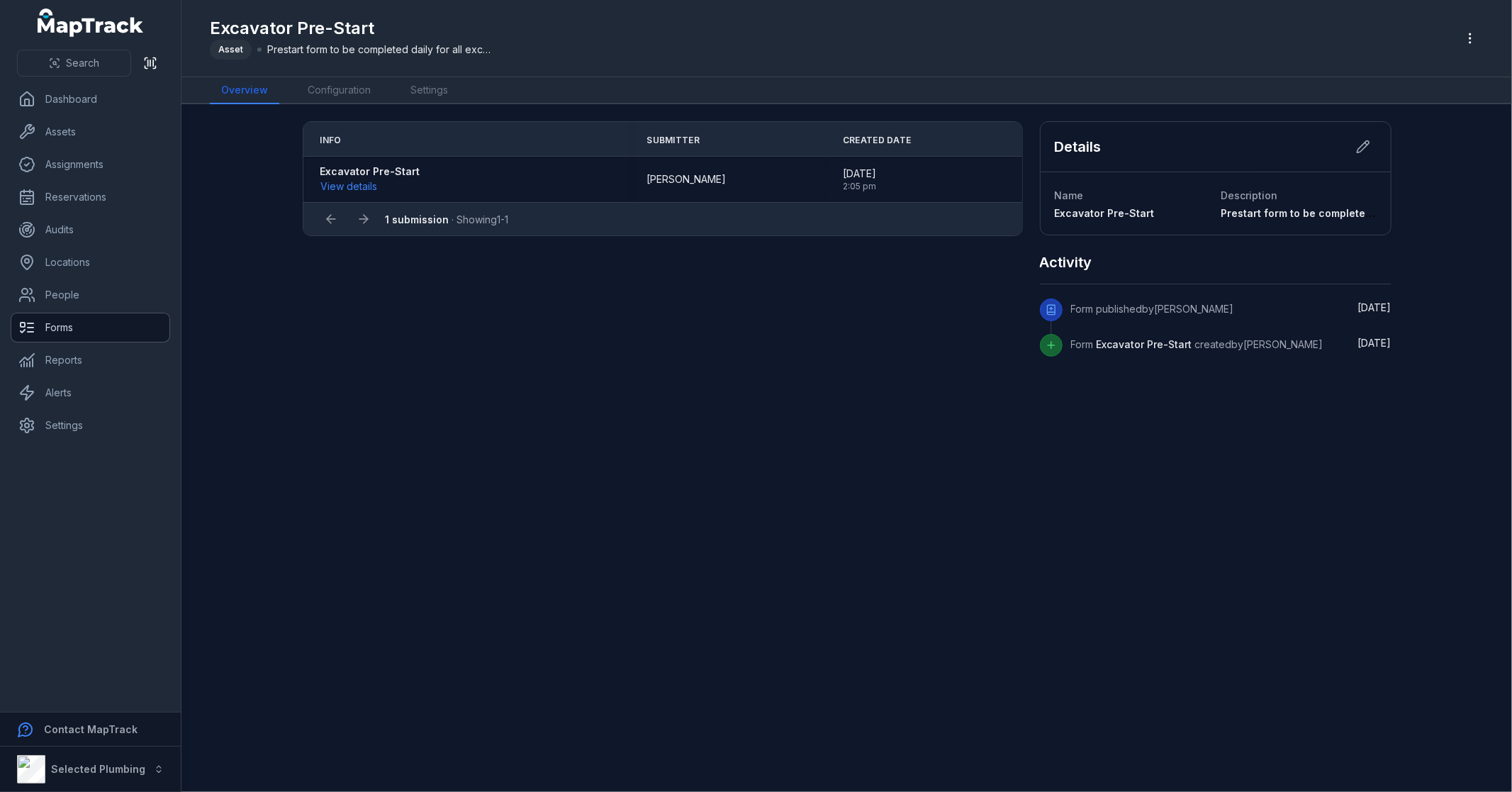
click at [83, 331] on link "Forms" at bounding box center [90, 327] width 158 height 29
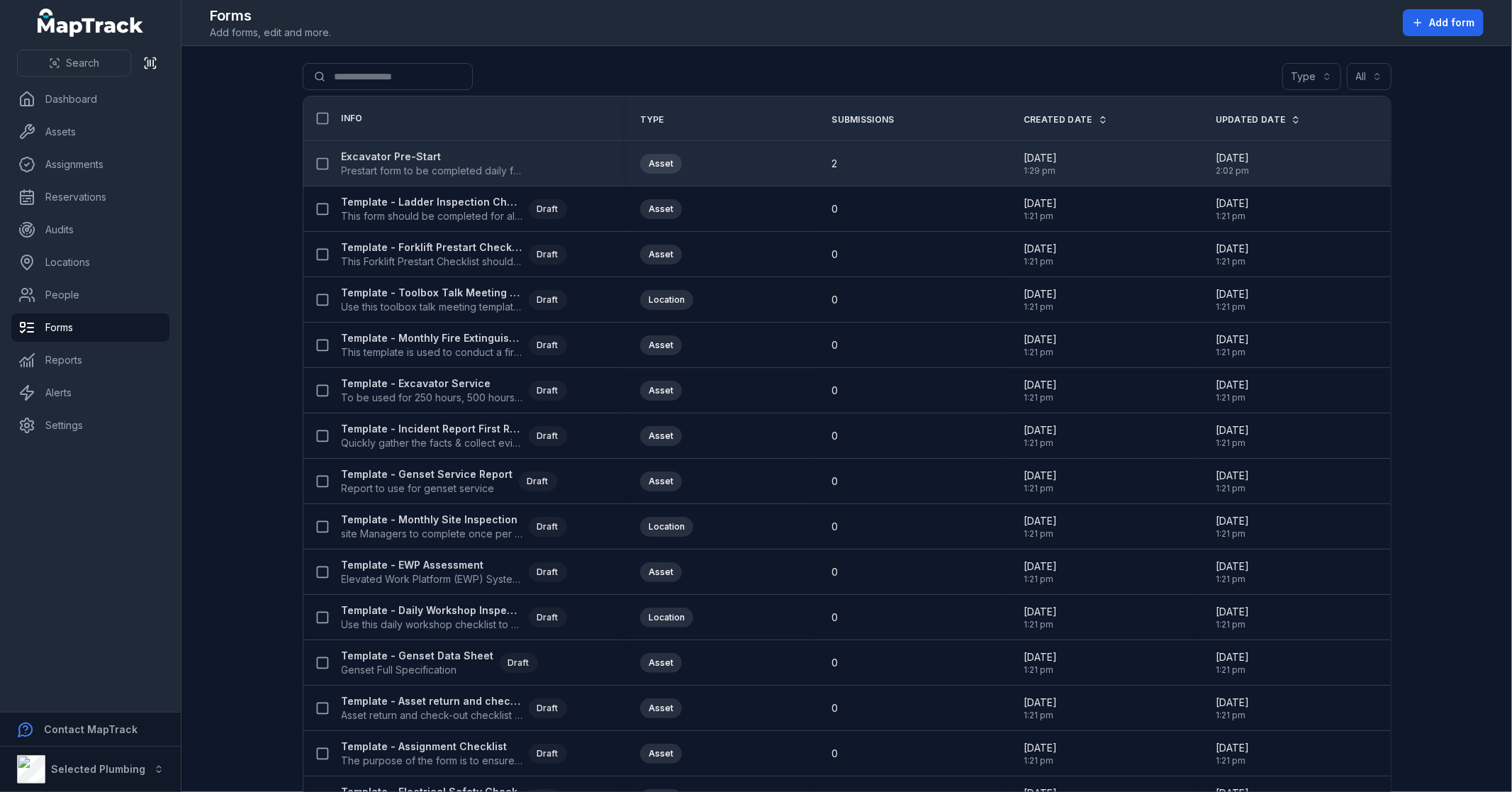
click at [423, 148] on div "Excavator Pre-Start Prestart form to be completed daily for all excavators." at bounding box center [464, 164] width 320 height 40
click at [420, 154] on strong "Excavator Pre-Start" at bounding box center [432, 156] width 182 height 14
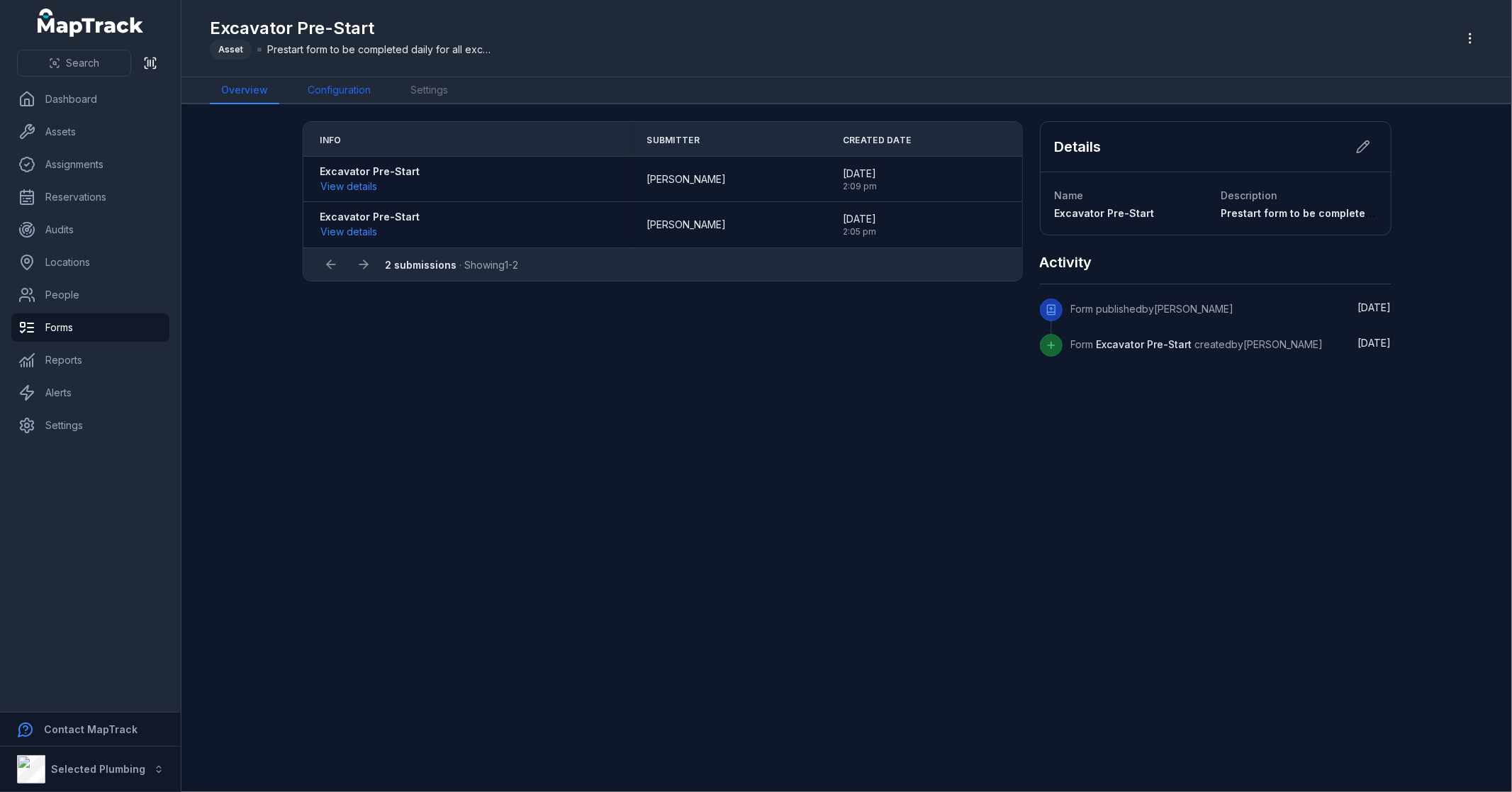
click at [348, 87] on link "Configuration" at bounding box center [339, 90] width 86 height 27
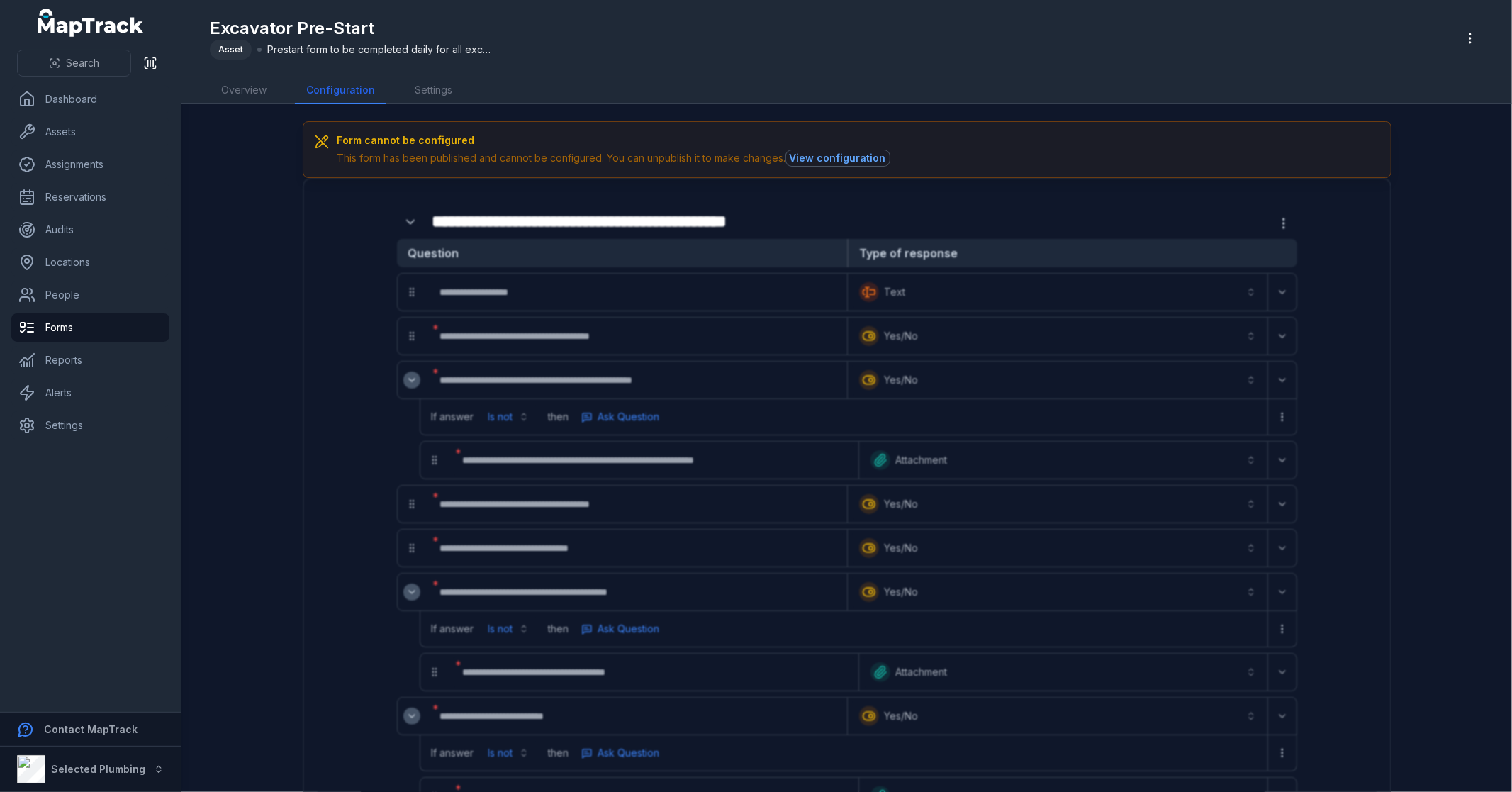
click at [799, 152] on button "View configuration" at bounding box center [838, 158] width 104 height 15
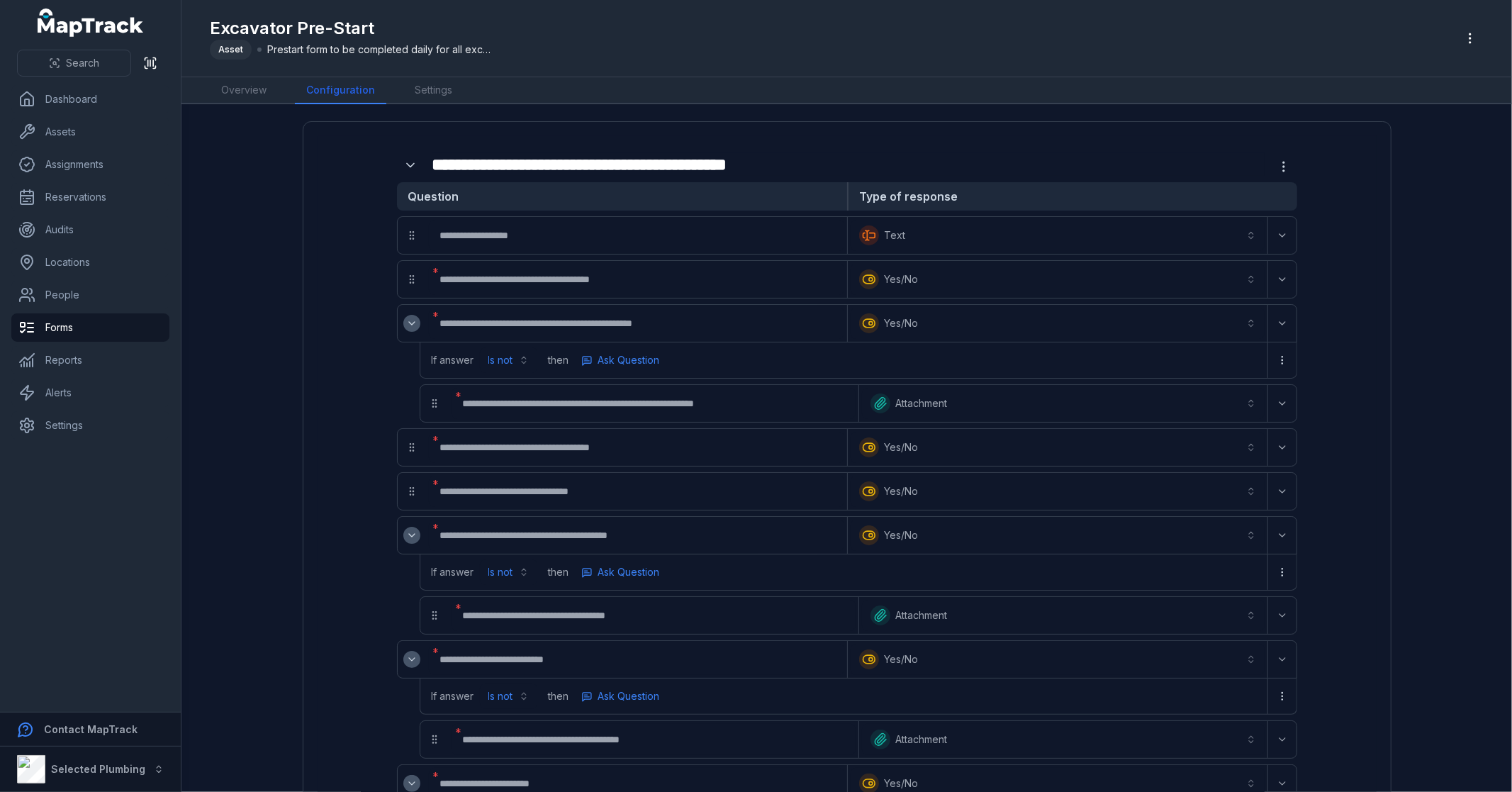
click at [925, 323] on button "**********" at bounding box center [1057, 323] width 414 height 31
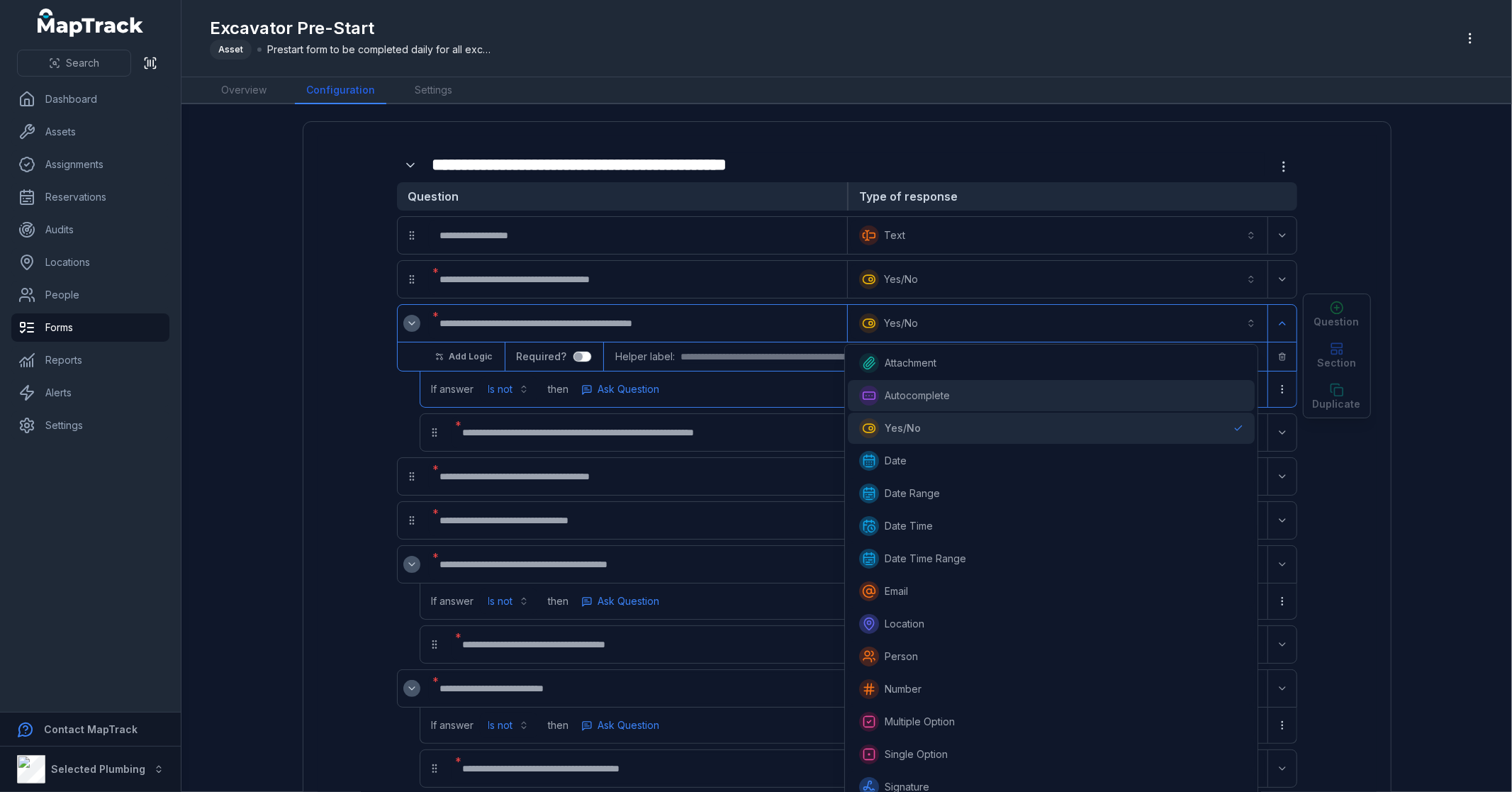
click at [1015, 388] on div "Autocomplete" at bounding box center [1050, 395] width 384 height 20
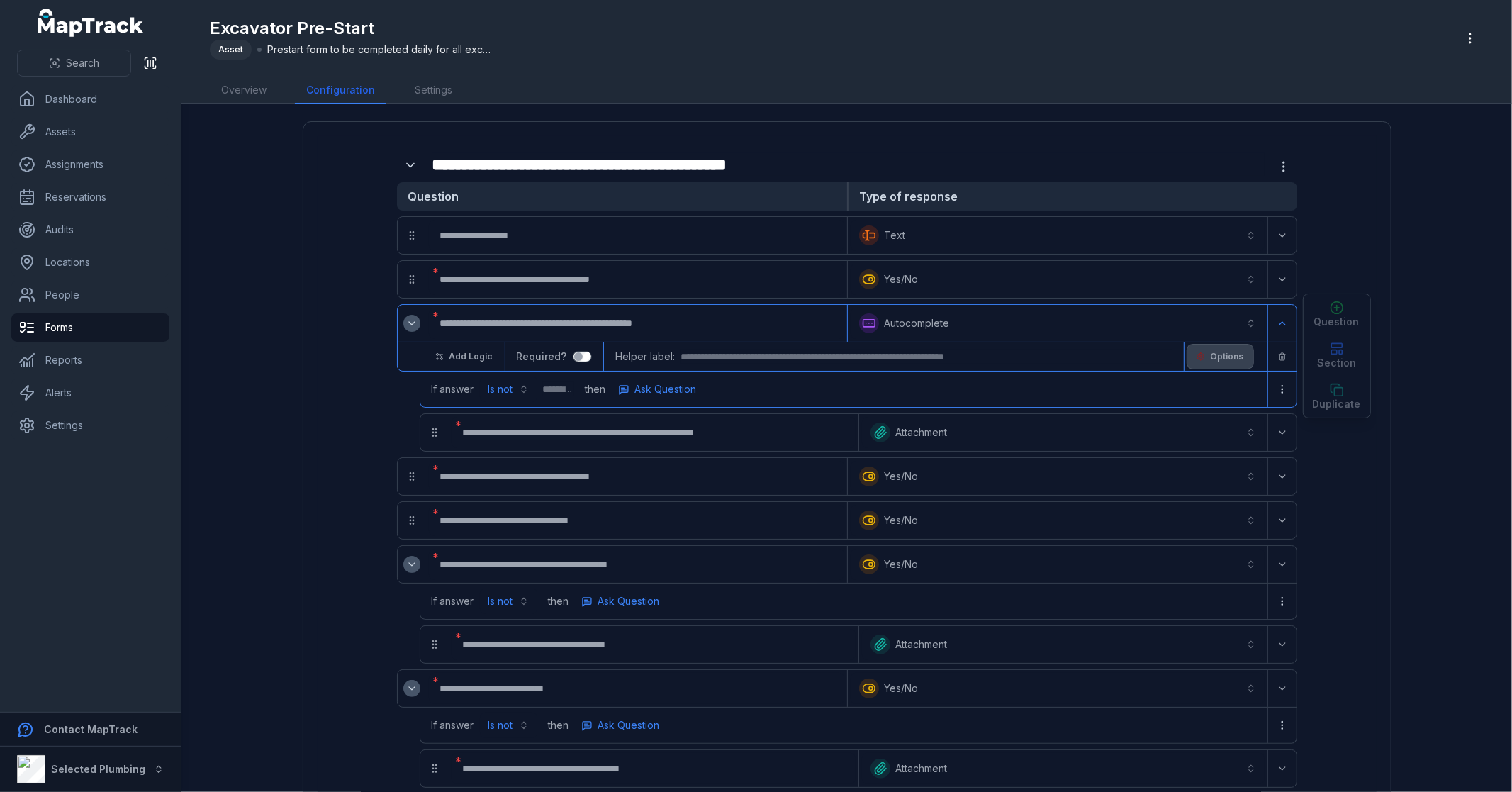
click at [1216, 353] on span "Options" at bounding box center [1227, 357] width 33 height 11
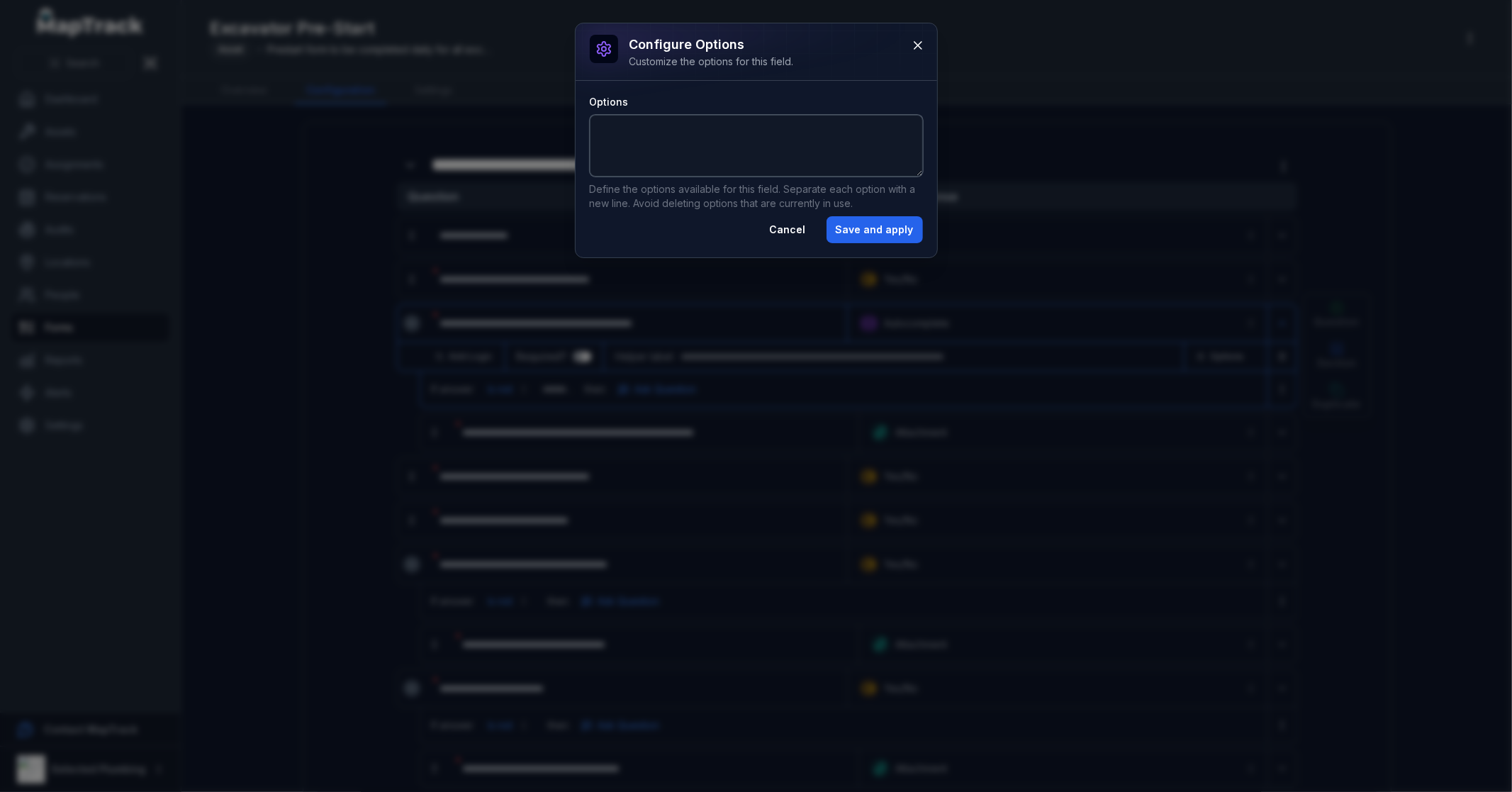
click at [753, 148] on textarea "Options" at bounding box center [756, 146] width 333 height 62
drag, startPoint x: 648, startPoint y: 131, endPoint x: 545, endPoint y: 129, distance: 103.0
click at [545, 129] on div "Configure options Customize the options for this field. Options **** ** Define …" at bounding box center [756, 396] width 1512 height 792
type textarea "*** **"
click at [899, 224] on button "Save and apply" at bounding box center [874, 229] width 96 height 27
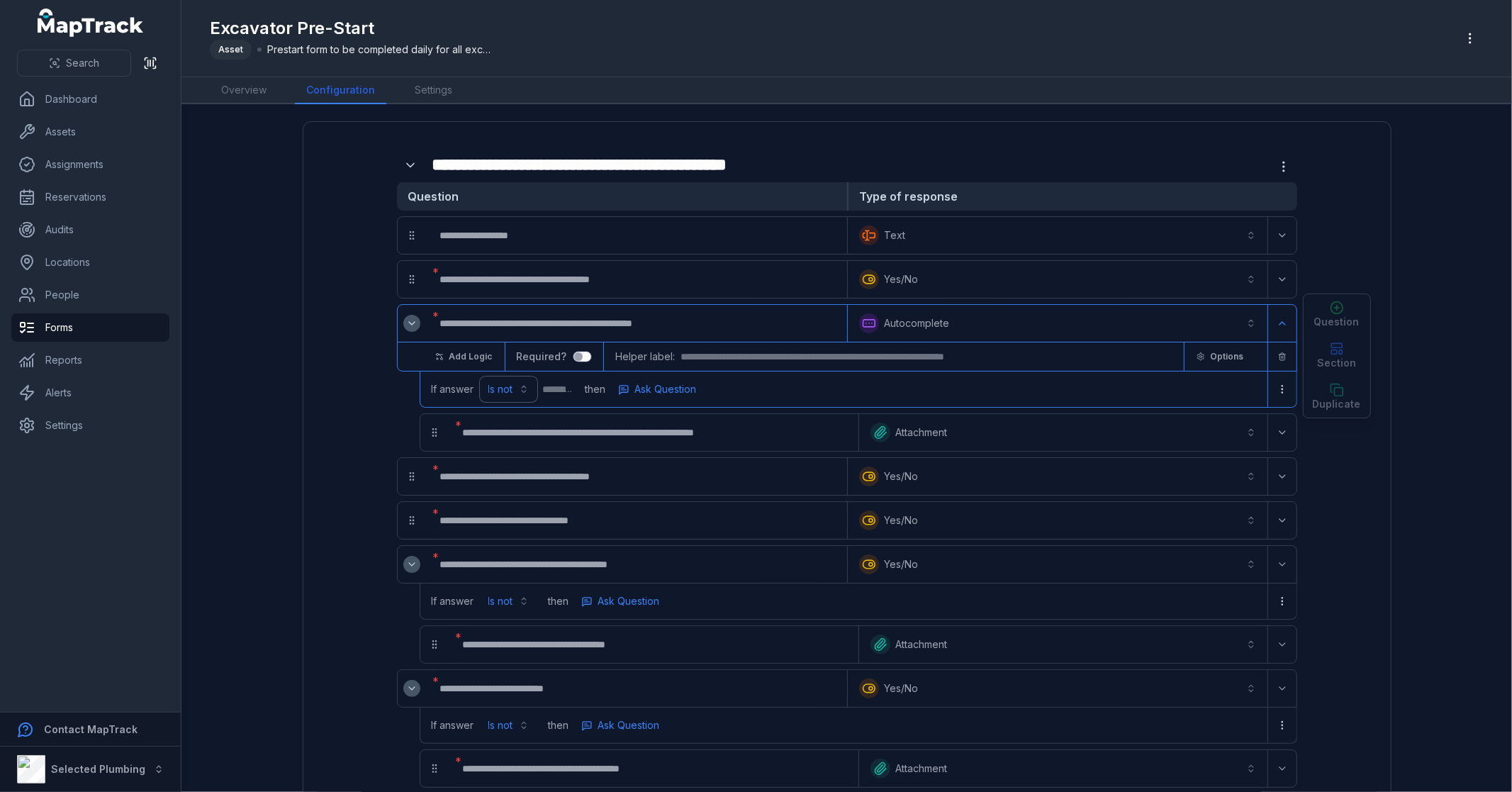
click at [507, 387] on button "Is not" at bounding box center [508, 388] width 57 height 26
click at [447, 421] on div "Is" at bounding box center [459, 423] width 118 height 14
click at [556, 390] on input "text" at bounding box center [541, 388] width 31 height 14
type input "**"
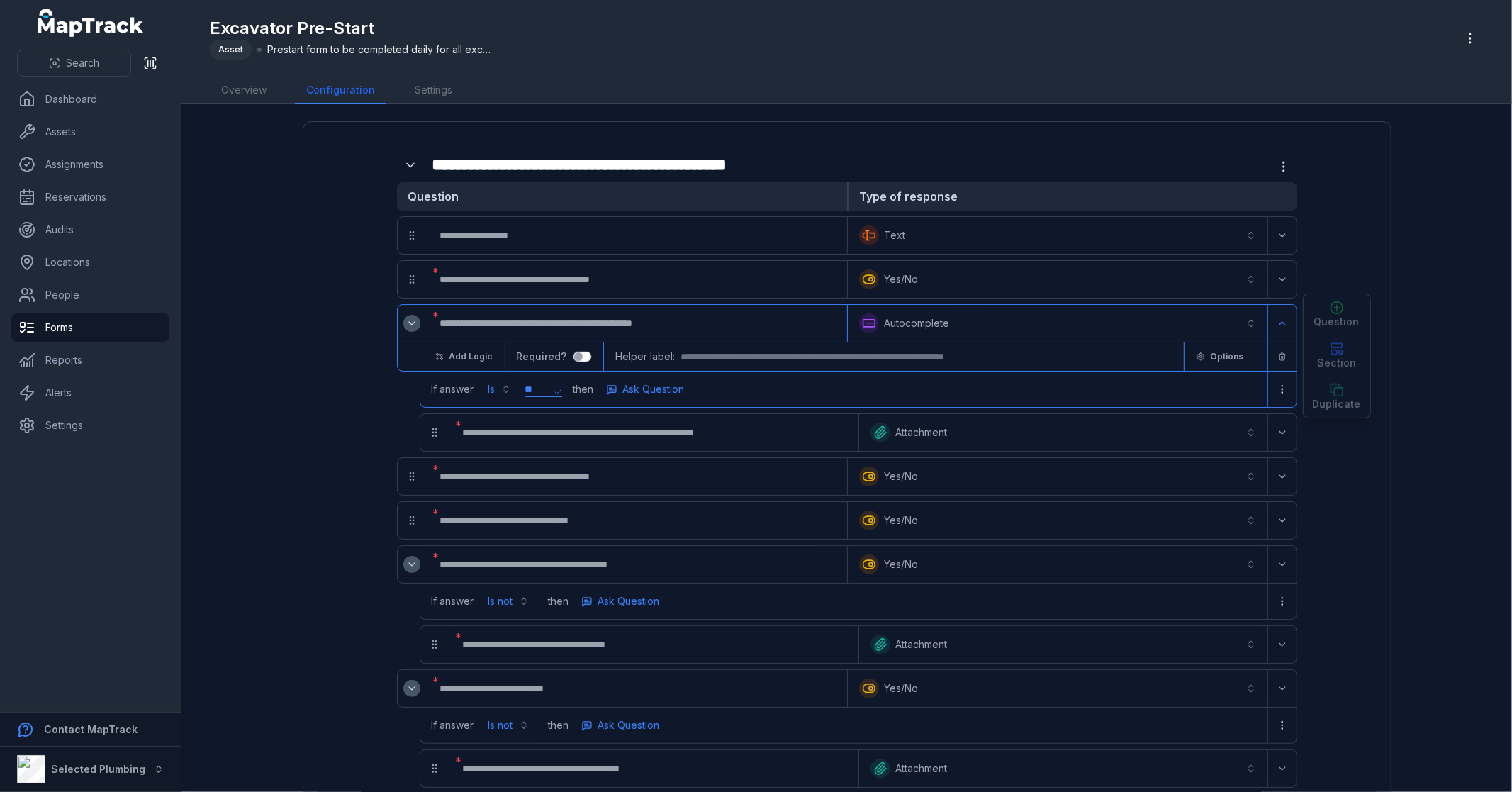
click at [674, 432] on input "**********" at bounding box center [653, 432] width 404 height 31
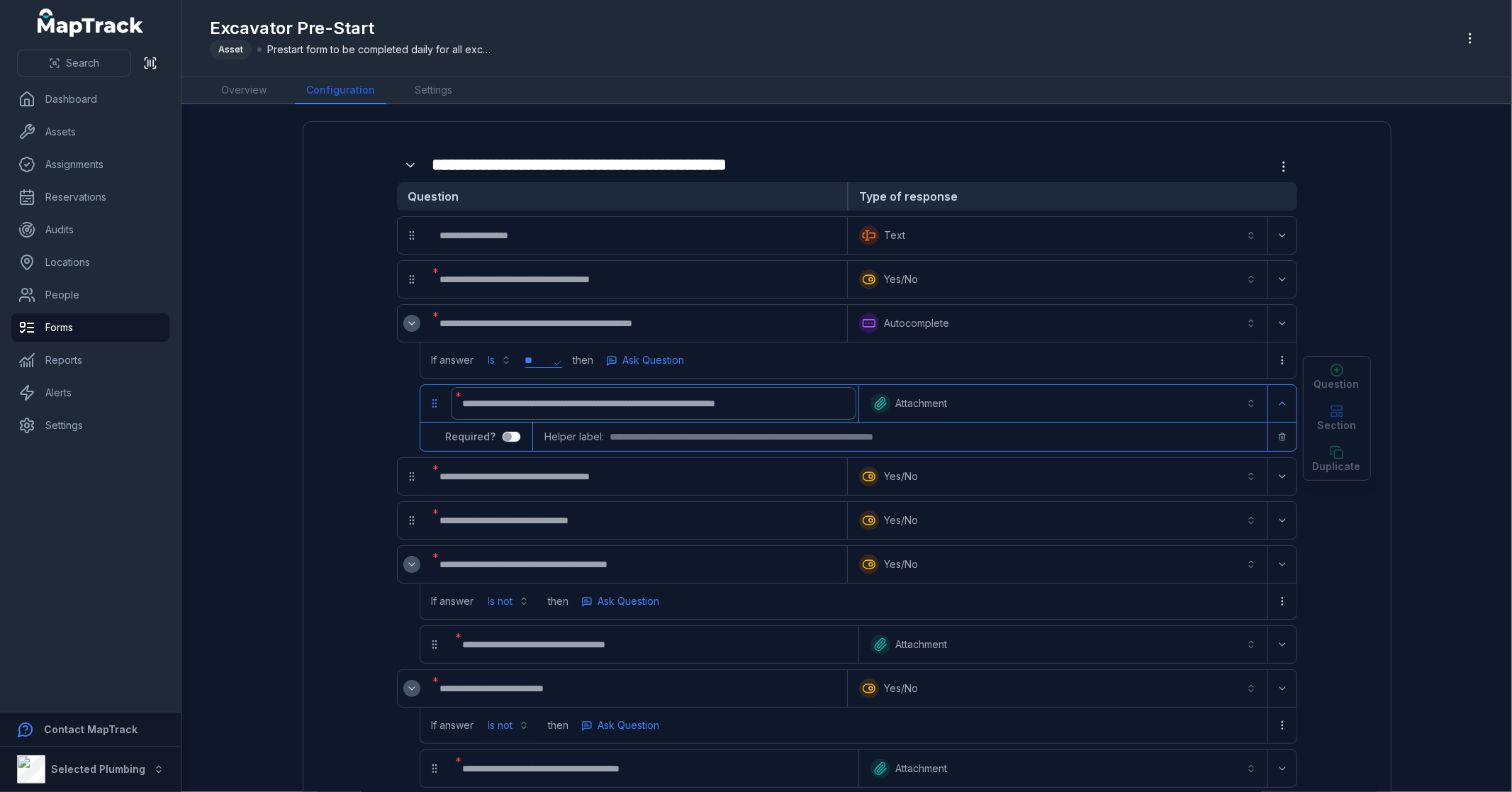
click at [805, 406] on input "**********" at bounding box center [653, 403] width 404 height 31
type input "**********"
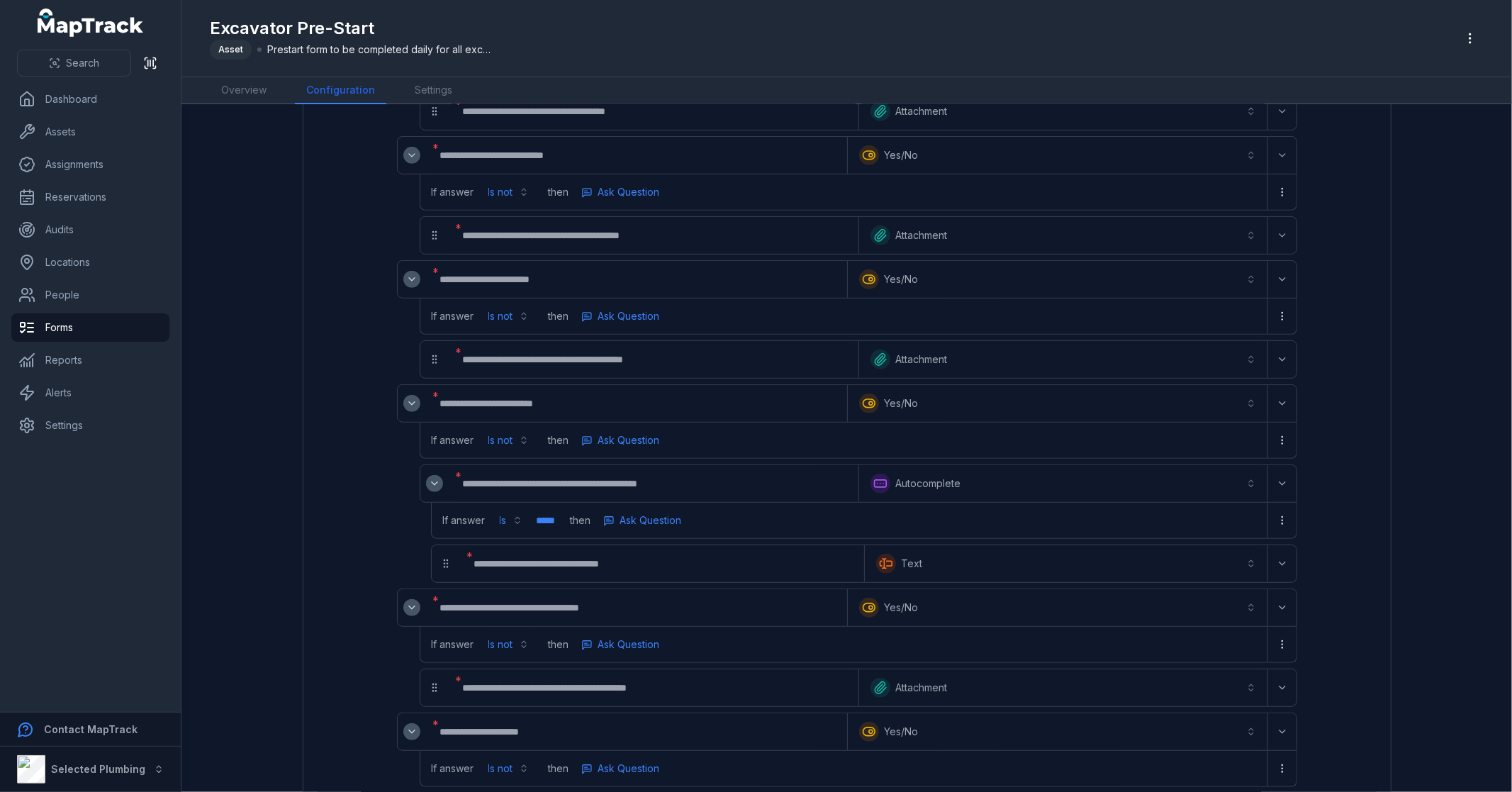
scroll to position [0, 0]
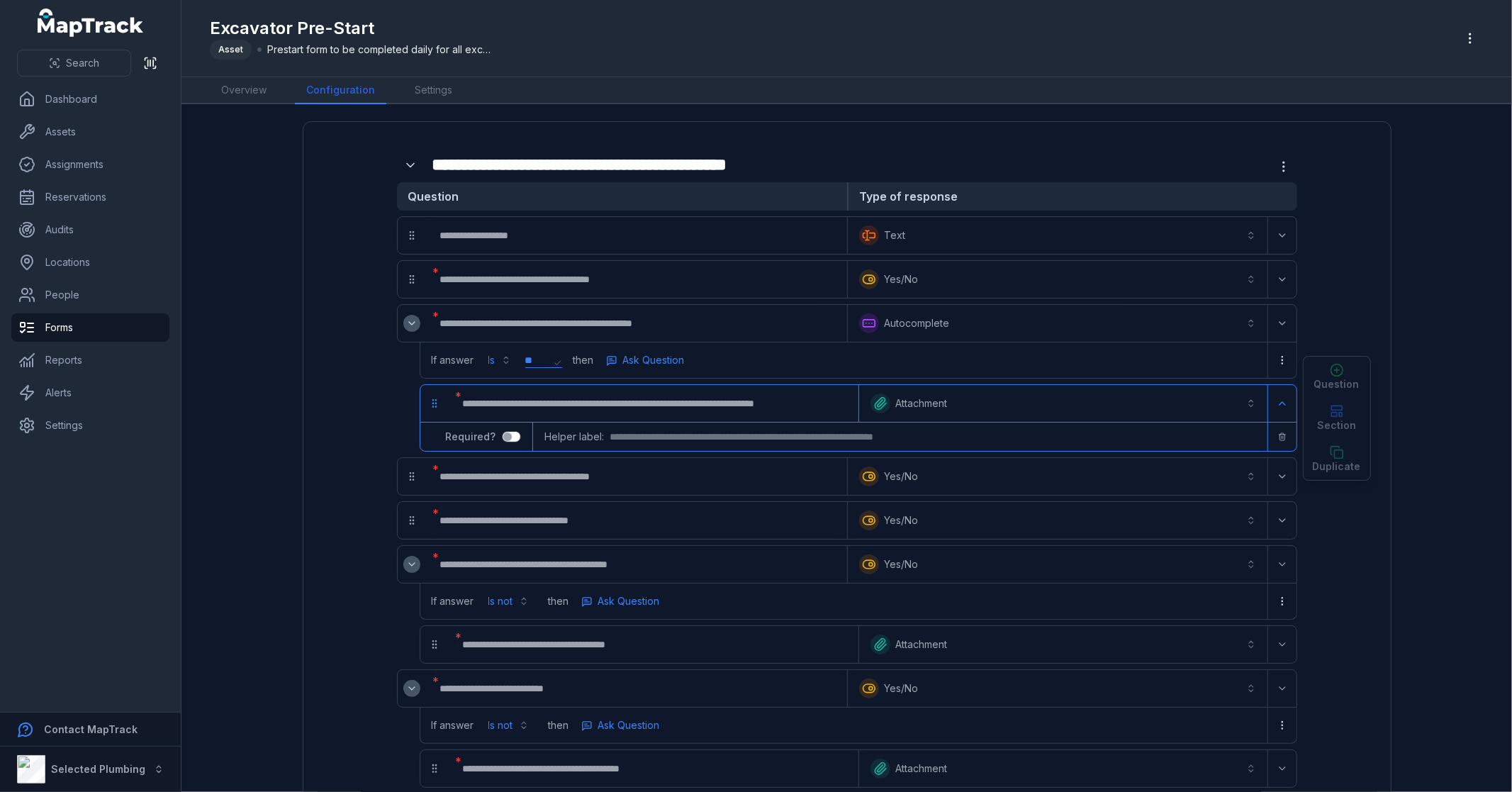
click at [1394, 275] on main "**********" at bounding box center [846, 447] width 1330 height 687
click at [933, 321] on button "**********" at bounding box center [1057, 323] width 414 height 31
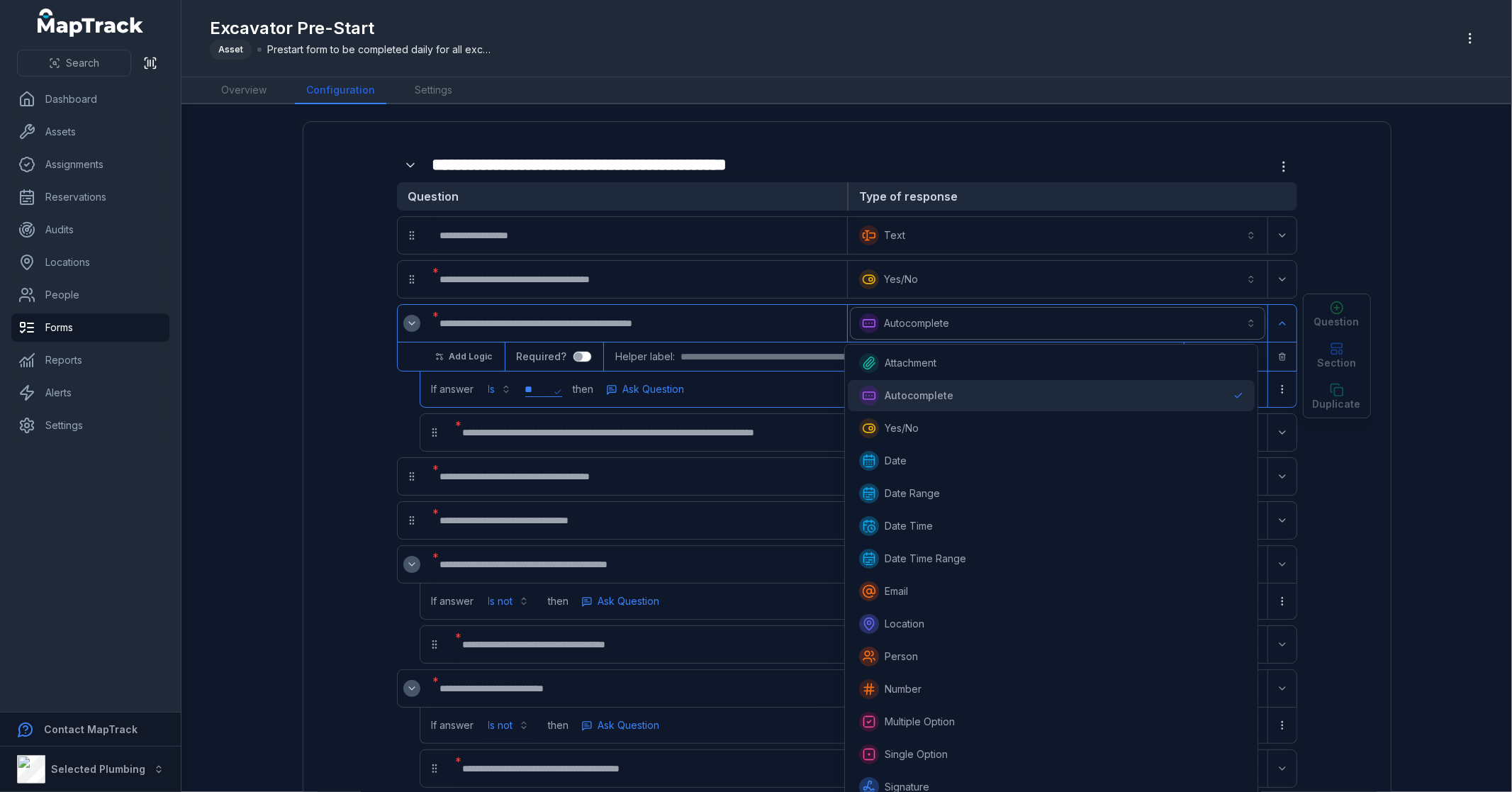
click at [933, 321] on button "**********" at bounding box center [1057, 323] width 414 height 31
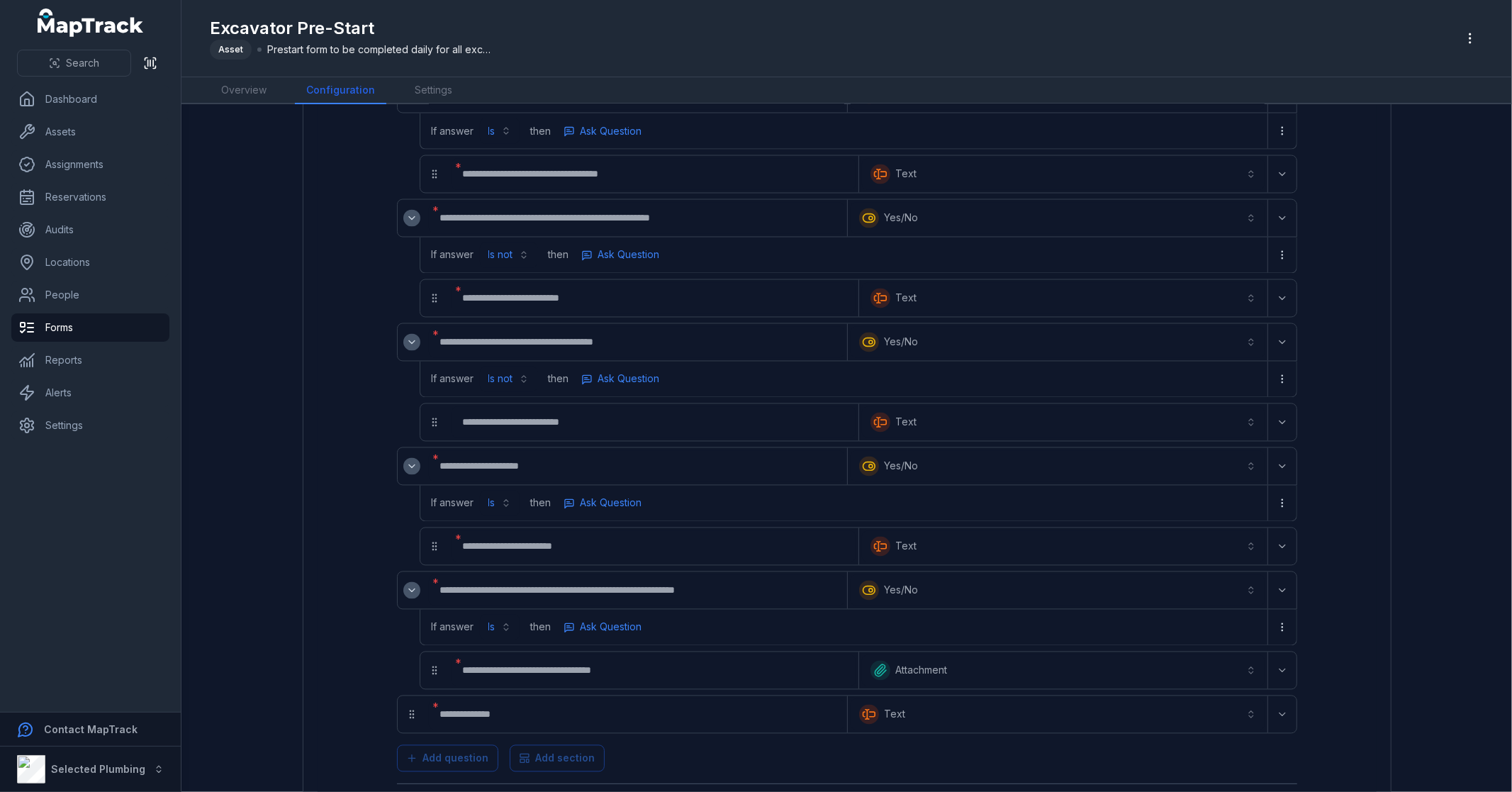
scroll to position [2265, 0]
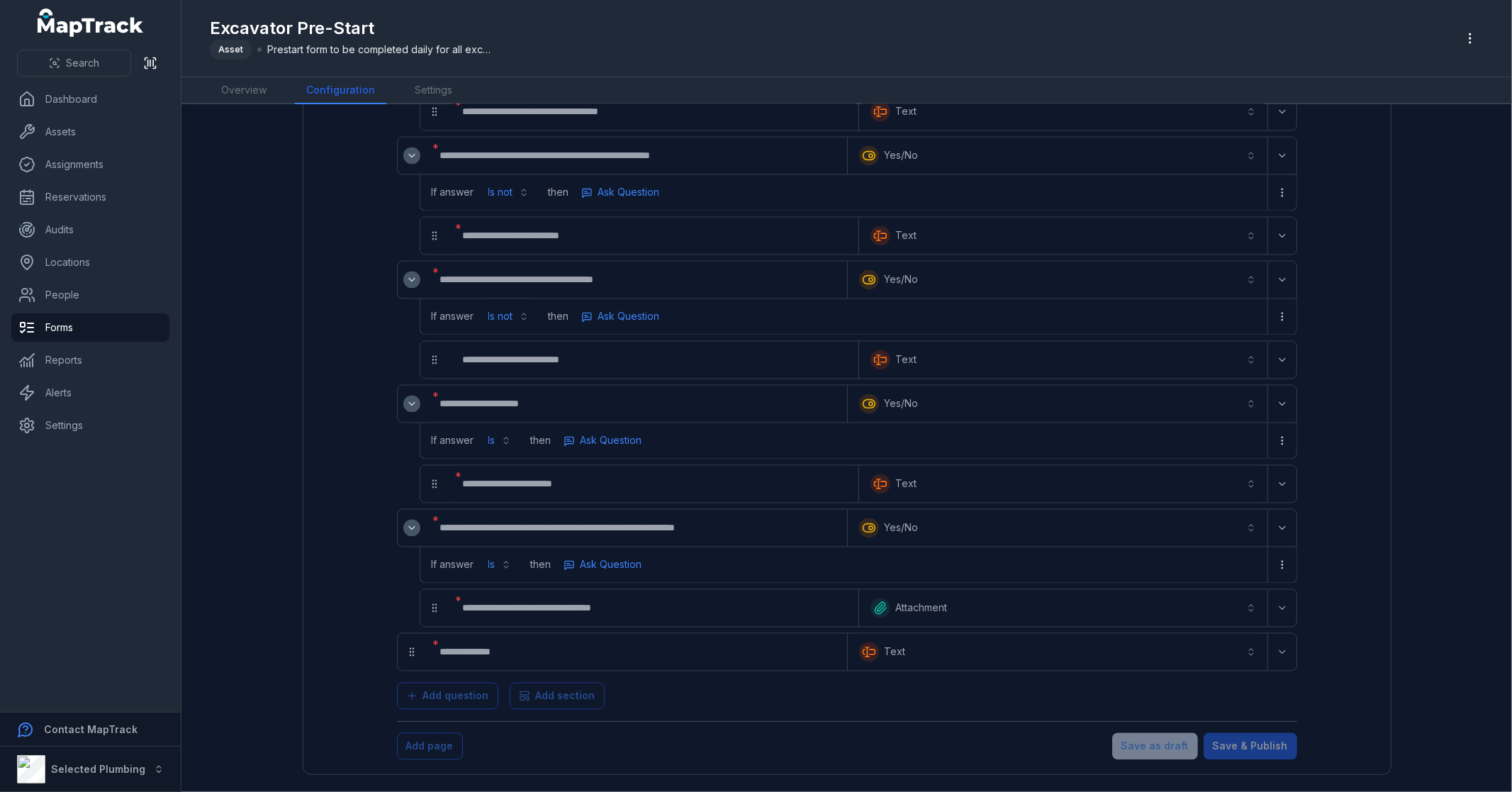
click at [1158, 742] on div "Save as draft Save & Publish" at bounding box center [1204, 746] width 185 height 27
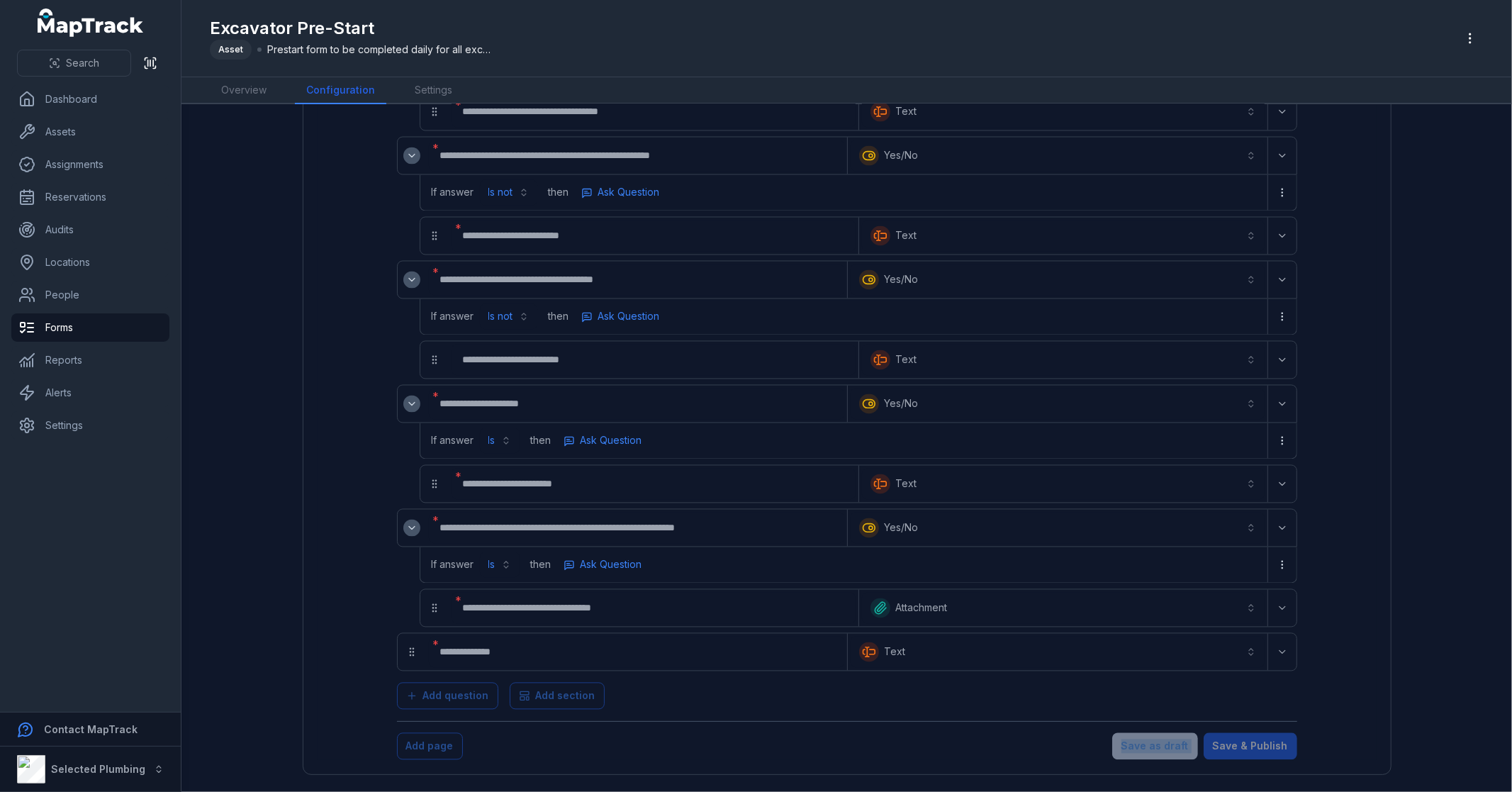
click at [1158, 742] on div "Save as draft Save & Publish" at bounding box center [1204, 746] width 185 height 27
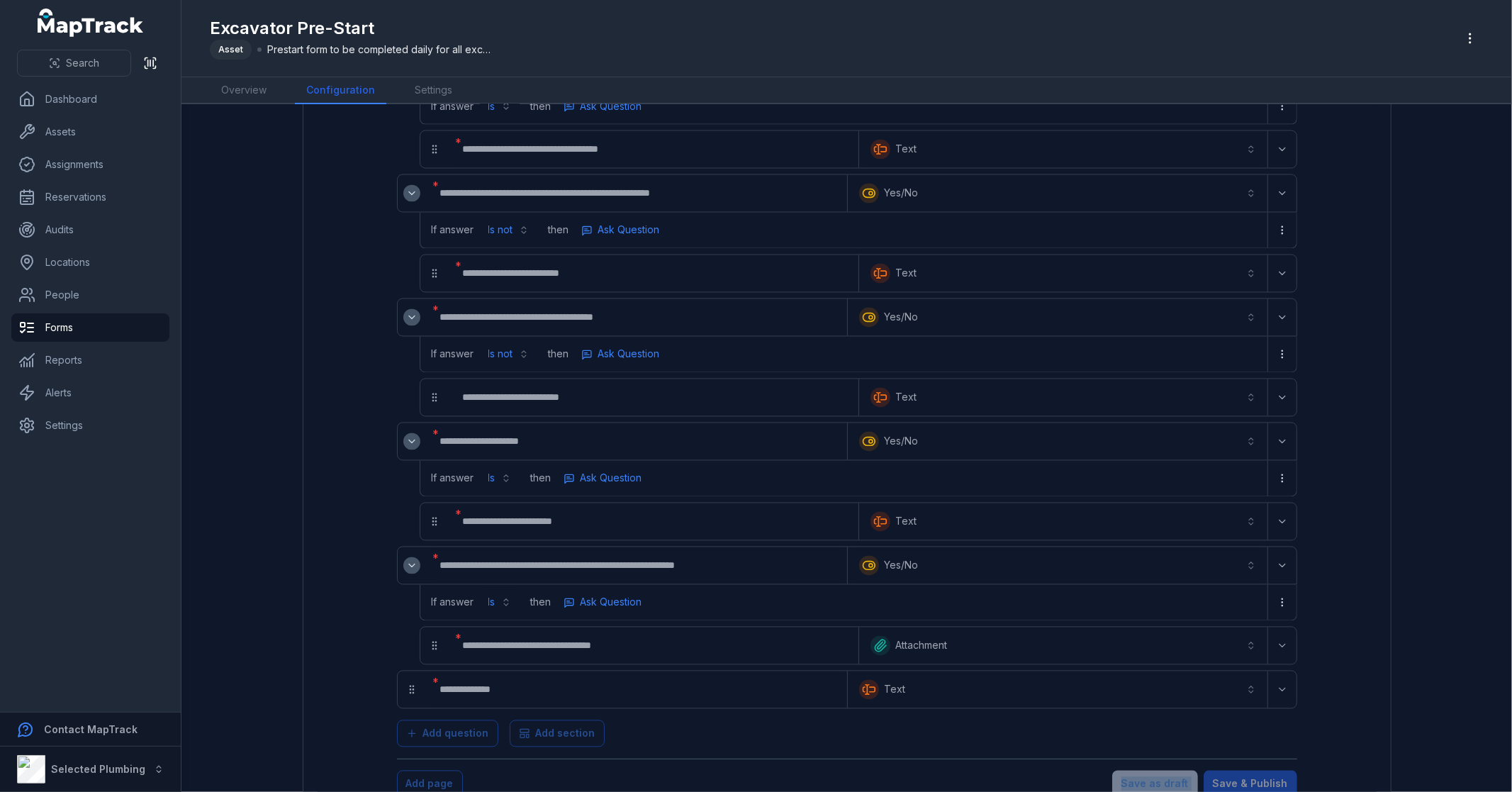
scroll to position [2187, 0]
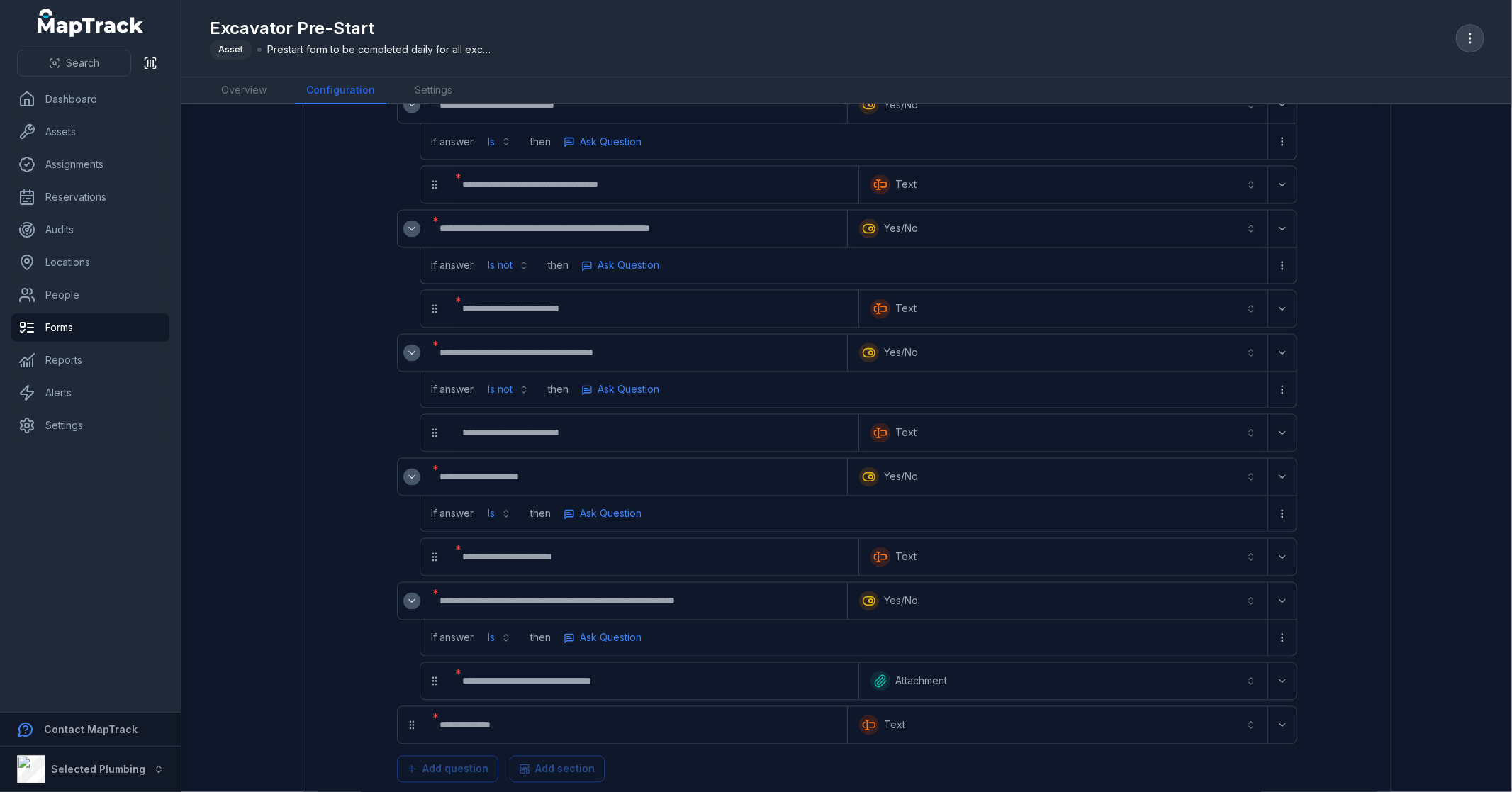
click at [1466, 39] on icon "button" at bounding box center [1470, 38] width 14 height 14
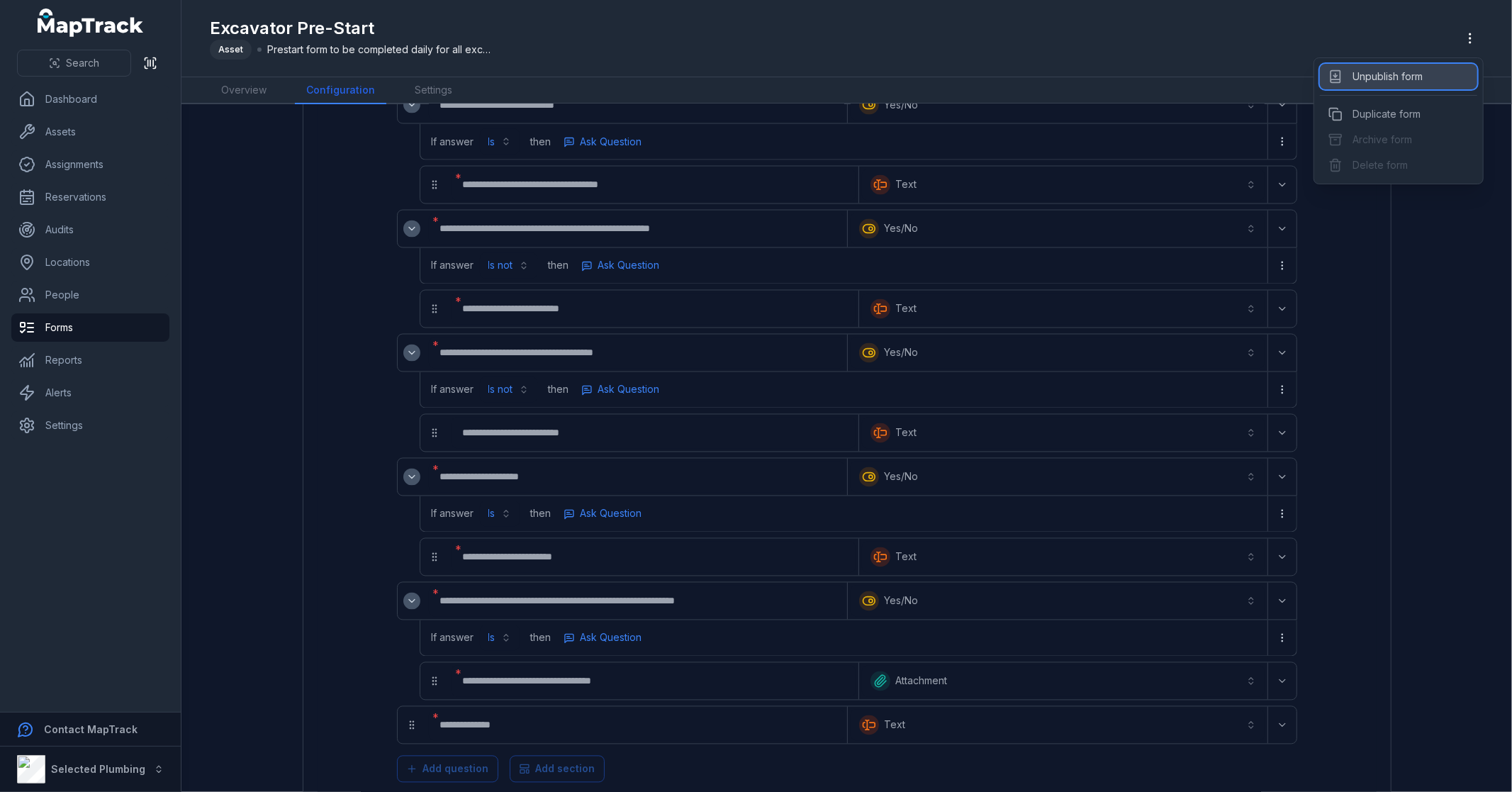
click at [1399, 72] on div "Unpublish form" at bounding box center [1398, 76] width 157 height 26
